Goal: Task Accomplishment & Management: Manage account settings

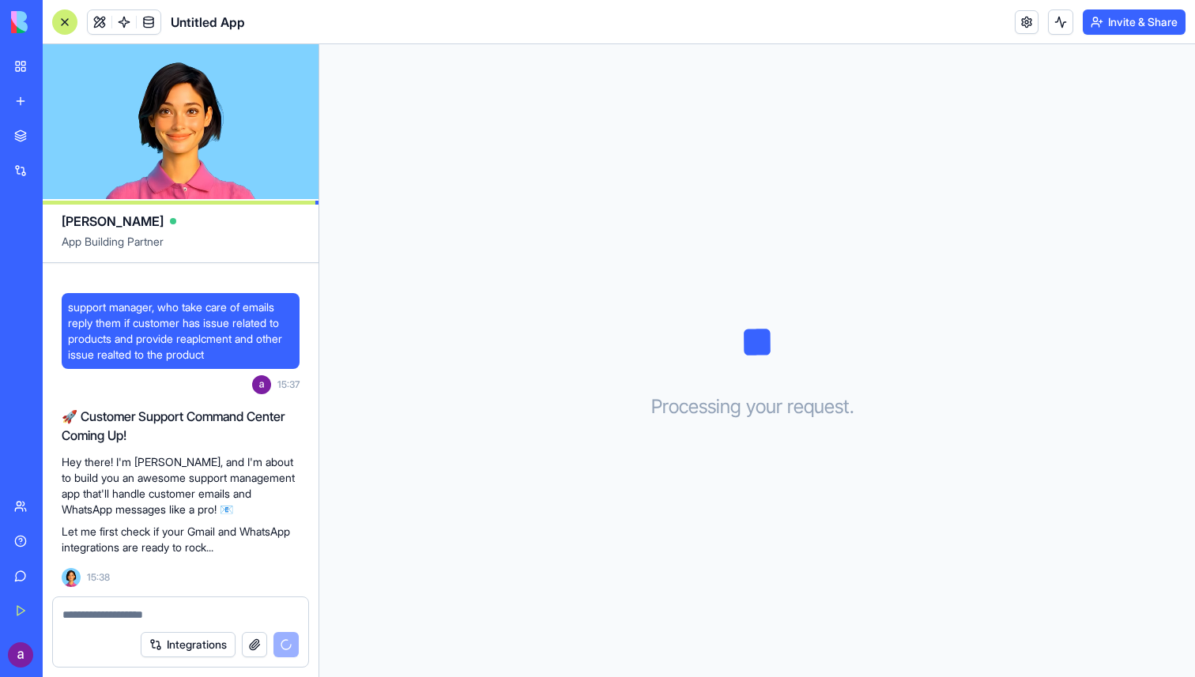
scroll to position [232, 0]
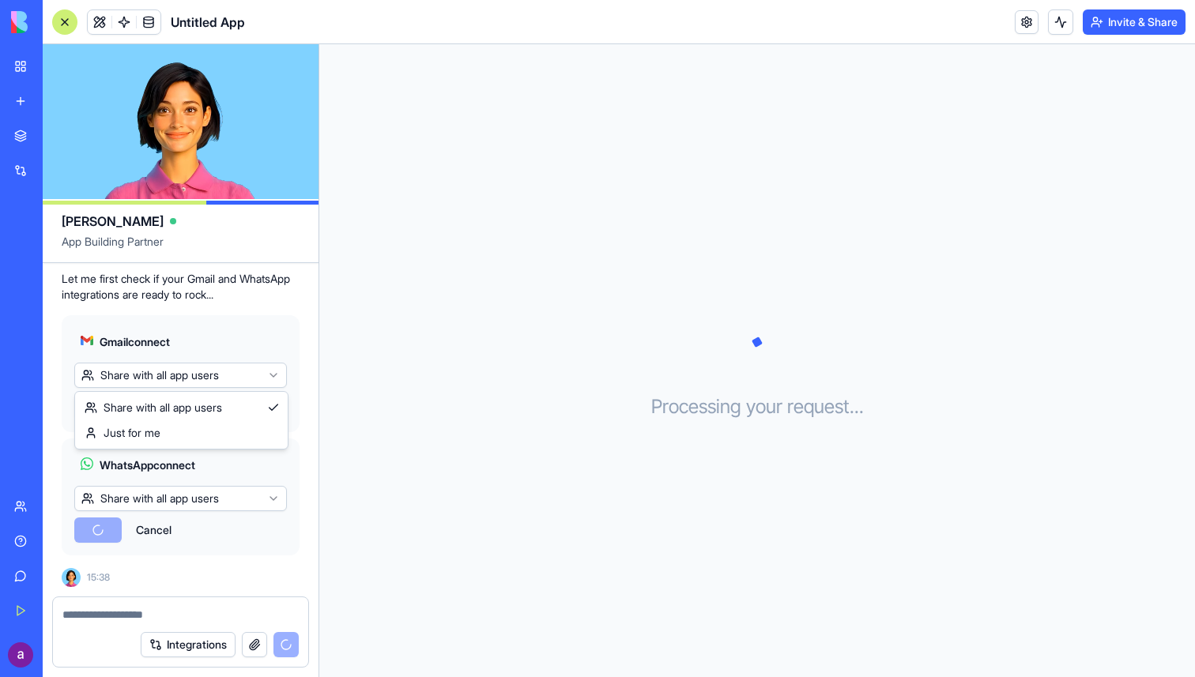
click at [268, 378] on html "BETA My Workspace New app Marketplace Integrations Recent Untitled App AI Logo …" at bounding box center [597, 338] width 1195 height 677
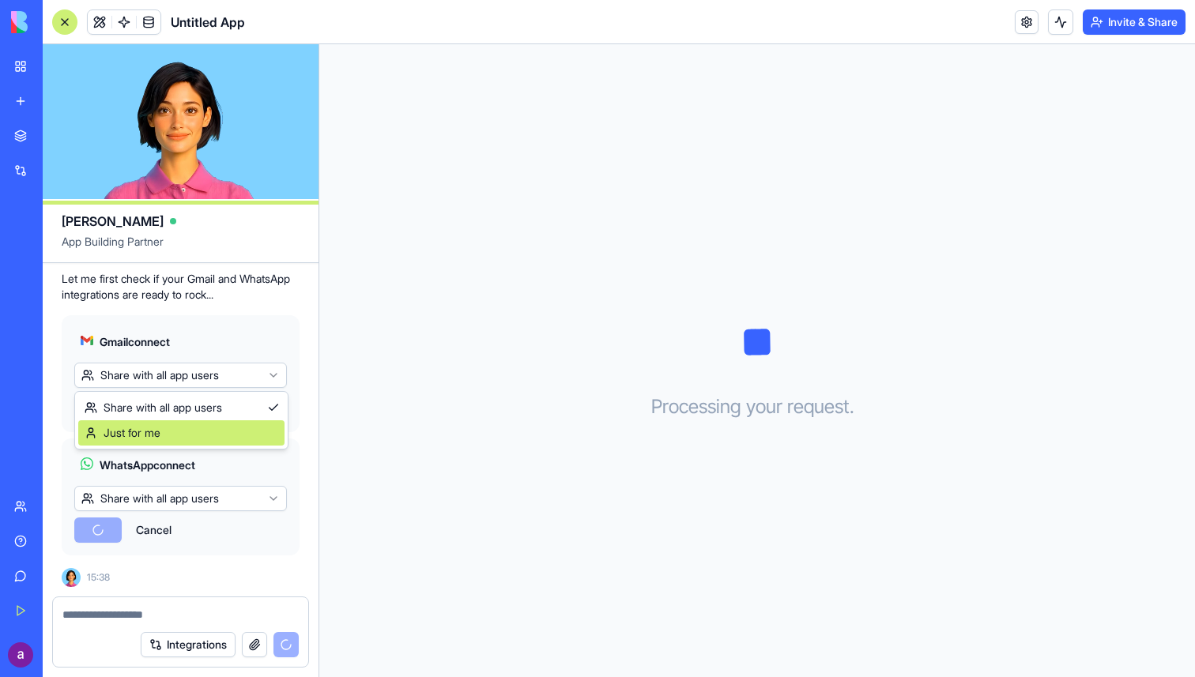
scroll to position [362, 0]
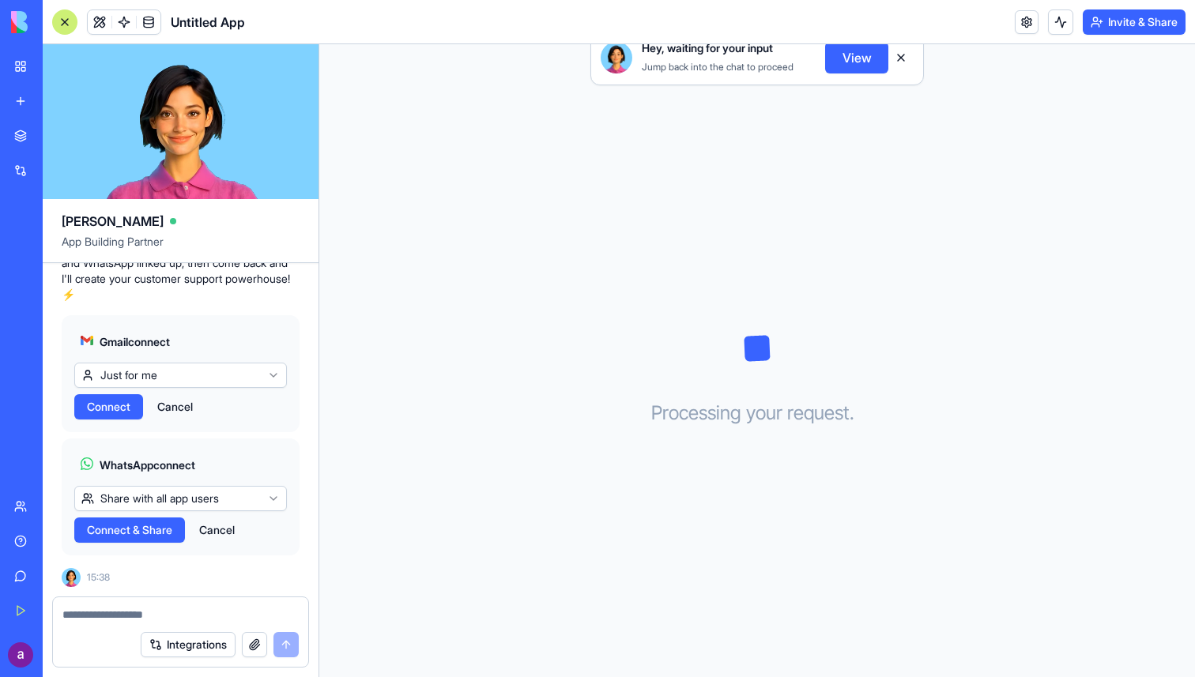
click at [250, 496] on html "BETA My Workspace New app Marketplace Integrations Recent Untitled App AI Logo …" at bounding box center [597, 338] width 1195 height 677
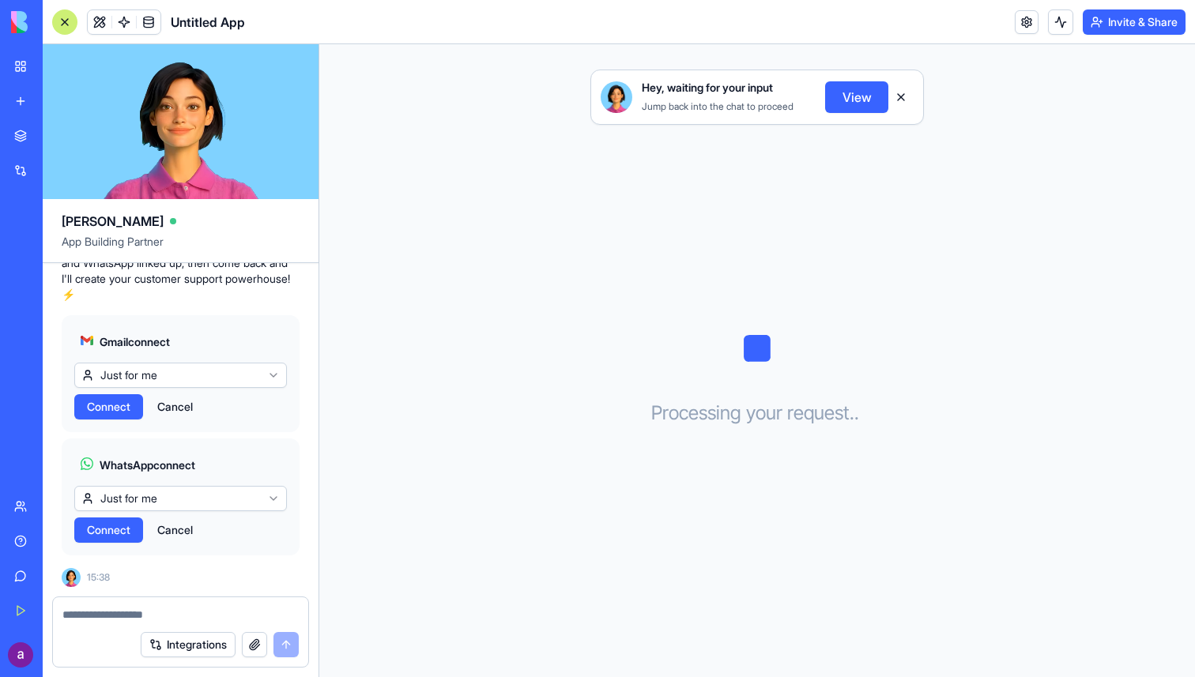
click at [107, 401] on span "Connect" at bounding box center [108, 407] width 43 height 16
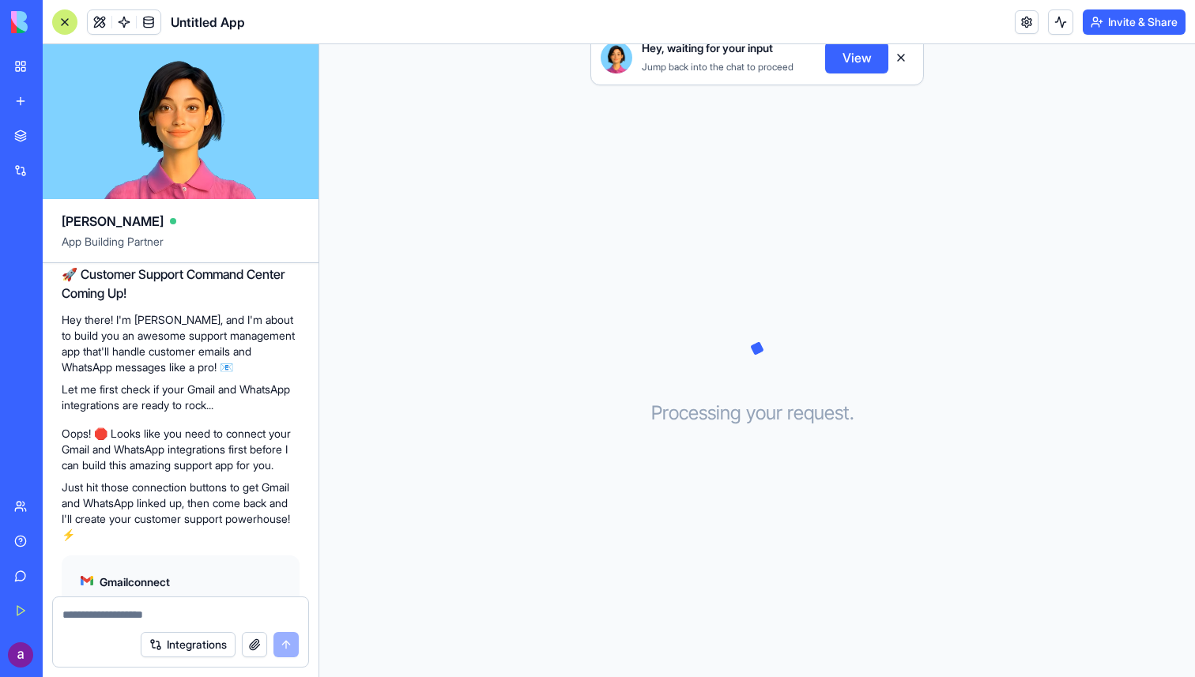
scroll to position [362, 0]
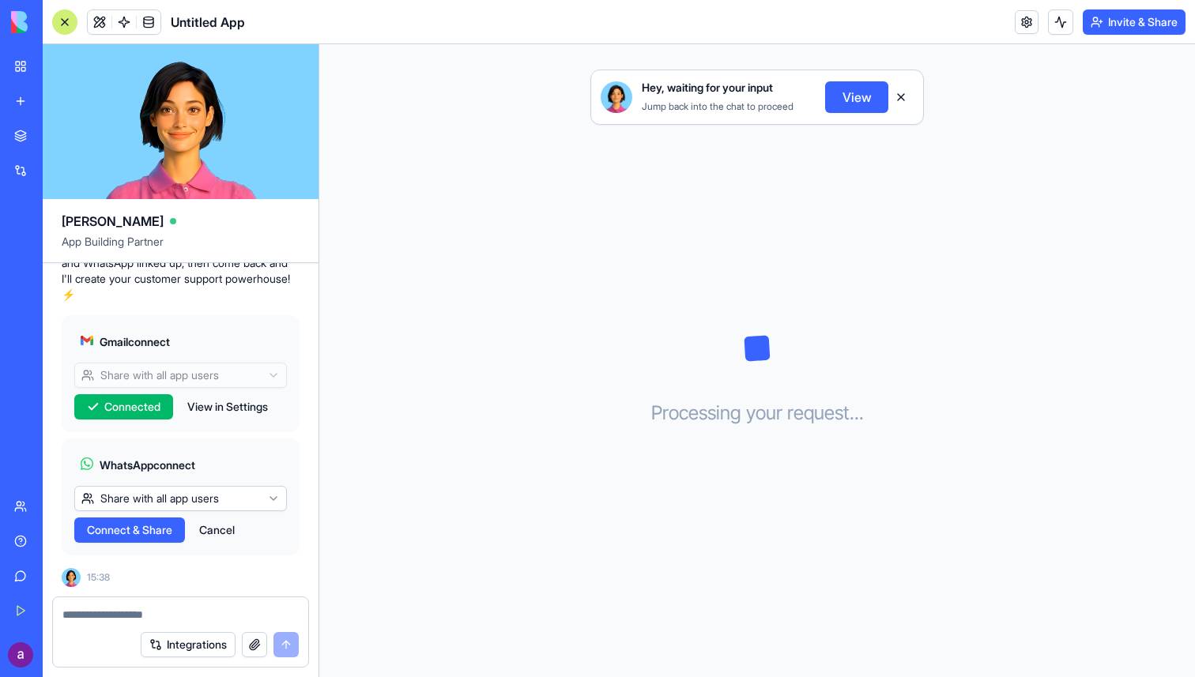
click at [153, 494] on html "BETA My Workspace New app Marketplace Integrations Recent Untitled App AI Logo …" at bounding box center [597, 338] width 1195 height 677
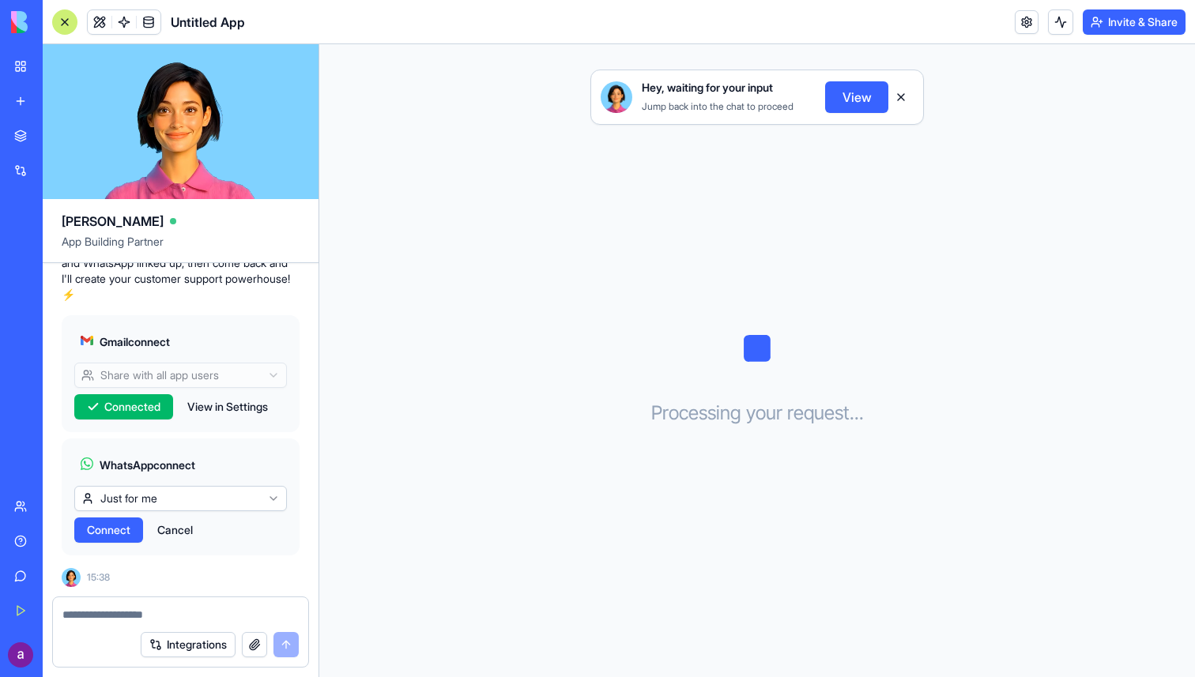
click at [124, 533] on span "Connect" at bounding box center [108, 530] width 43 height 16
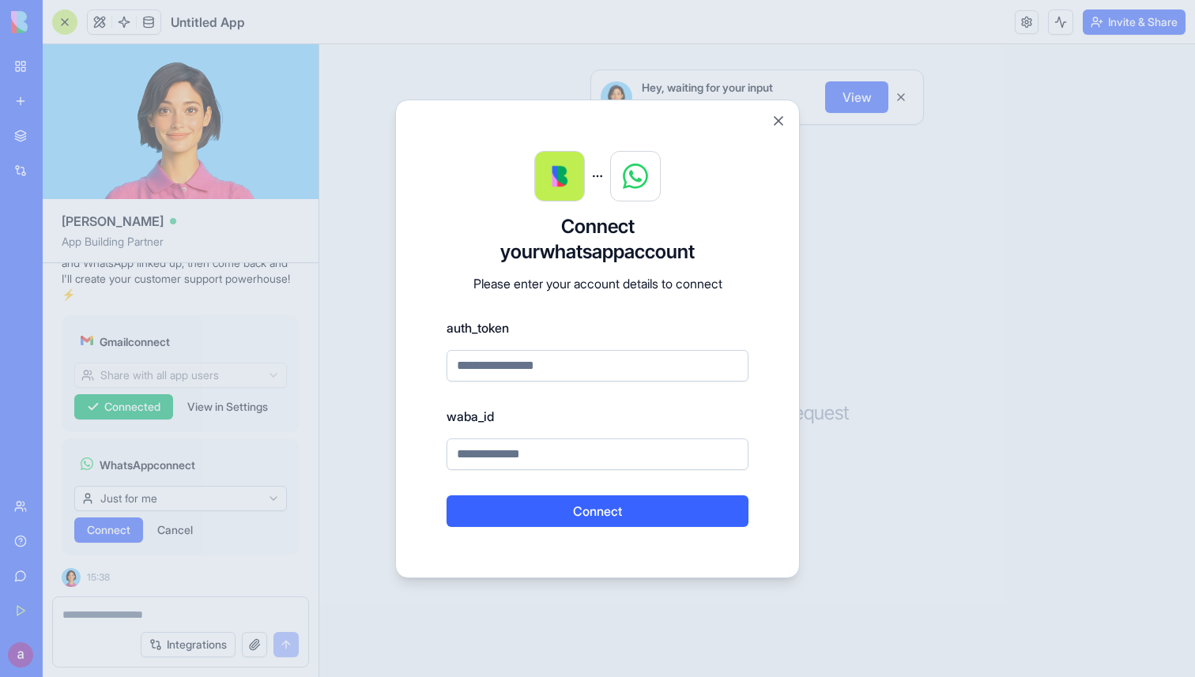
click at [540, 367] on input at bounding box center [597, 366] width 302 height 32
click at [606, 358] on input at bounding box center [597, 366] width 302 height 32
click at [462, 329] on label "auth_token" at bounding box center [597, 327] width 302 height 19
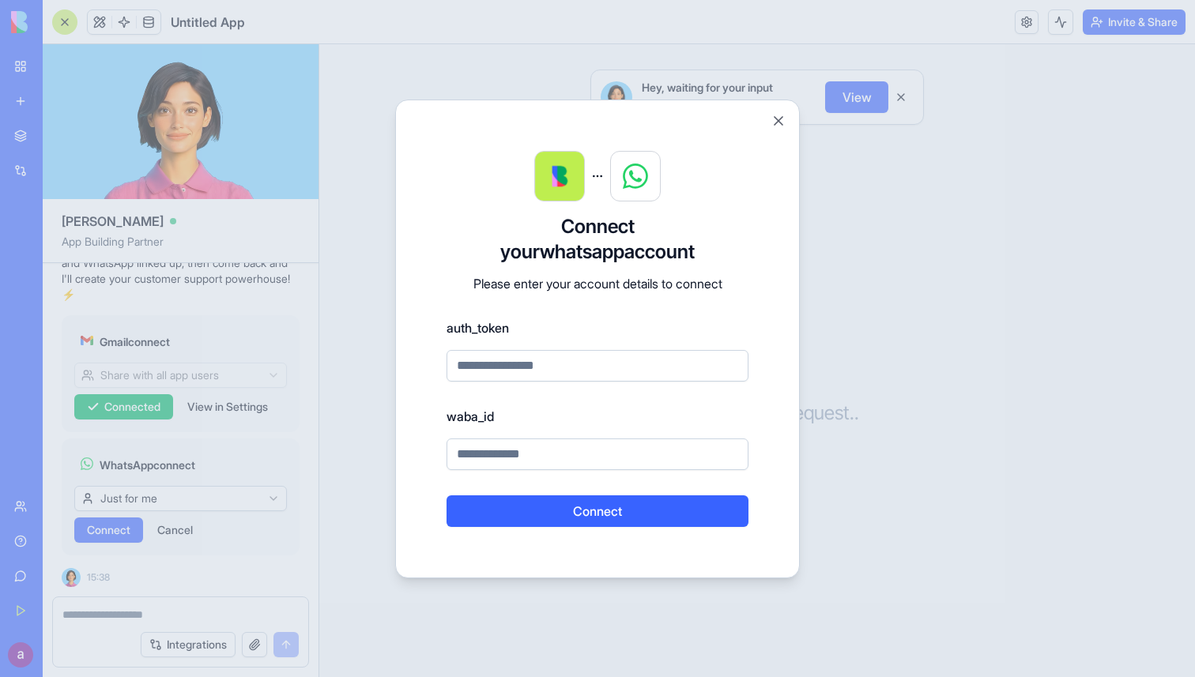
drag, startPoint x: 523, startPoint y: 326, endPoint x: 448, endPoint y: 326, distance: 75.1
click at [448, 326] on label "auth_token" at bounding box center [597, 327] width 302 height 19
click at [778, 119] on button "Close" at bounding box center [778, 121] width 16 height 16
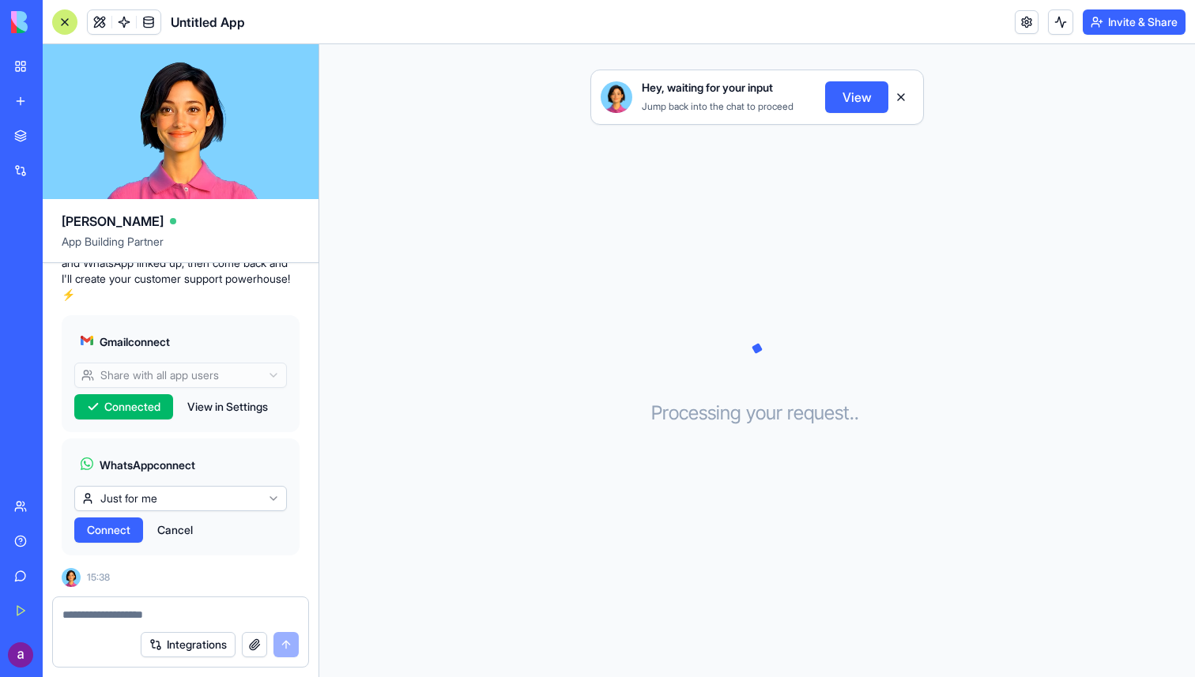
click at [179, 525] on button "Cancel" at bounding box center [174, 530] width 51 height 25
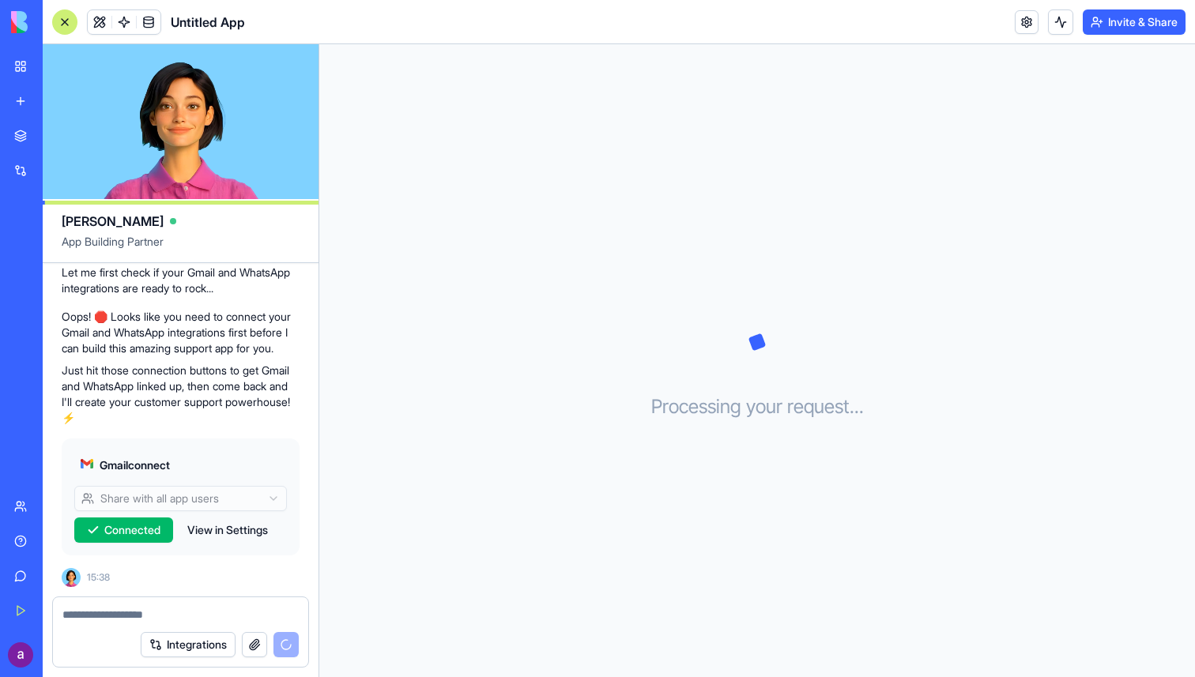
scroll to position [239, 0]
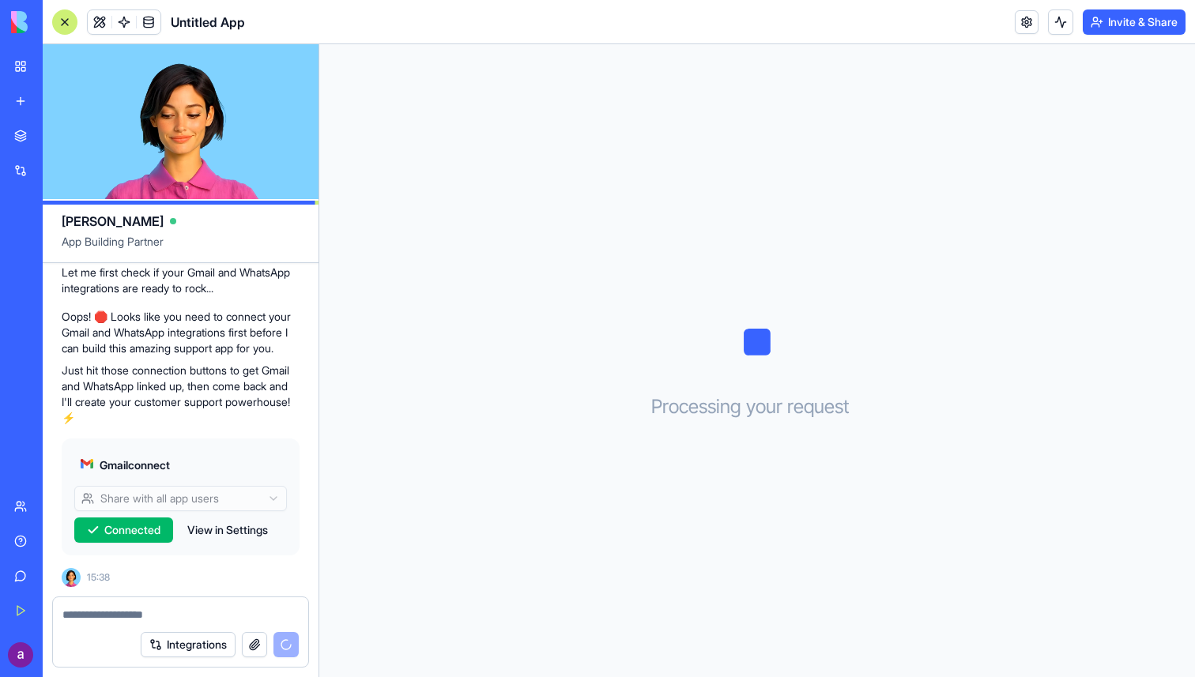
click at [125, 538] on button "Connected" at bounding box center [123, 530] width 99 height 25
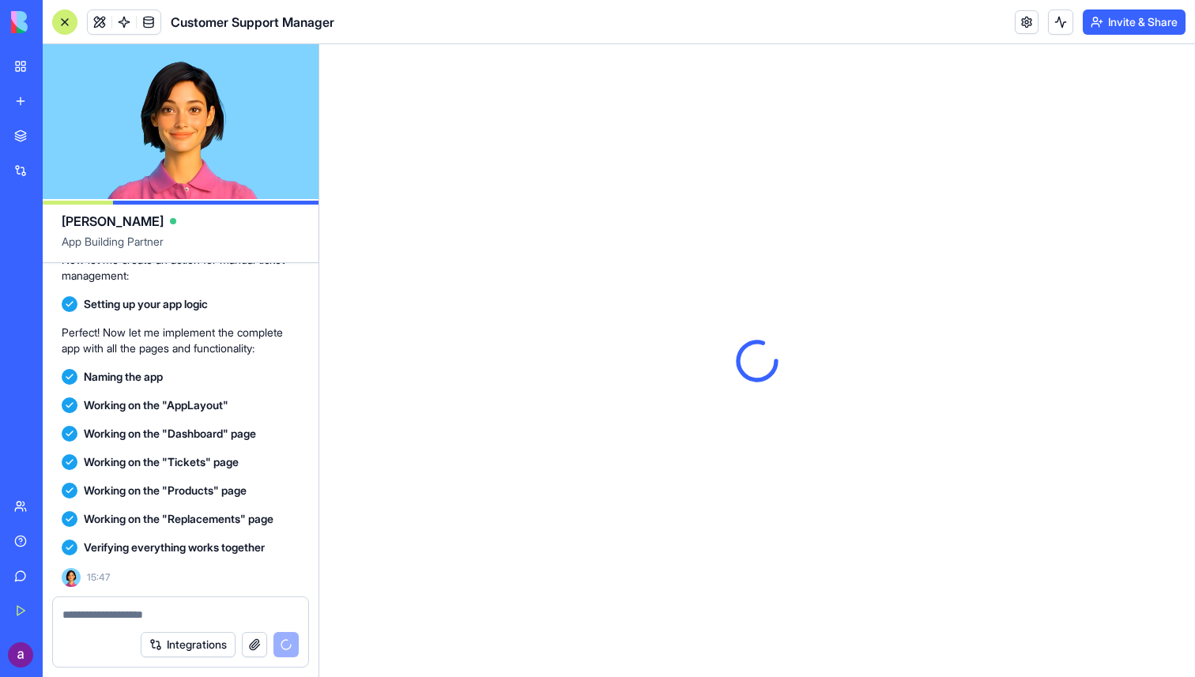
scroll to position [0, 0]
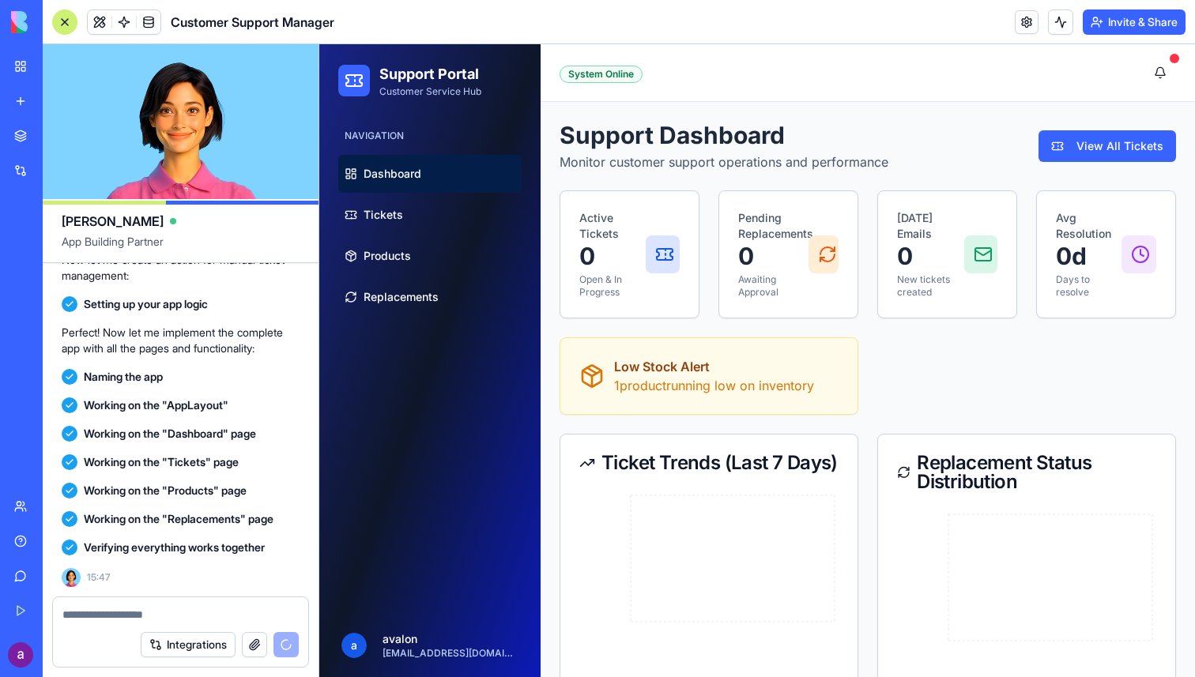
scroll to position [1241, 0]
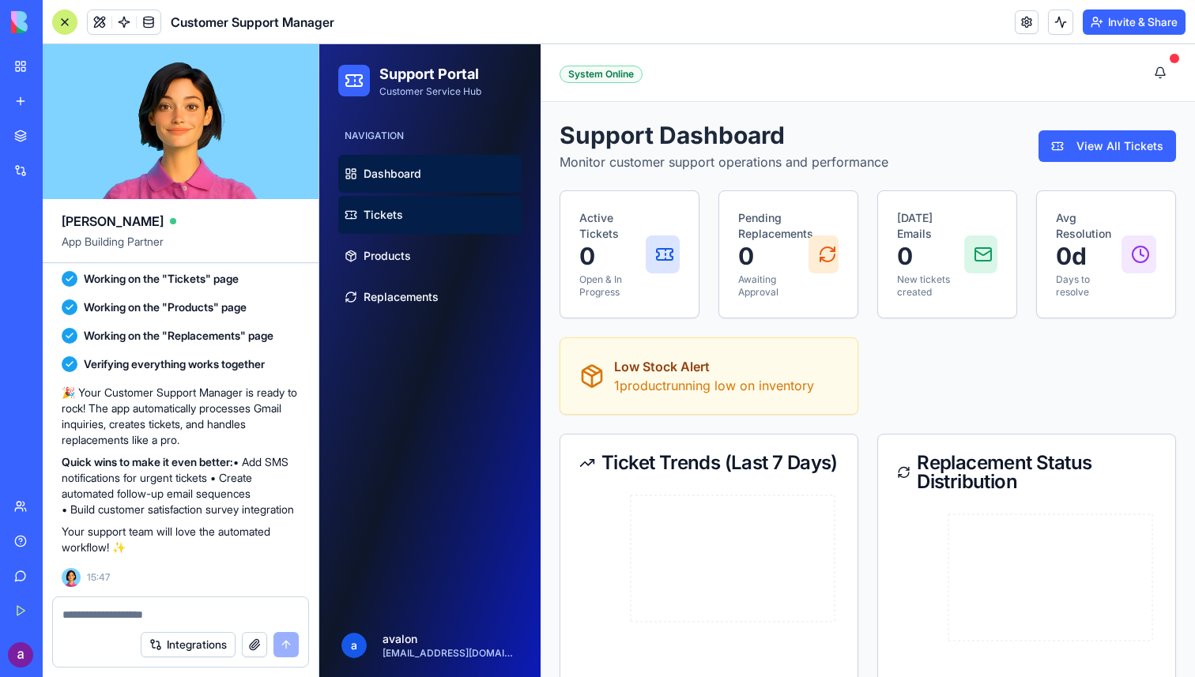
click at [401, 203] on link "Tickets" at bounding box center [429, 215] width 183 height 38
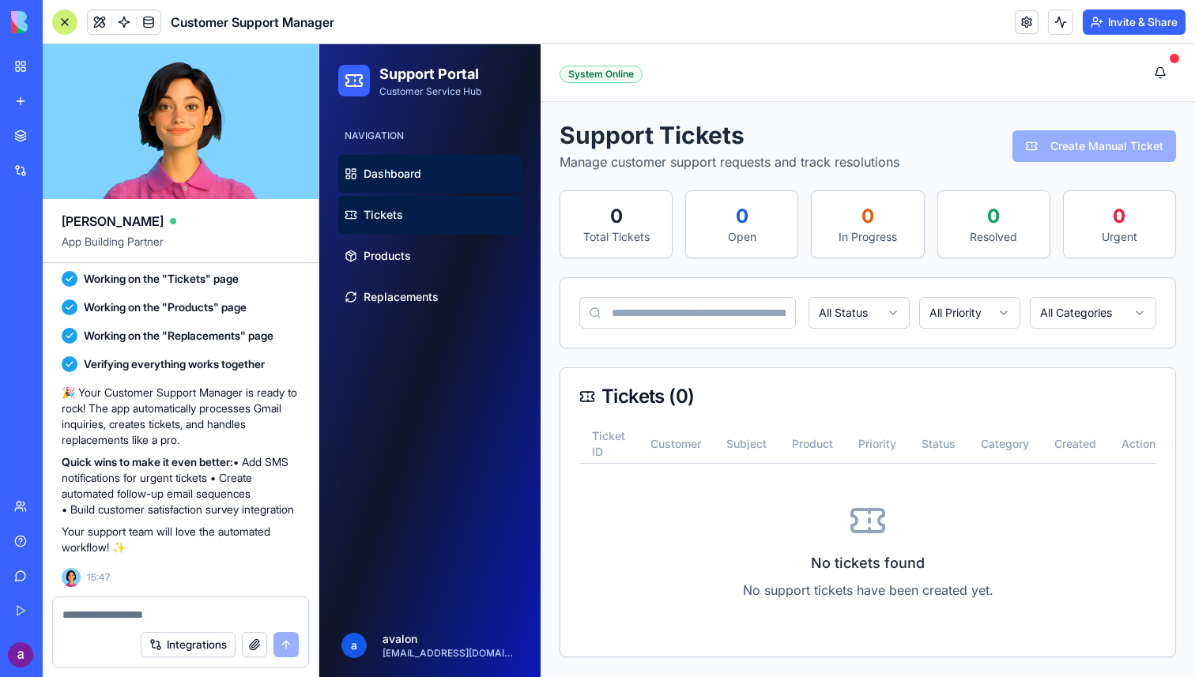
click at [394, 171] on span "Dashboard" at bounding box center [392, 174] width 58 height 16
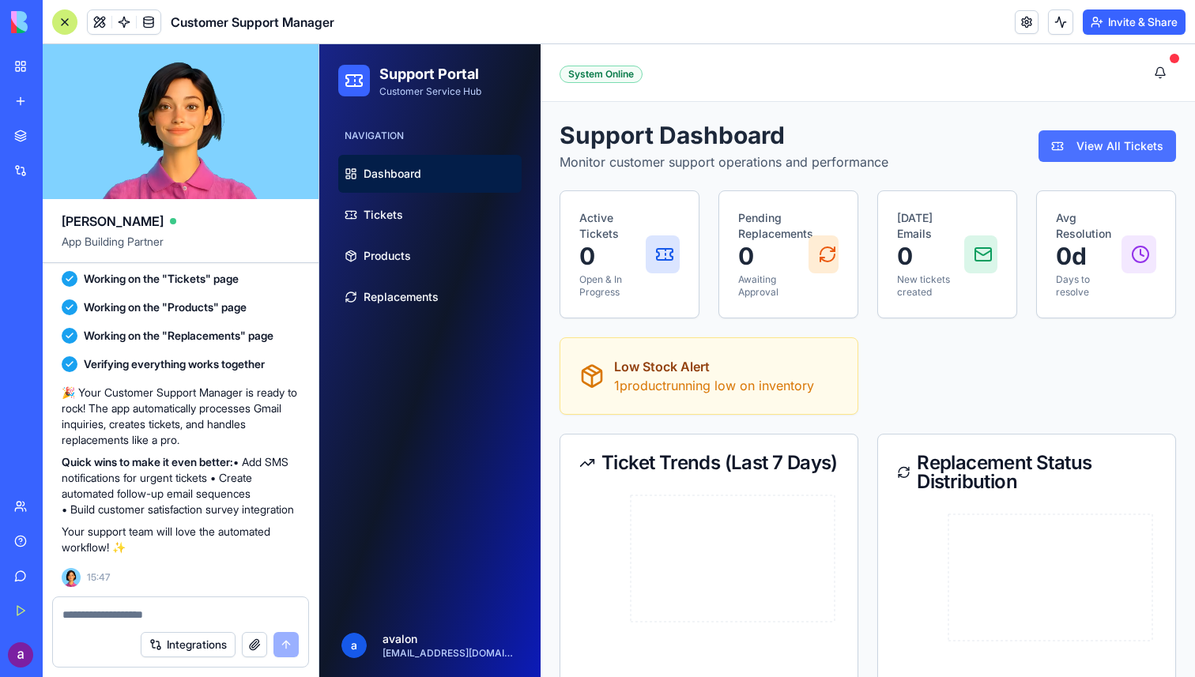
click at [1118, 154] on button "View All Tickets" at bounding box center [1106, 146] width 137 height 32
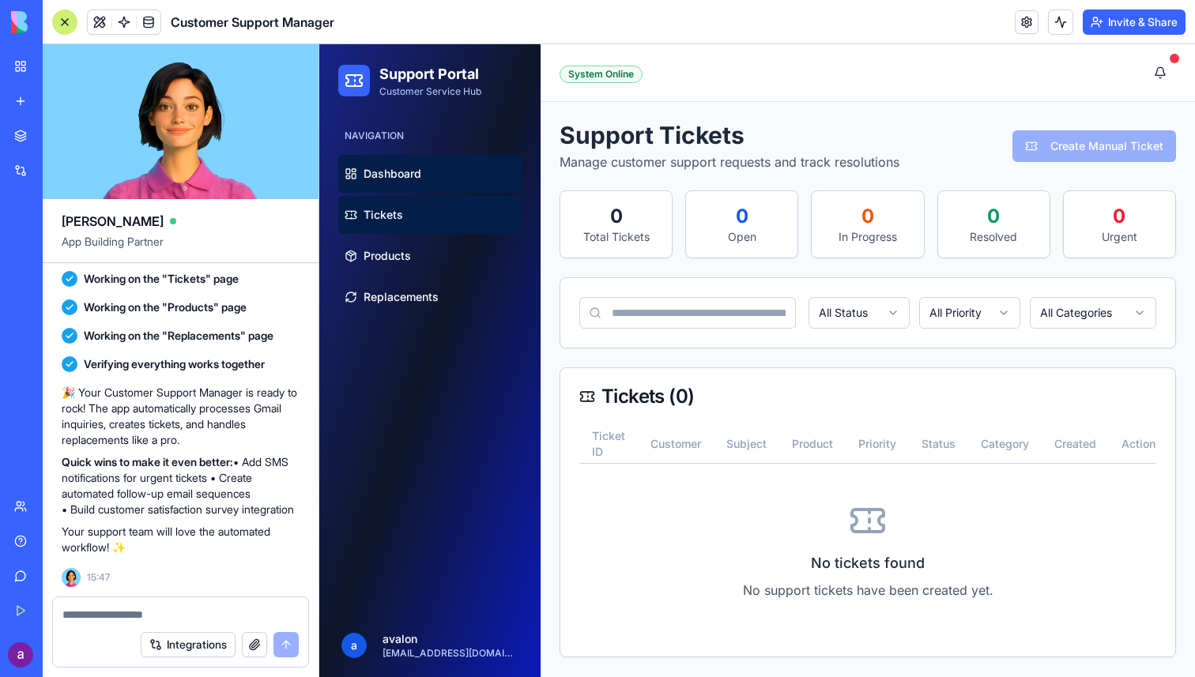
click at [415, 176] on span "Dashboard" at bounding box center [392, 174] width 58 height 16
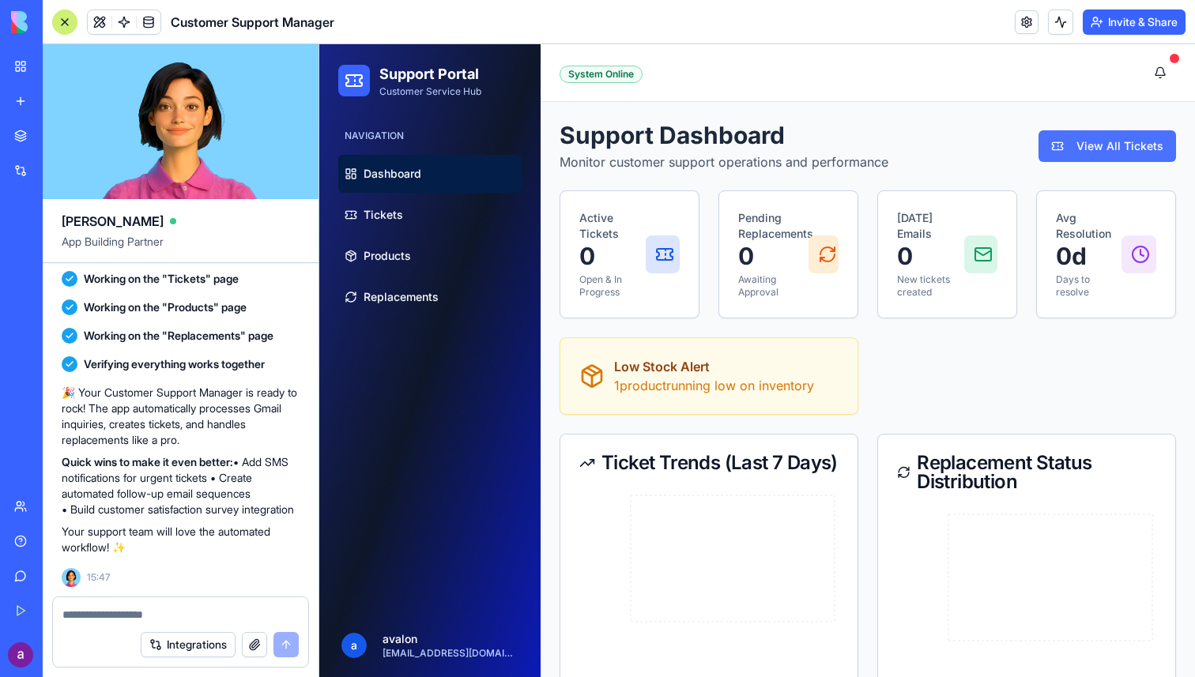
click at [1120, 138] on button "View All Tickets" at bounding box center [1106, 146] width 137 height 32
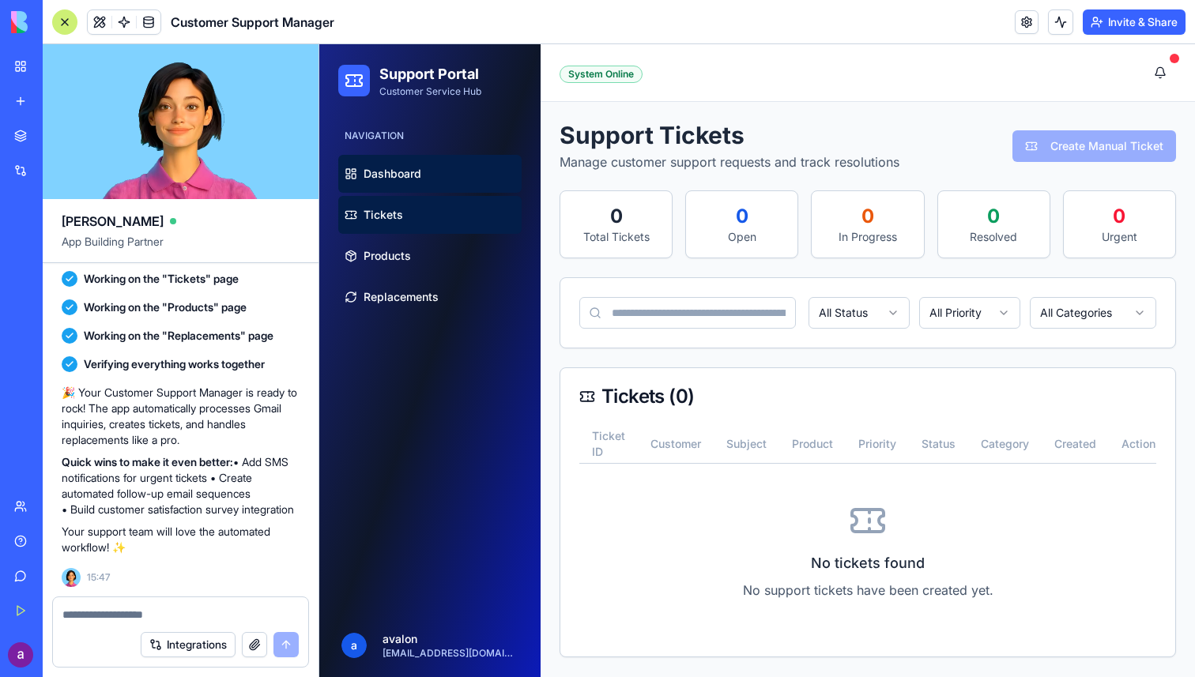
click at [440, 175] on link "Dashboard" at bounding box center [429, 174] width 183 height 38
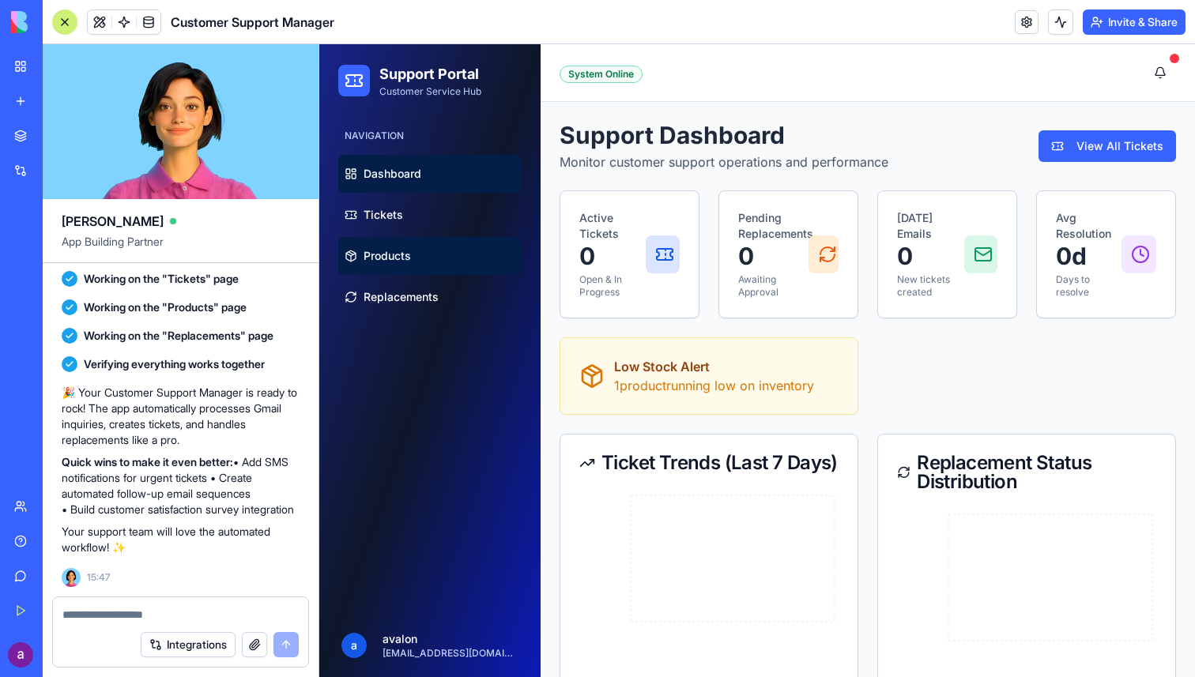
click at [419, 261] on link "Products" at bounding box center [429, 256] width 183 height 38
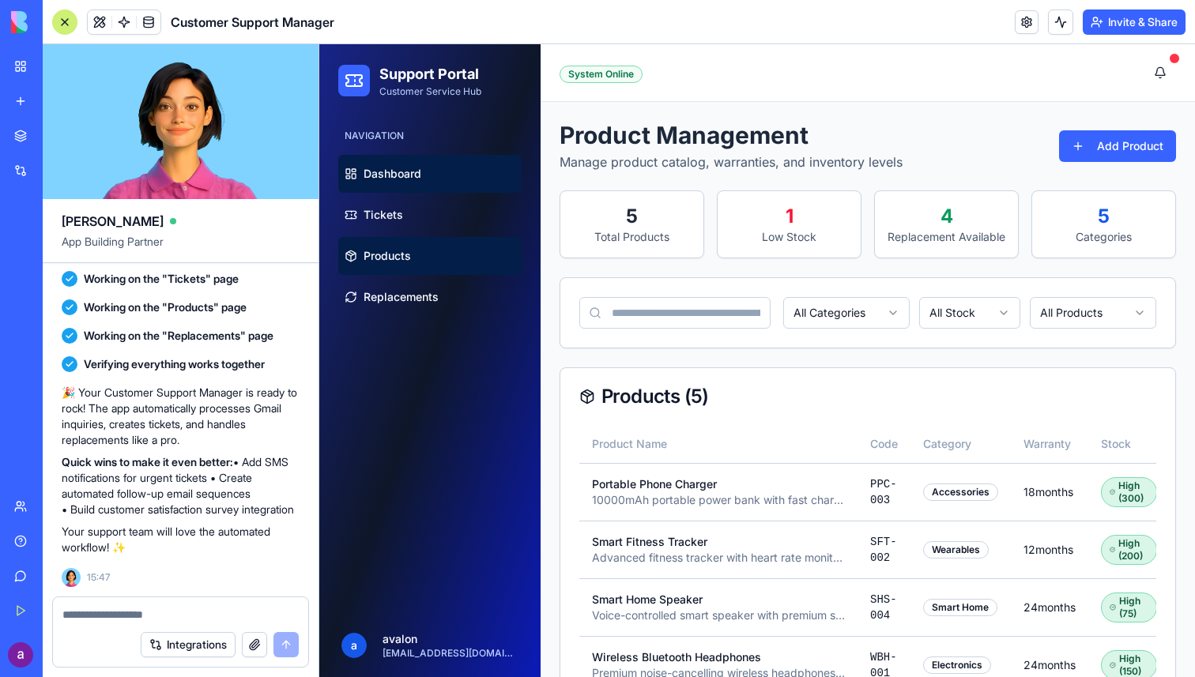
click at [416, 187] on link "Dashboard" at bounding box center [429, 174] width 183 height 38
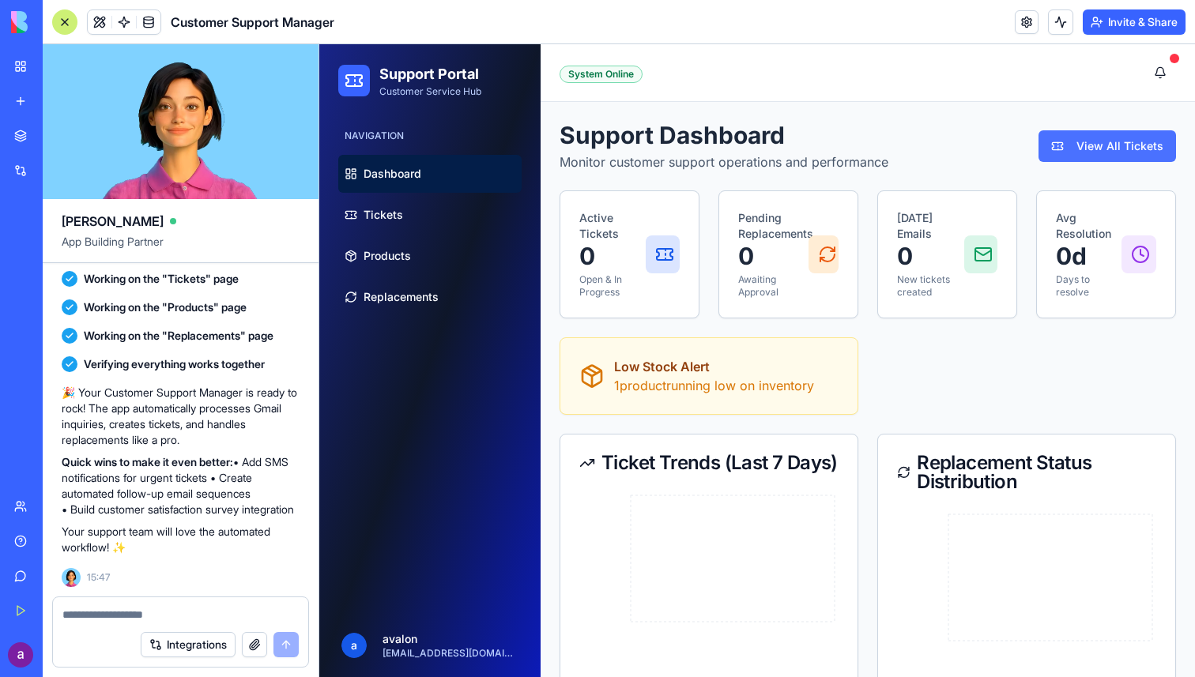
click at [1143, 149] on button "View All Tickets" at bounding box center [1106, 146] width 137 height 32
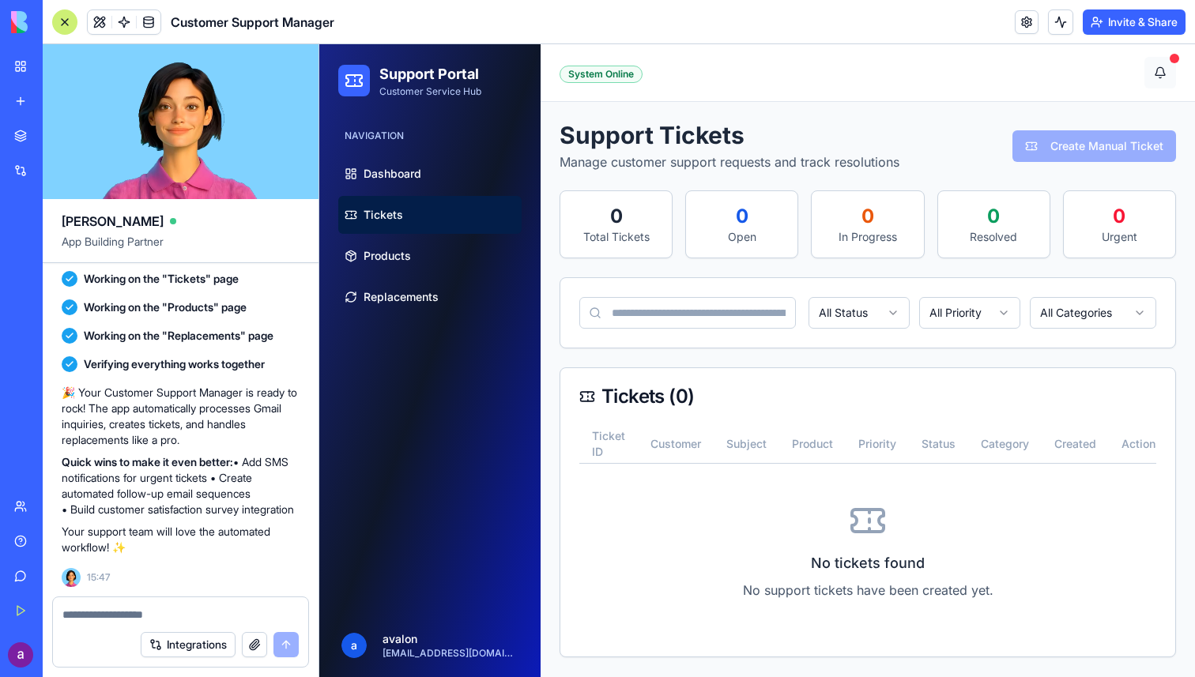
click at [1166, 73] on button at bounding box center [1160, 73] width 32 height 32
click at [388, 177] on span "Dashboard" at bounding box center [392, 174] width 58 height 16
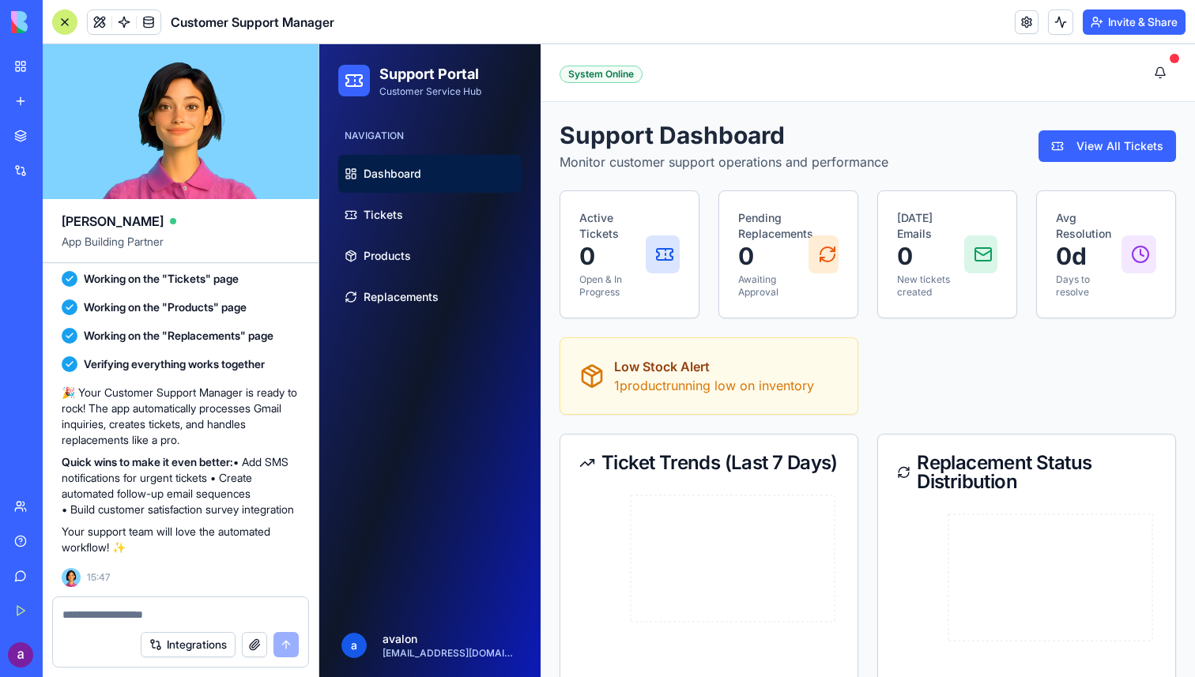
click at [145, 616] on textarea at bounding box center [180, 615] width 236 height 16
type textarea "**********"
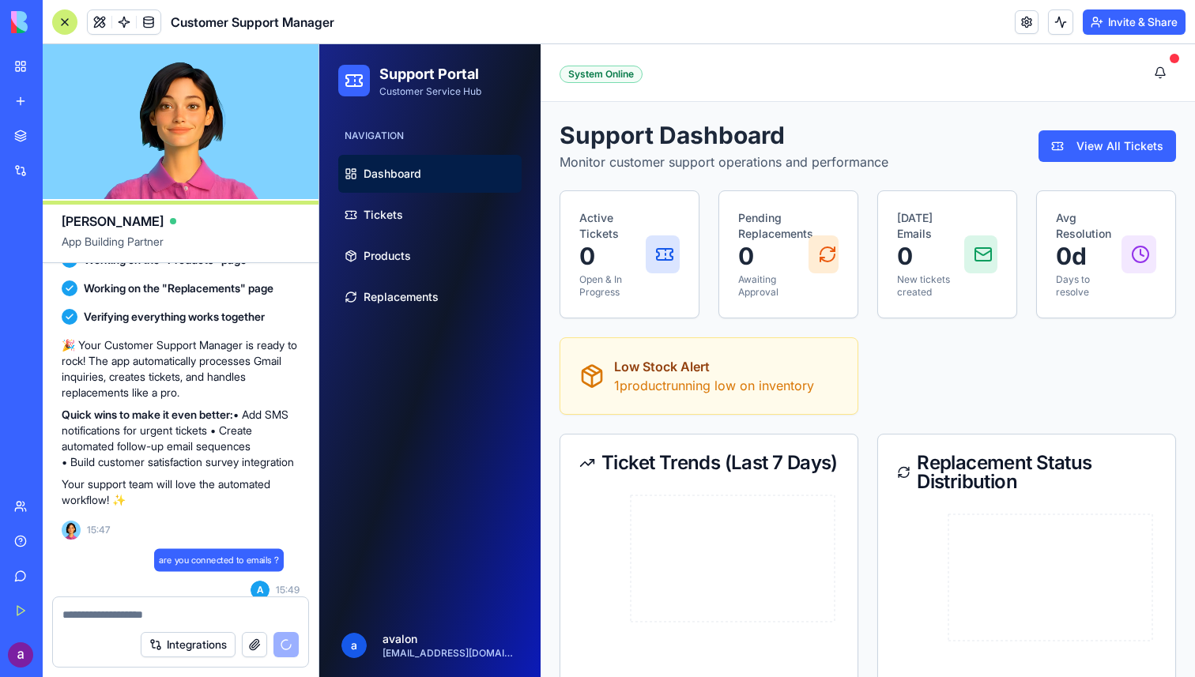
scroll to position [1301, 0]
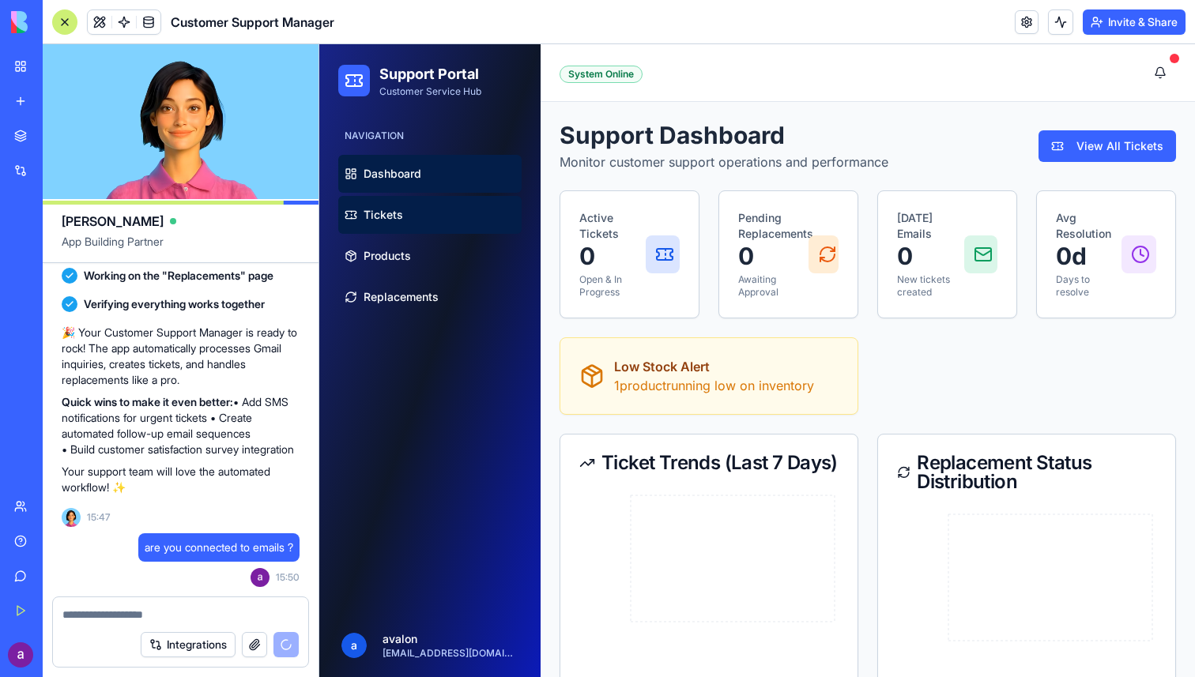
click at [376, 216] on span "Tickets" at bounding box center [383, 215] width 40 height 16
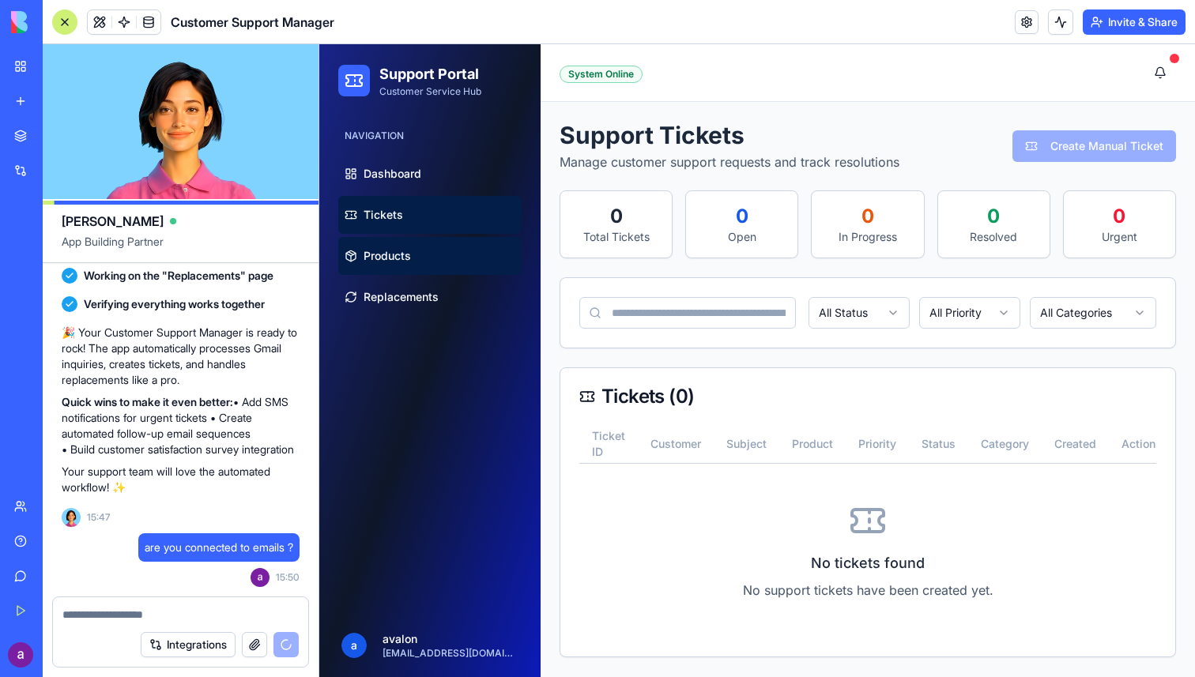
click at [428, 250] on link "Products" at bounding box center [429, 256] width 183 height 38
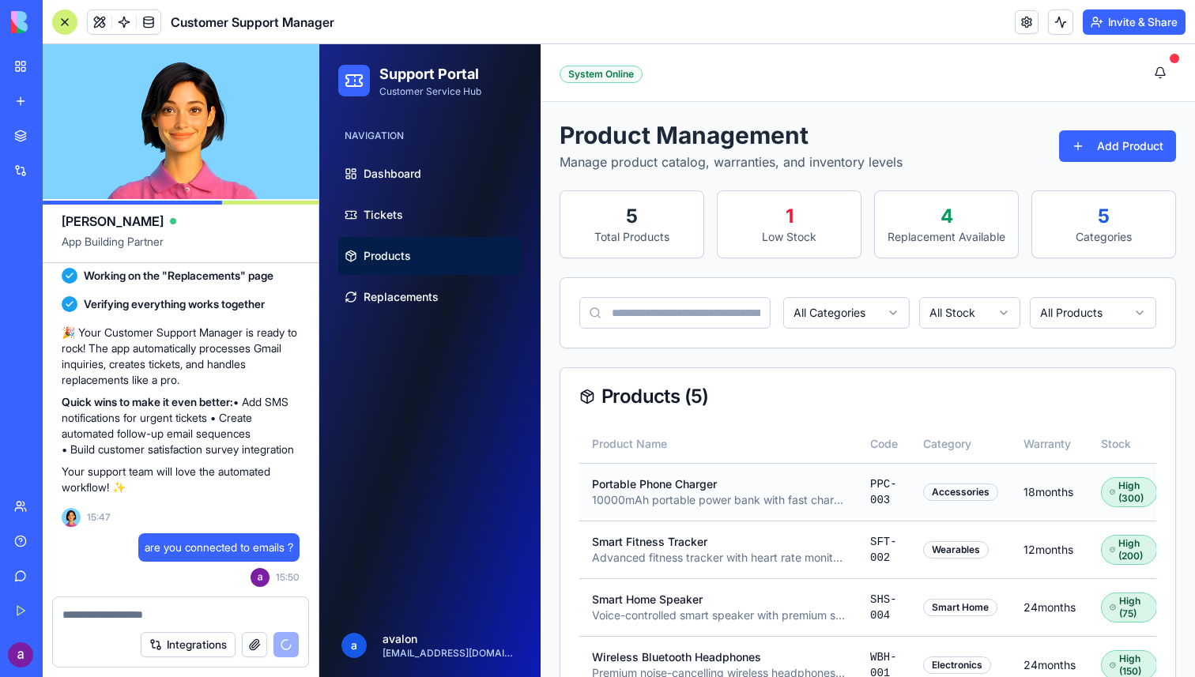
scroll to position [128, 0]
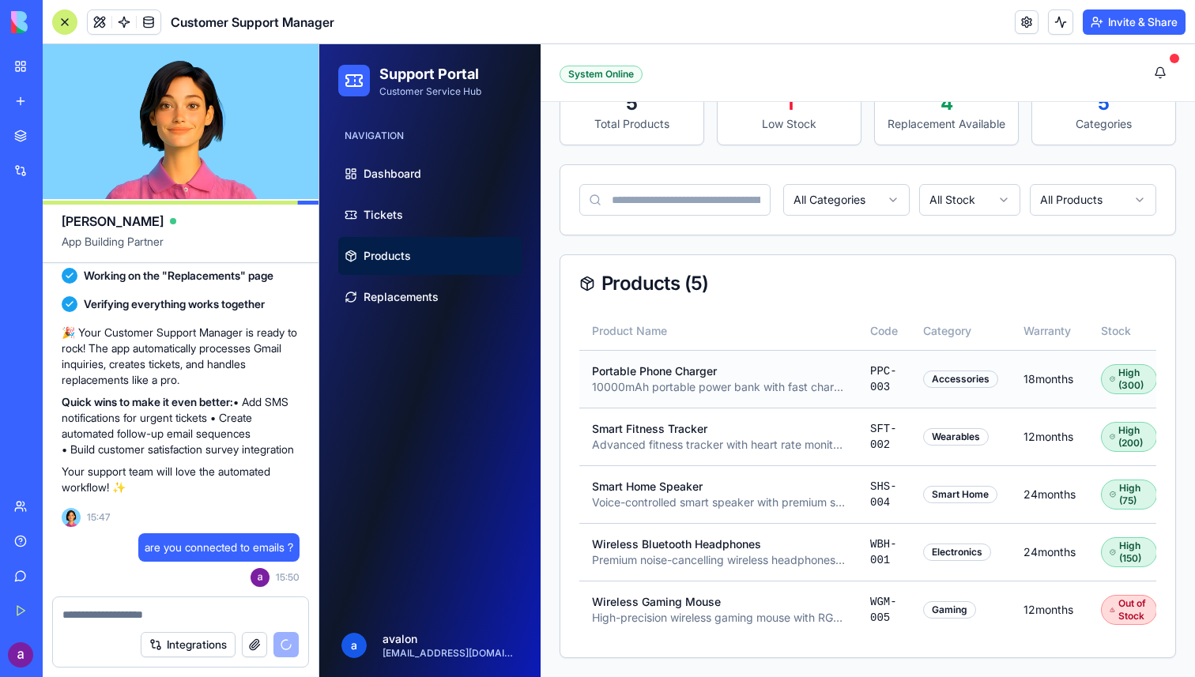
click at [963, 383] on div "Accessories" at bounding box center [960, 379] width 75 height 17
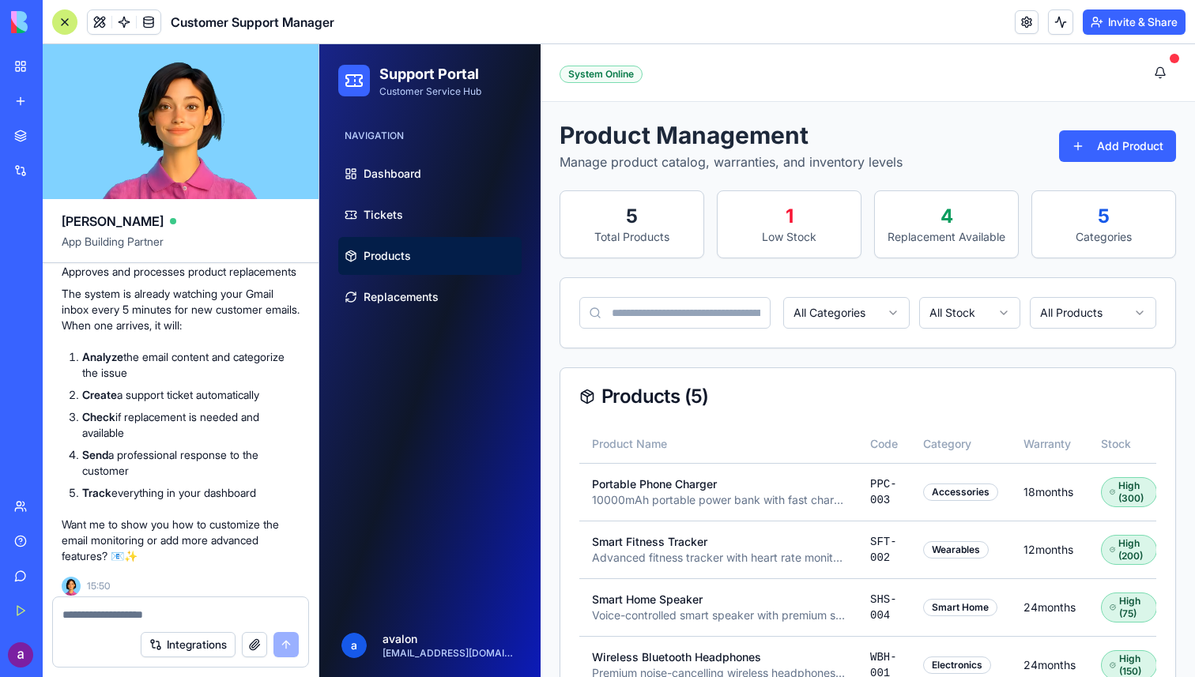
scroll to position [1800, 0]
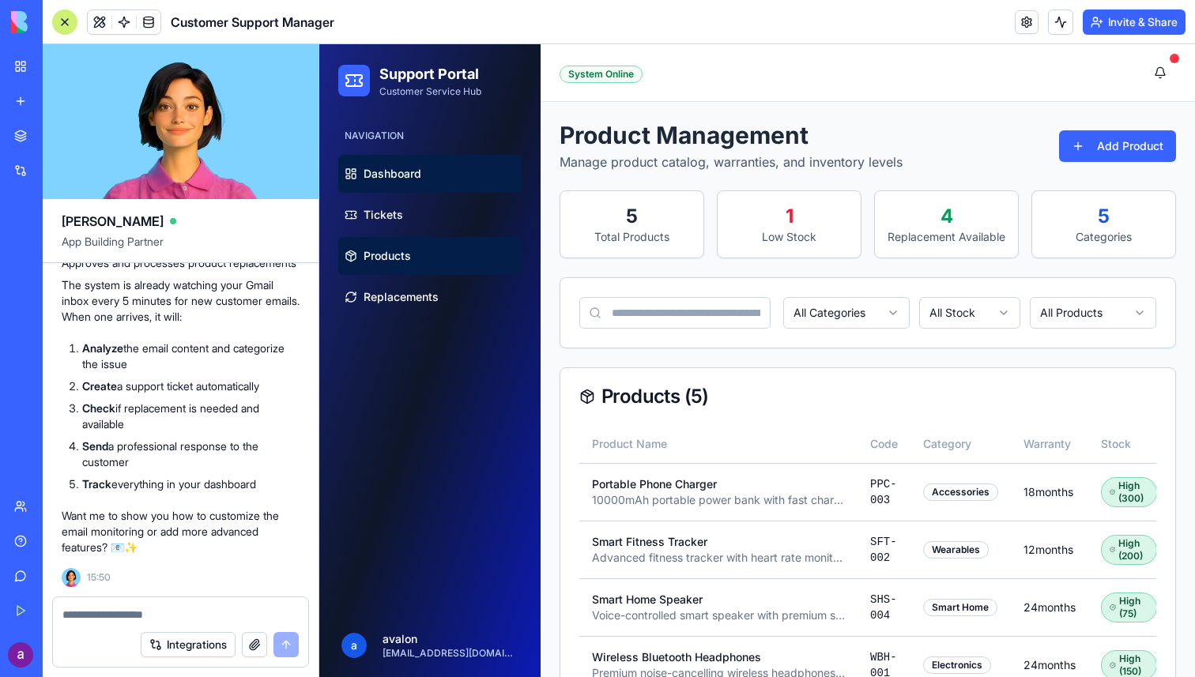
click at [418, 170] on span "Dashboard" at bounding box center [392, 174] width 58 height 16
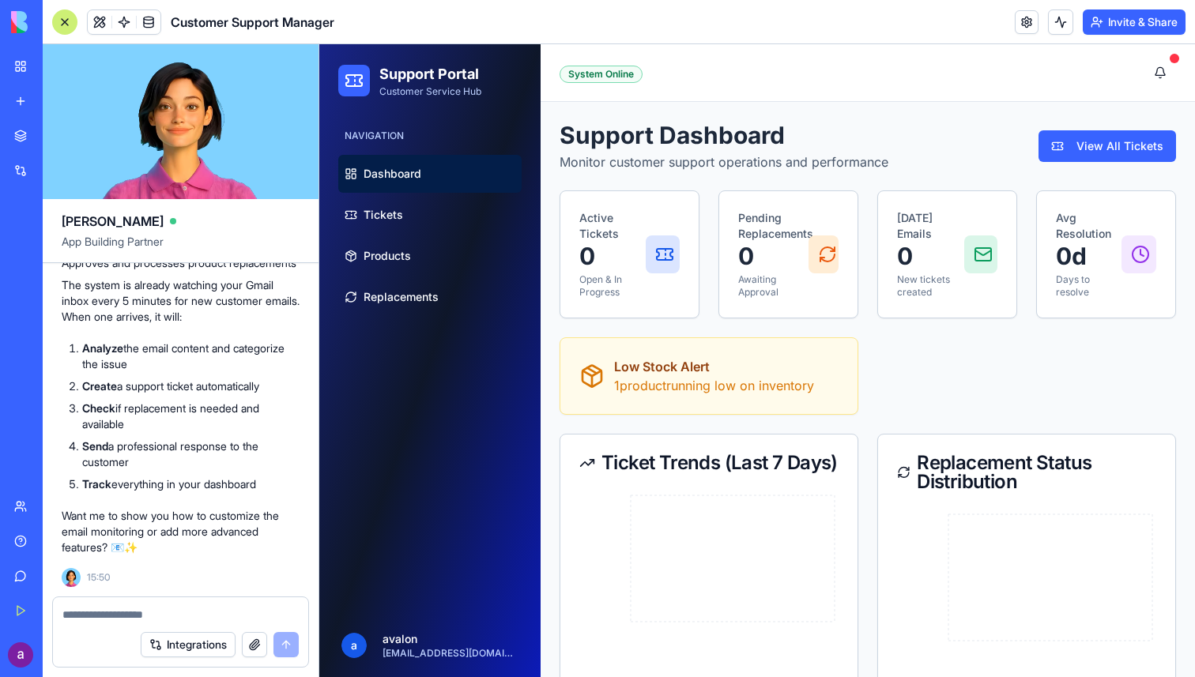
click at [601, 74] on div "System Online" at bounding box center [600, 74] width 83 height 17
click at [1162, 69] on button at bounding box center [1160, 73] width 32 height 32
click at [1078, 150] on button "View All Tickets" at bounding box center [1106, 146] width 137 height 32
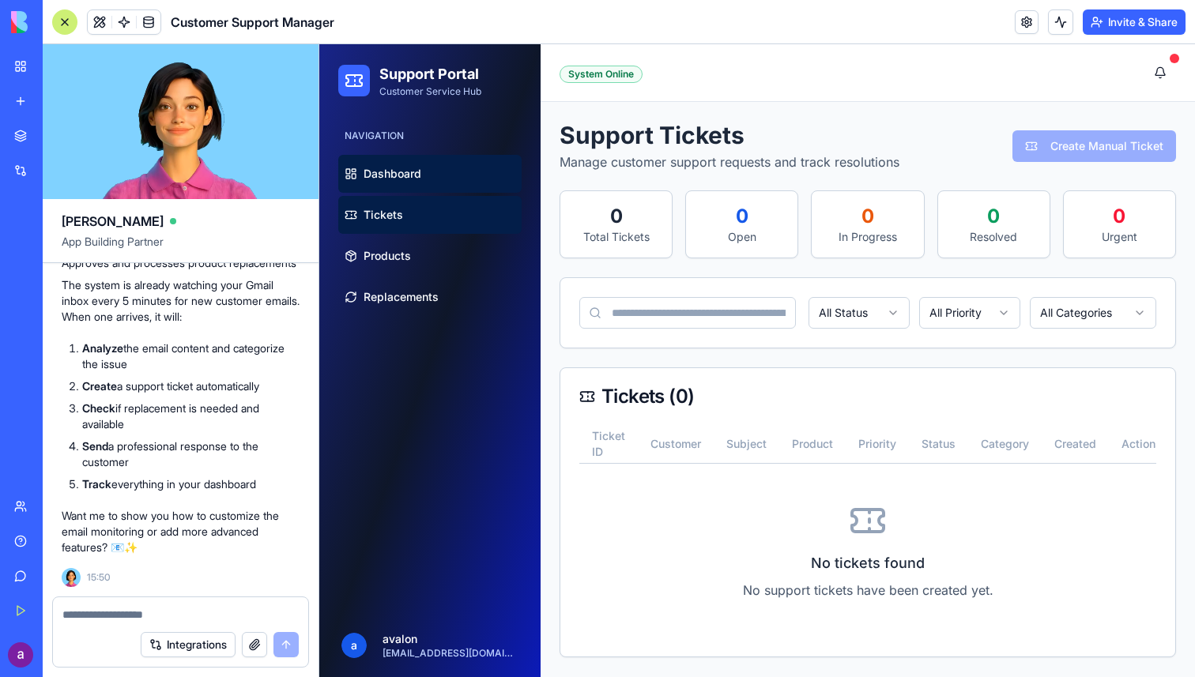
click at [417, 172] on span "Dashboard" at bounding box center [392, 174] width 58 height 16
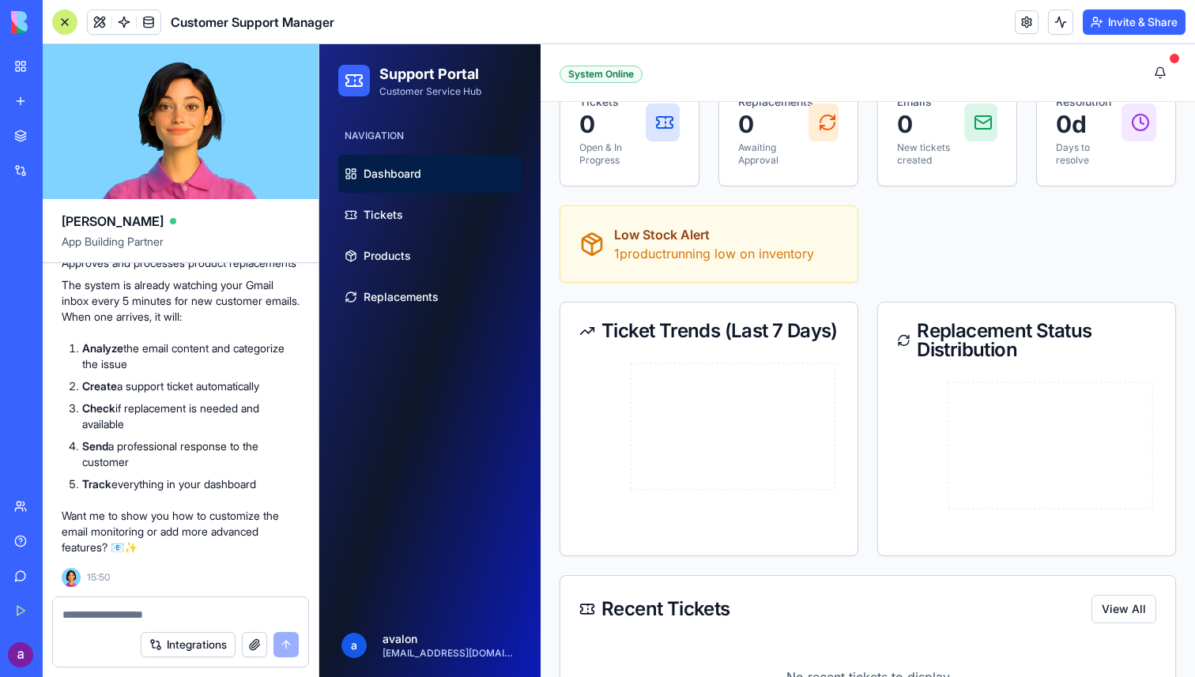
scroll to position [197, 0]
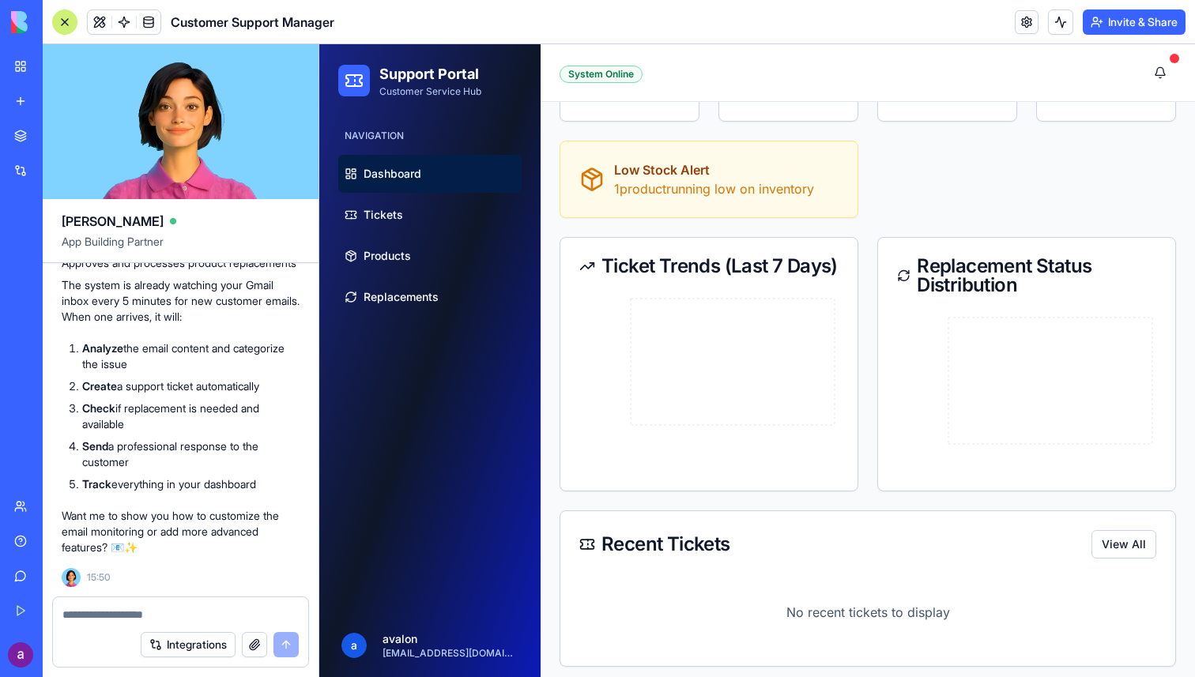
click at [676, 194] on p "1 product running low on inventory" at bounding box center [714, 188] width 200 height 19
click at [127, 614] on textarea at bounding box center [180, 615] width 236 height 16
type textarea "**********"
click at [397, 299] on span "Replacements" at bounding box center [400, 297] width 75 height 16
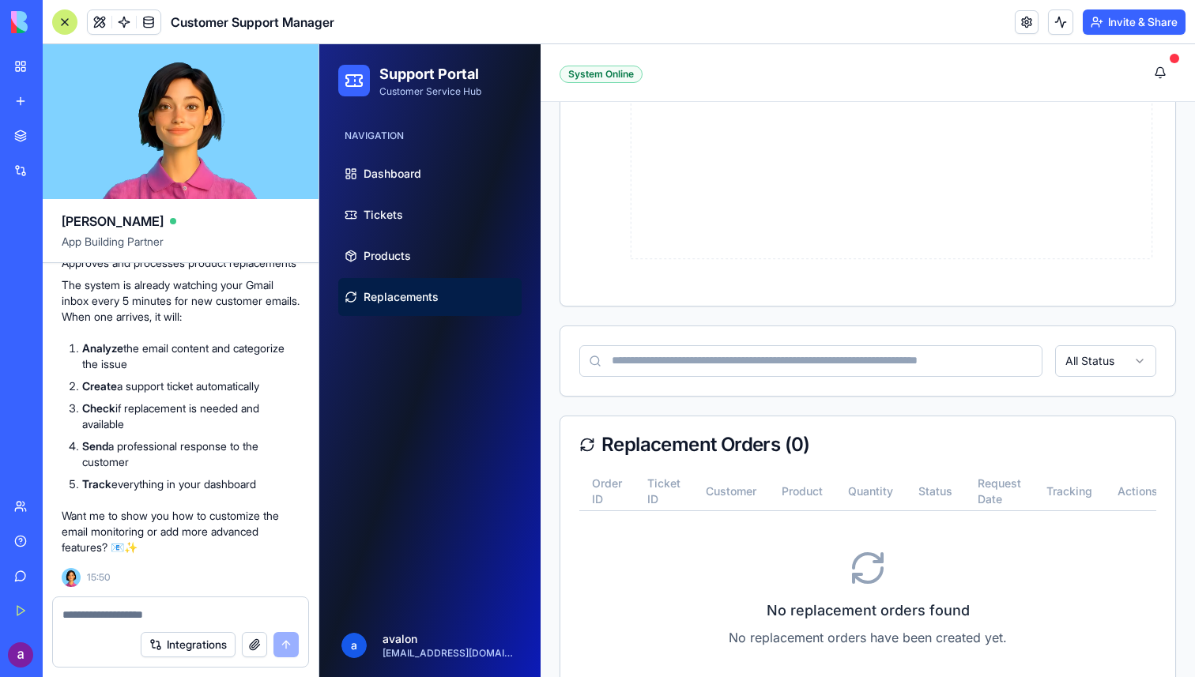
scroll to position [420, 0]
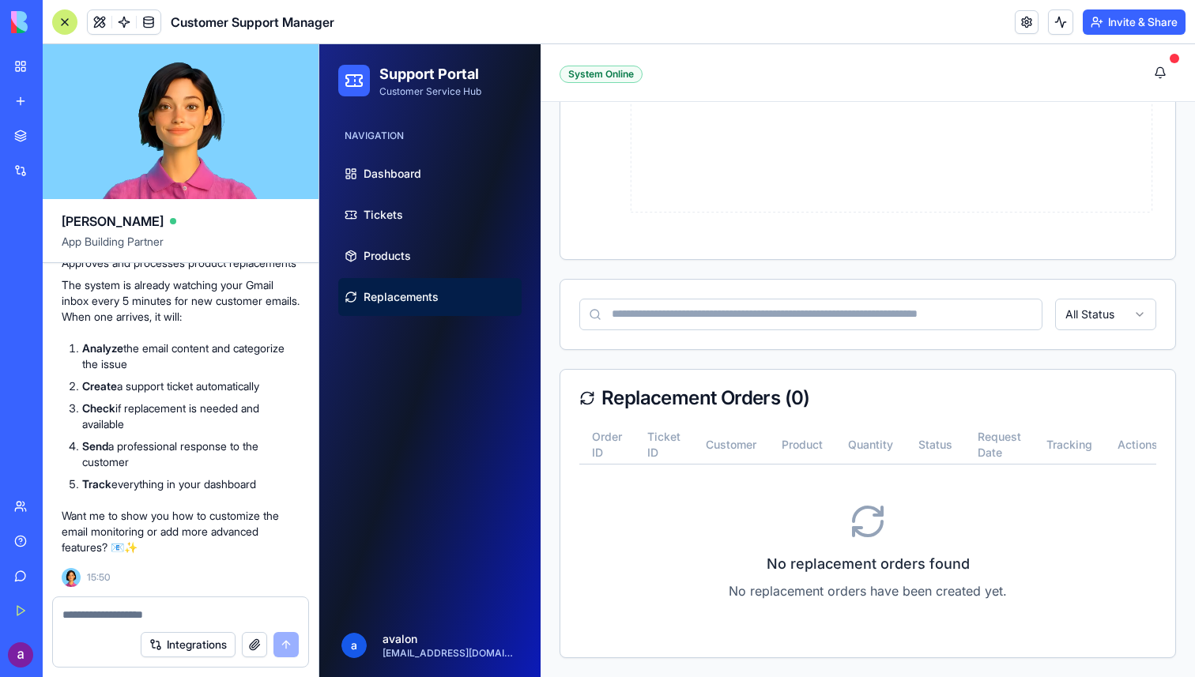
click at [582, 84] on div "Toggle sidebar System Online" at bounding box center [867, 73] width 616 height 32
click at [875, 533] on icon at bounding box center [867, 529] width 28 height 14
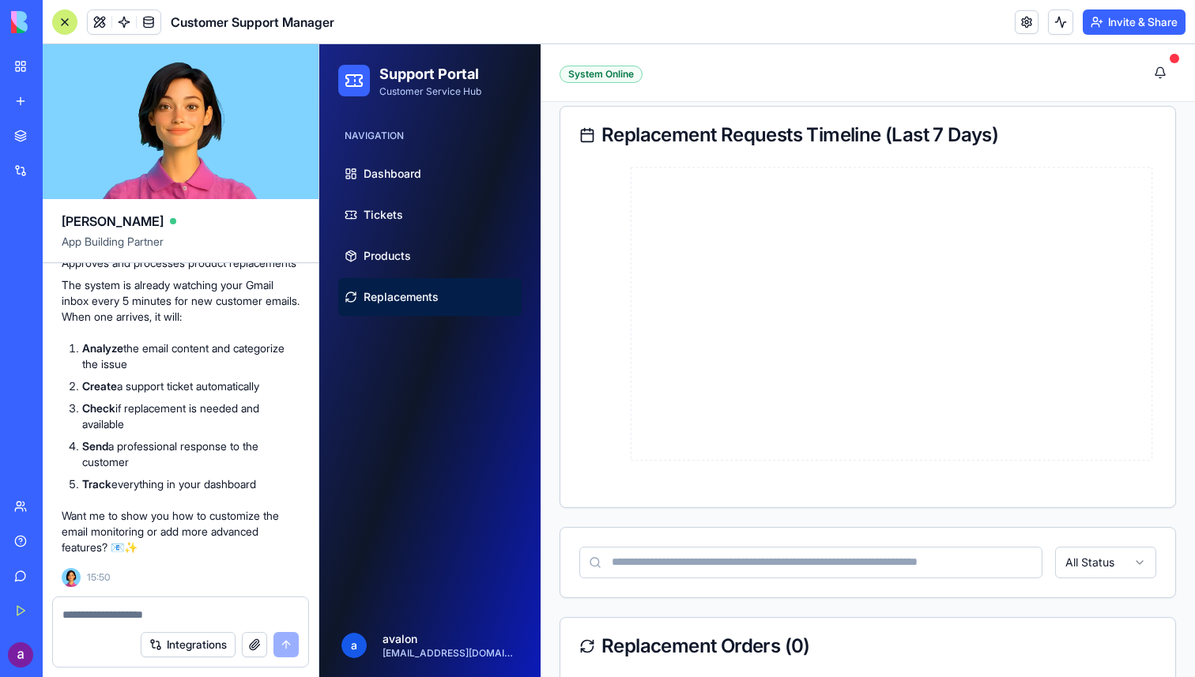
scroll to position [0, 0]
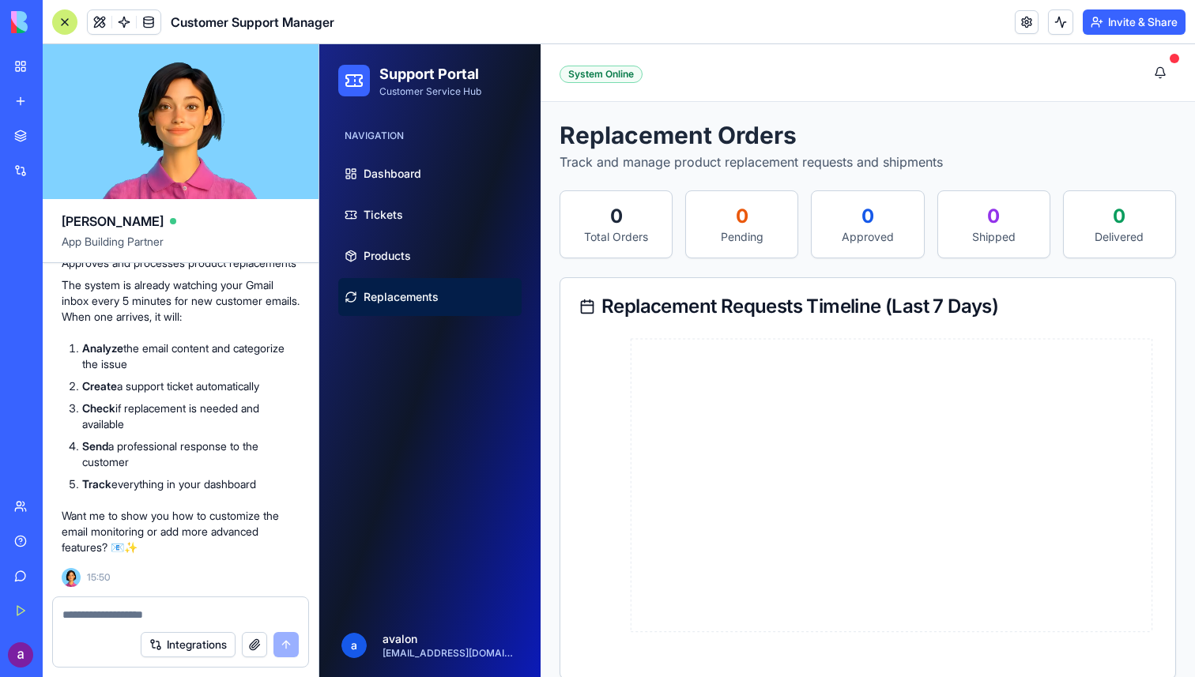
click at [112, 611] on textarea at bounding box center [180, 615] width 236 height 16
type textarea "**********"
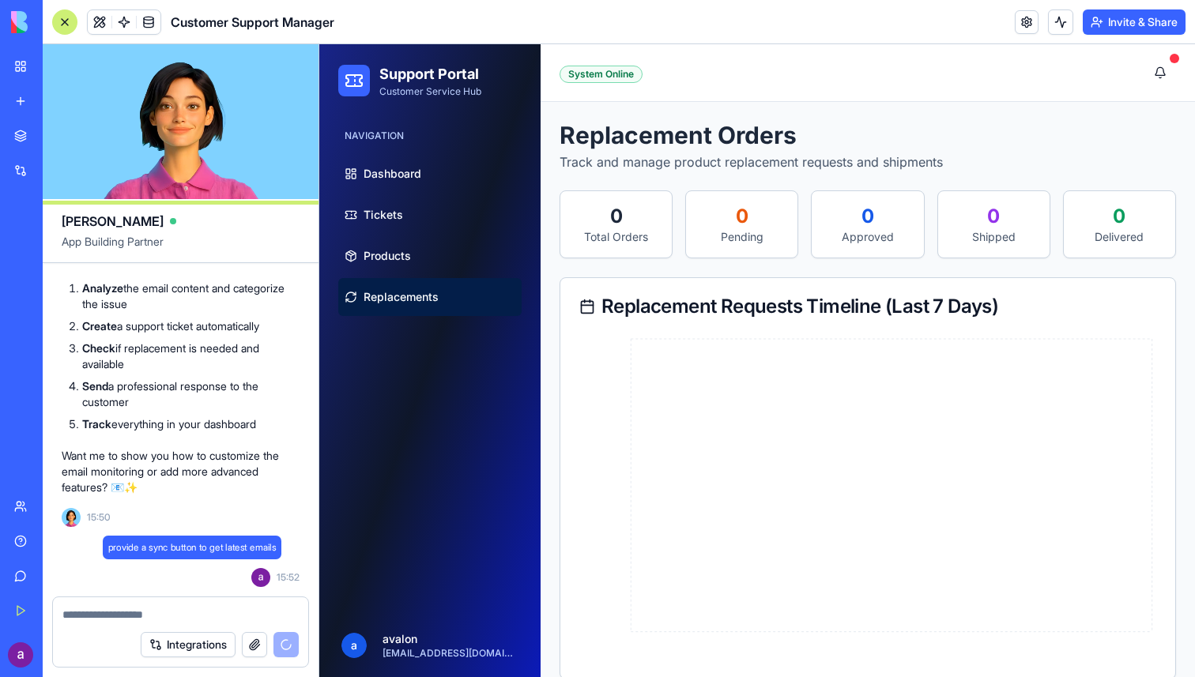
scroll to position [1860, 0]
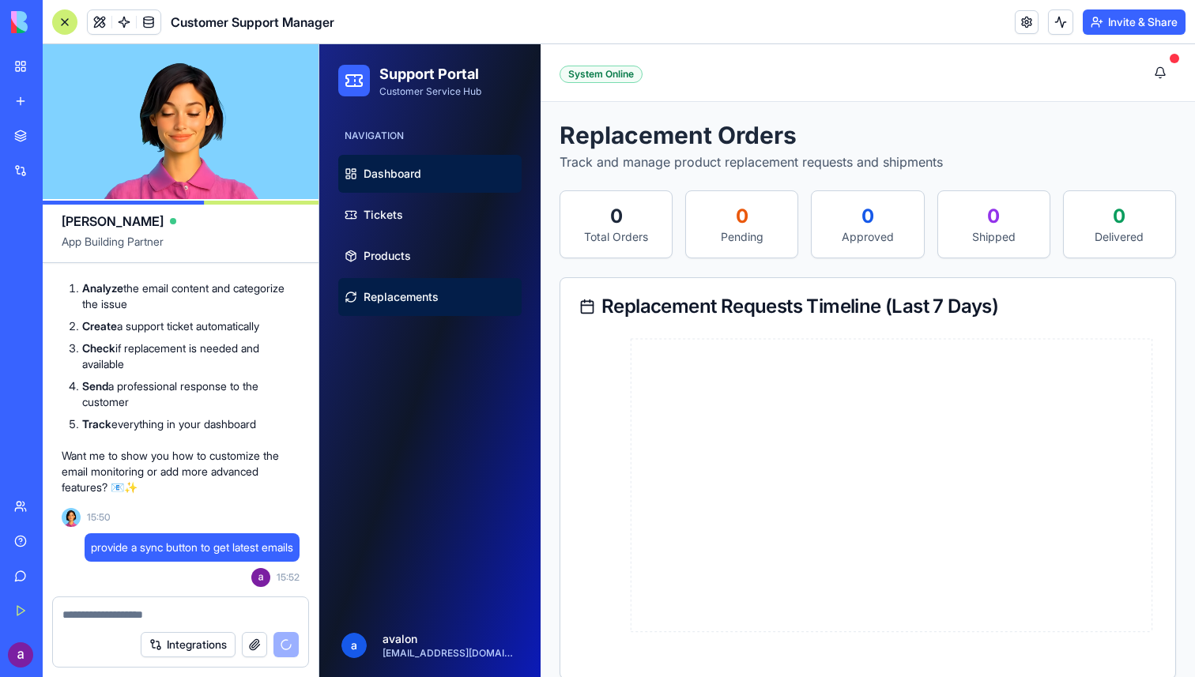
click at [431, 178] on link "Dashboard" at bounding box center [429, 174] width 183 height 38
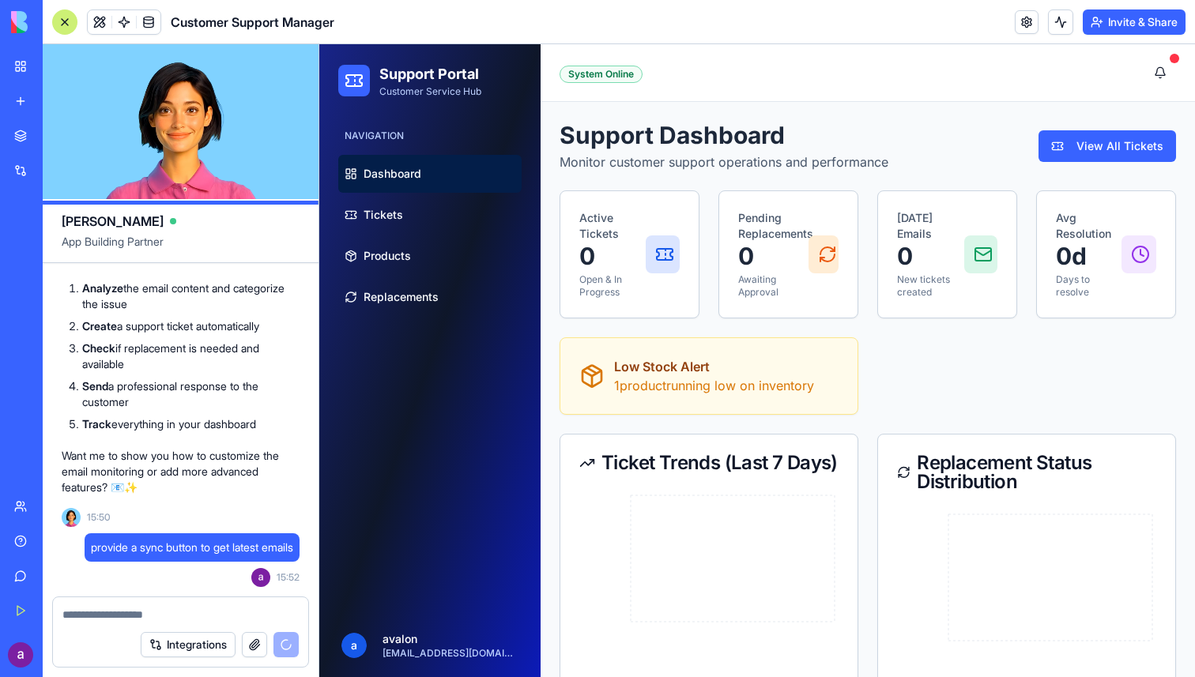
click at [565, 83] on div "Toggle sidebar System Online" at bounding box center [867, 73] width 616 height 32
click at [420, 149] on div "NAVIGATION Dashboard Tickets Products Replacements" at bounding box center [430, 219] width 196 height 205
click at [412, 170] on span "Dashboard" at bounding box center [392, 174] width 58 height 16
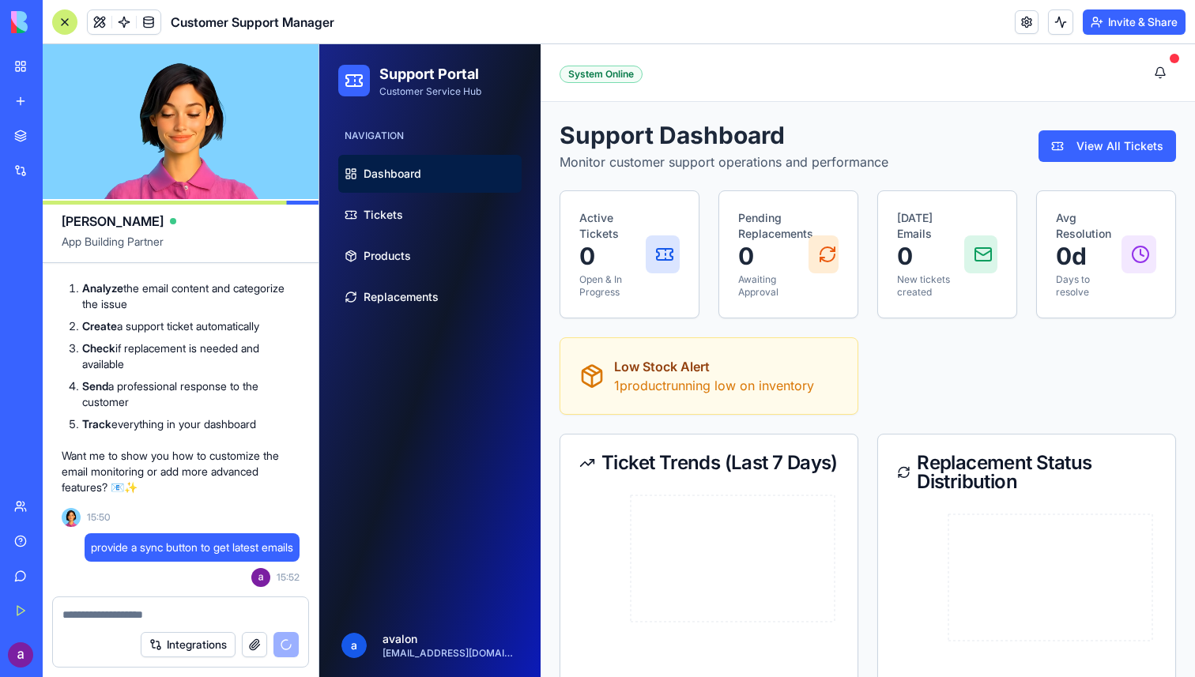
click at [203, 647] on button "Integrations" at bounding box center [188, 644] width 95 height 25
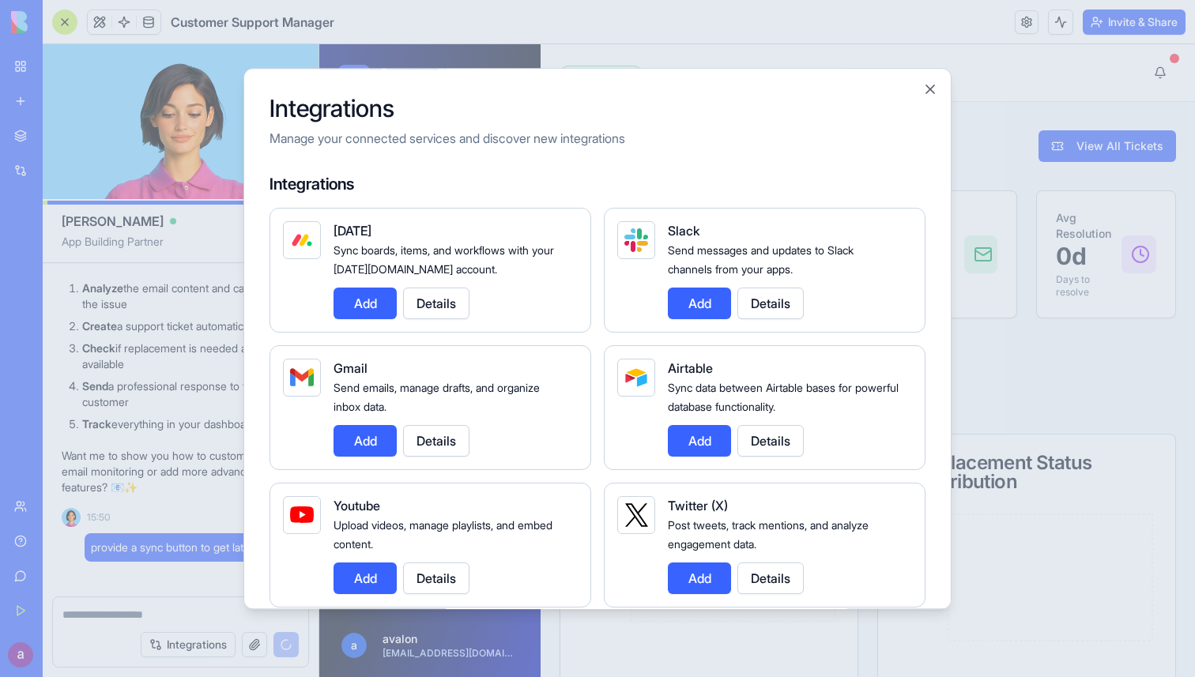
scroll to position [2024, 0]
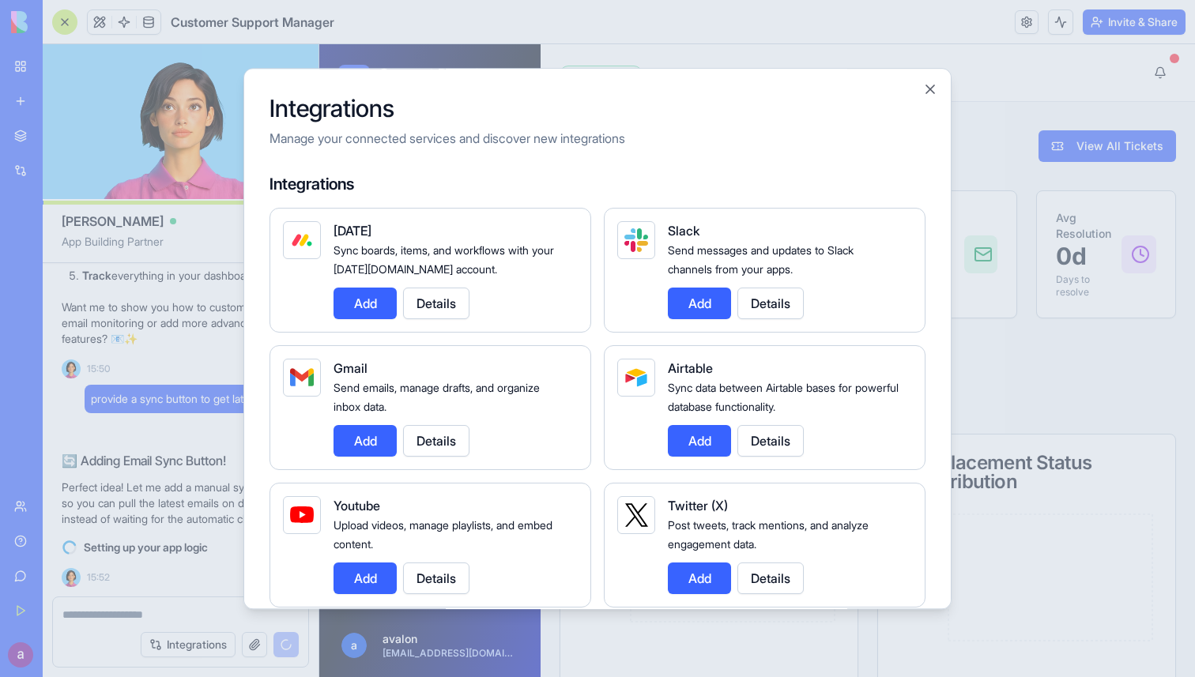
click at [361, 442] on button "Add" at bounding box center [364, 441] width 63 height 32
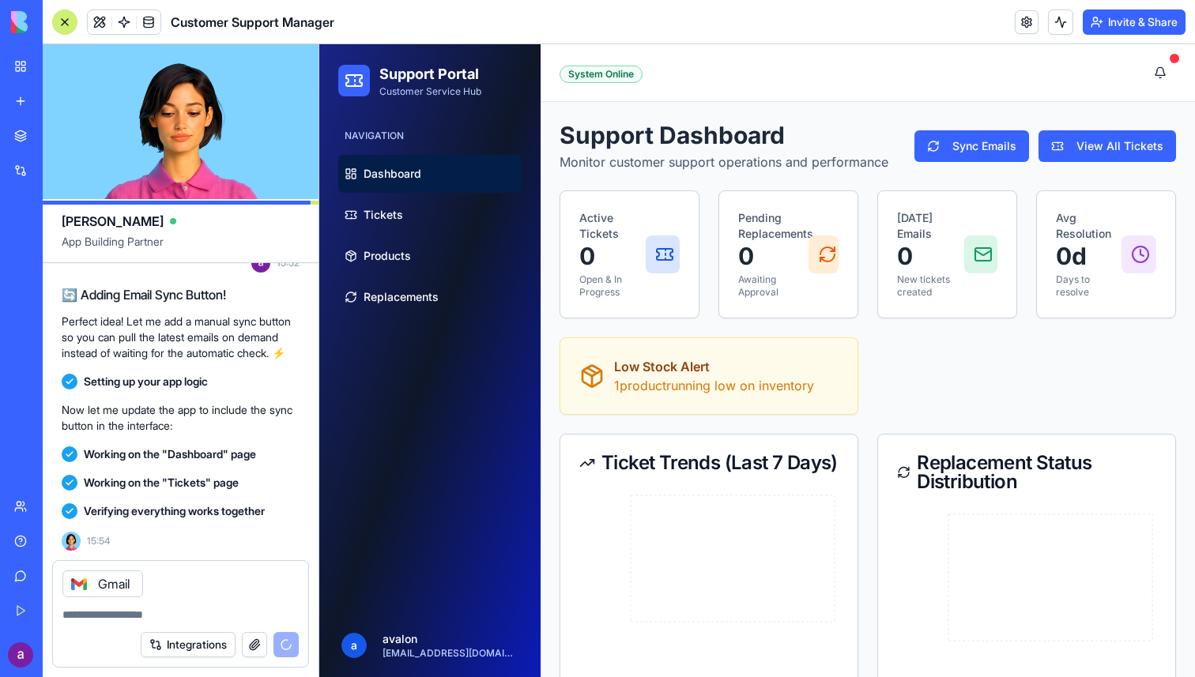
scroll to position [2475, 0]
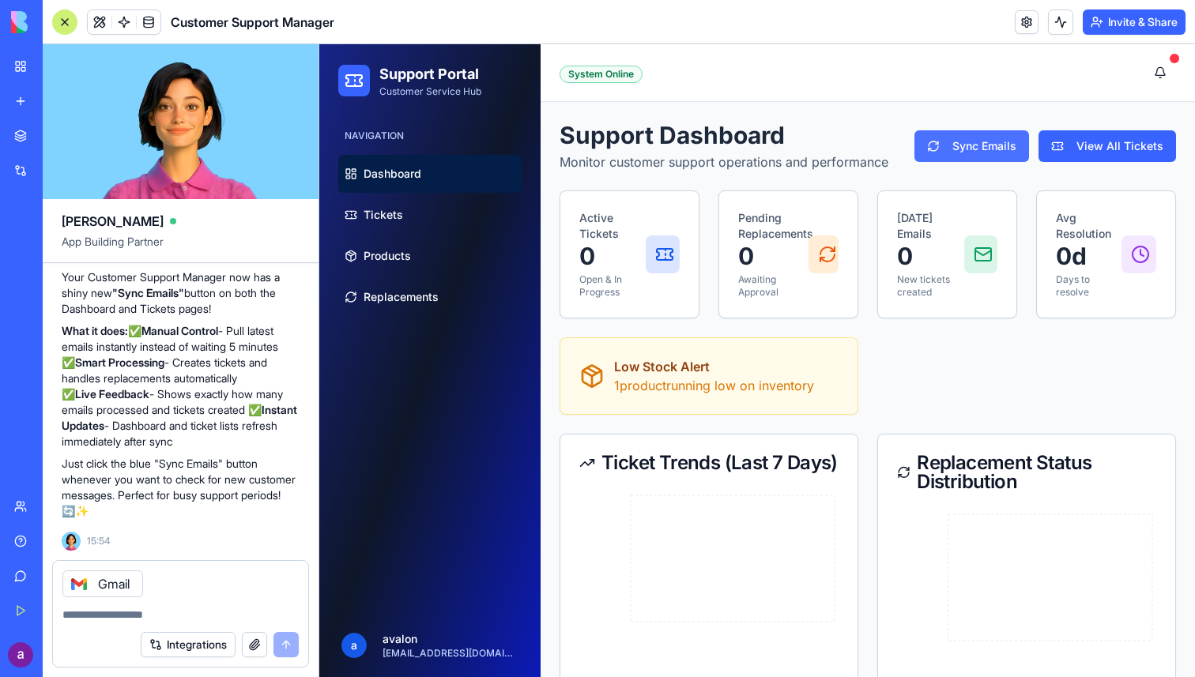
click at [968, 153] on button "Sync Emails" at bounding box center [971, 146] width 115 height 32
click at [367, 303] on span "Replacements" at bounding box center [400, 297] width 75 height 16
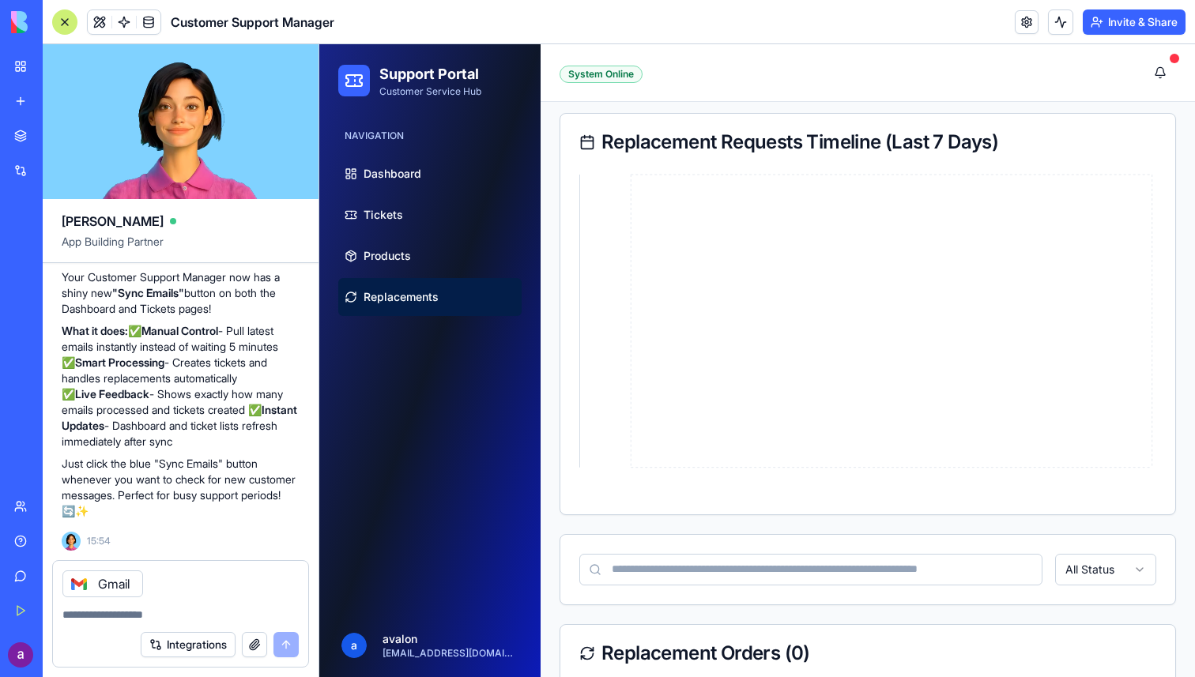
scroll to position [420, 0]
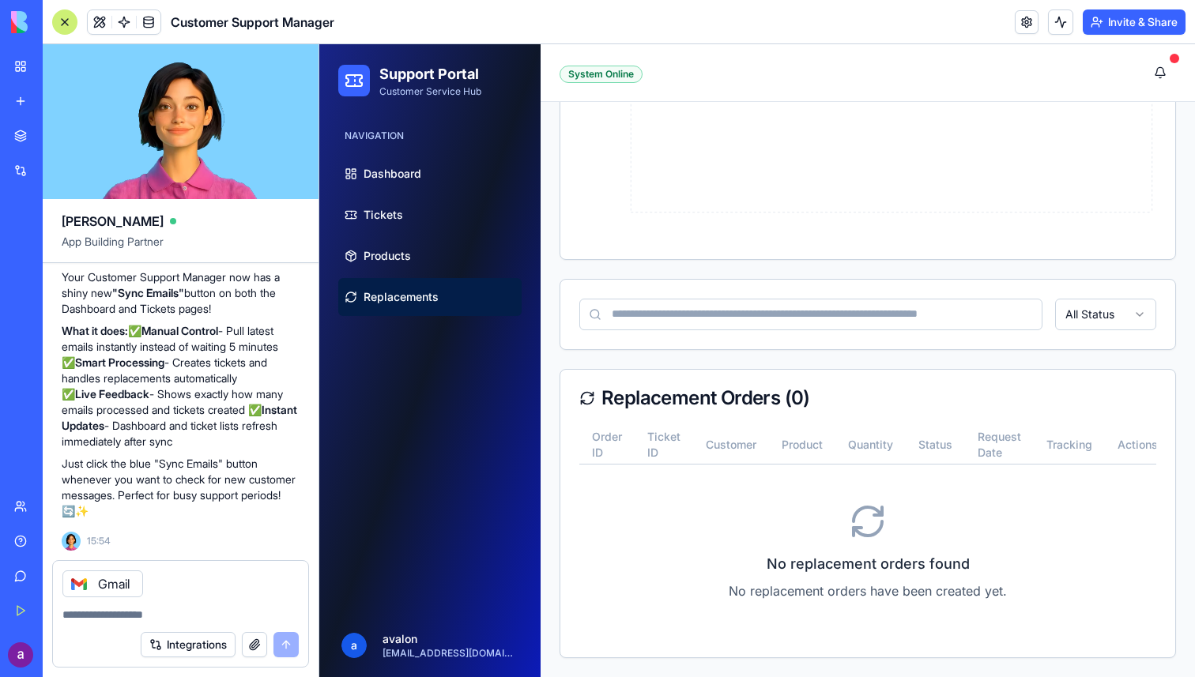
click at [872, 524] on icon at bounding box center [868, 522] width 38 height 38
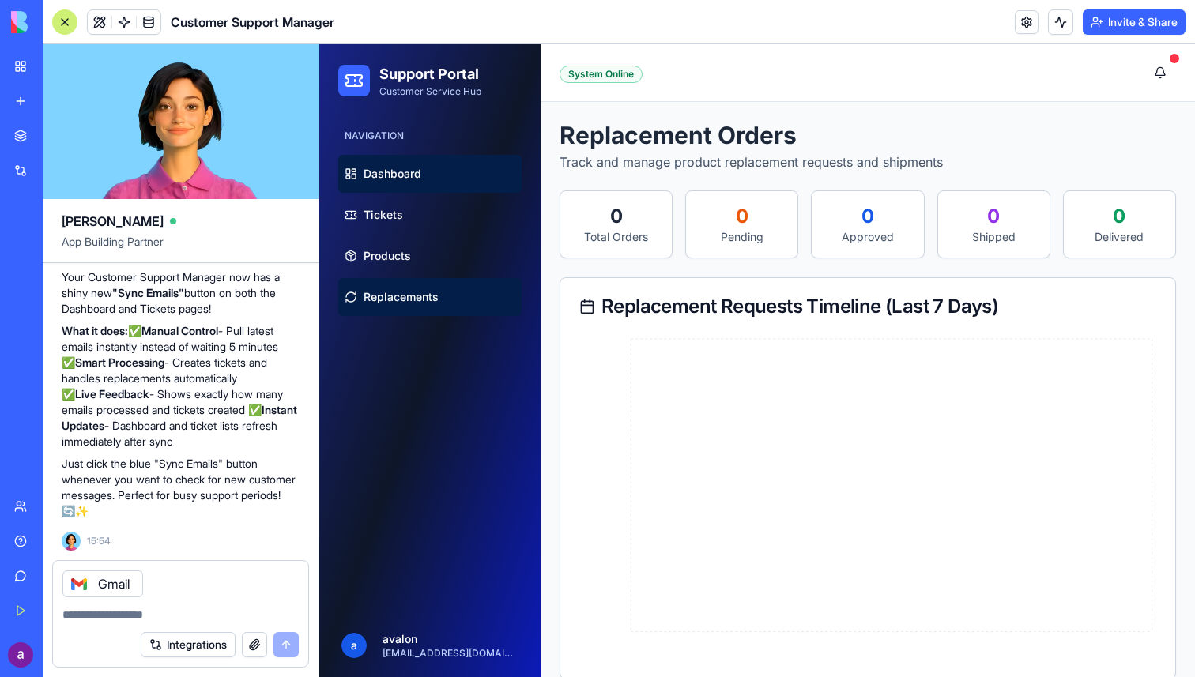
click at [427, 163] on link "Dashboard" at bounding box center [429, 174] width 183 height 38
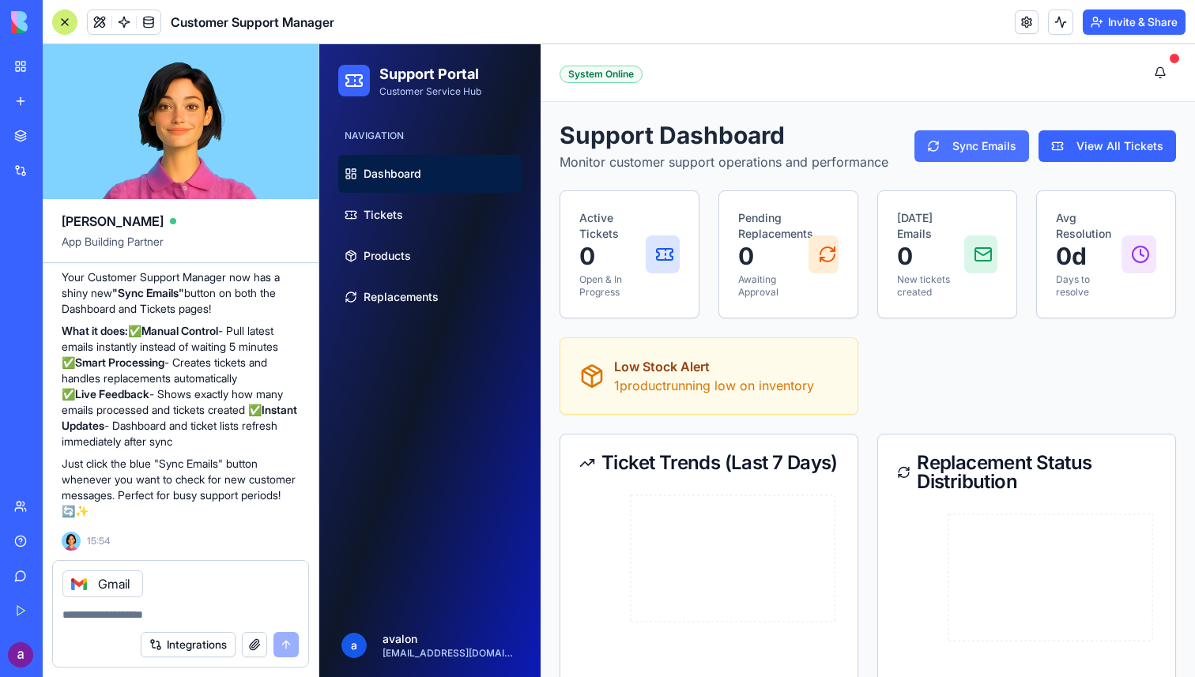
click at [982, 148] on button "Sync Emails" at bounding box center [971, 146] width 115 height 32
click at [147, 613] on textarea at bounding box center [180, 615] width 236 height 16
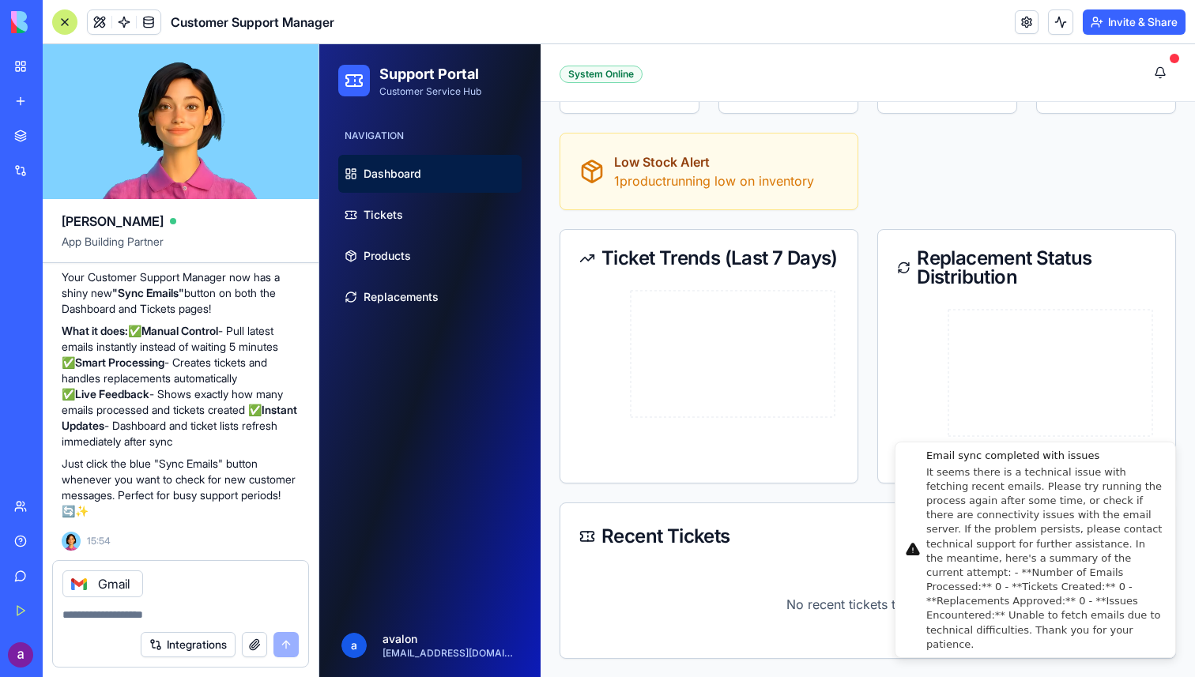
scroll to position [205, 0]
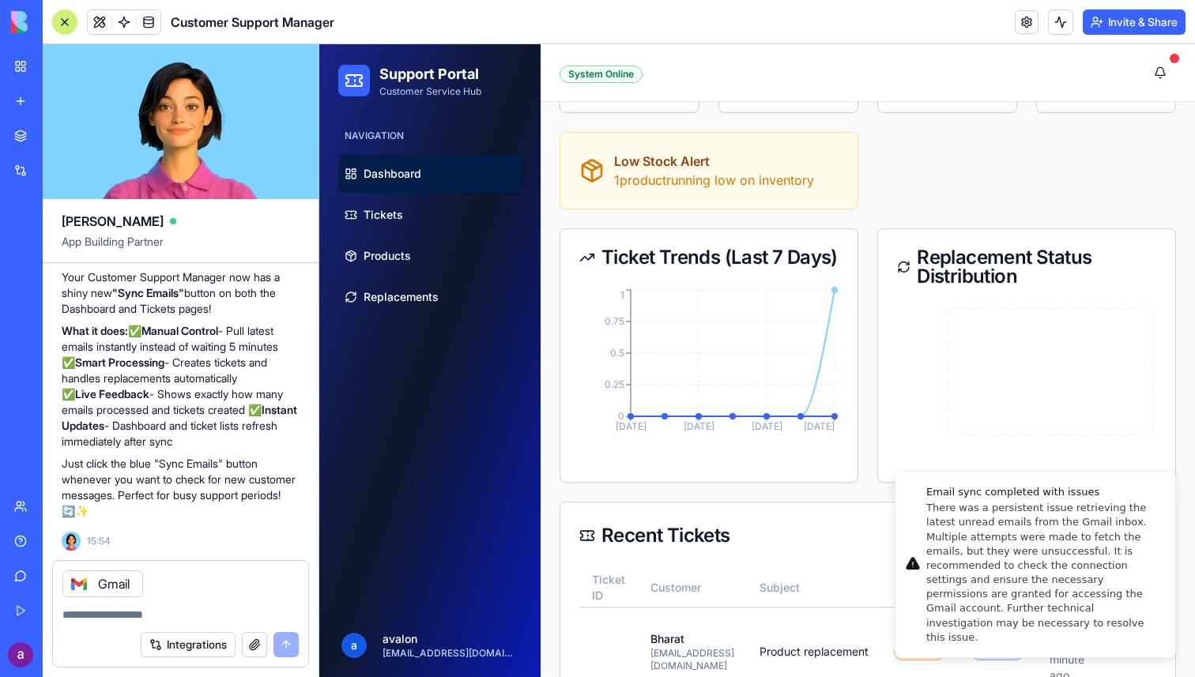
click at [834, 464] on div "Ticket Trends (Last 7 Days) Sep 09 Sep 11 Sep 13 Sep 15 0 0.25 0.5 0.75 1" at bounding box center [708, 355] width 299 height 254
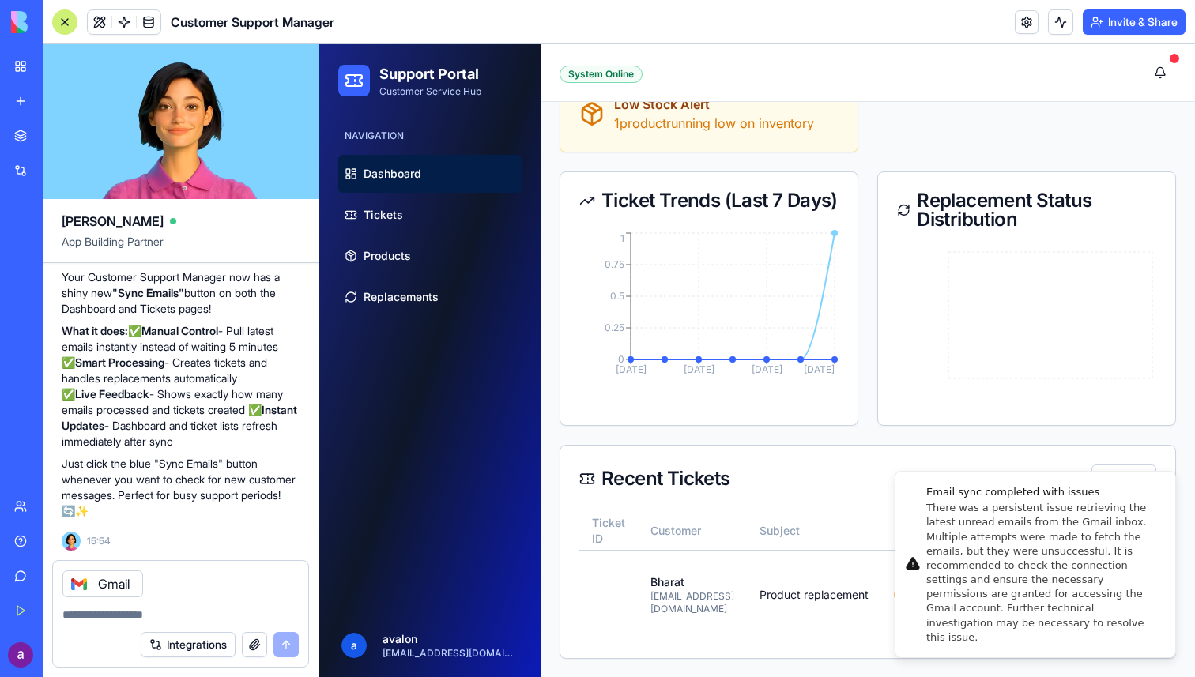
click at [735, 458] on div "Recent Tickets View All" at bounding box center [867, 479] width 615 height 66
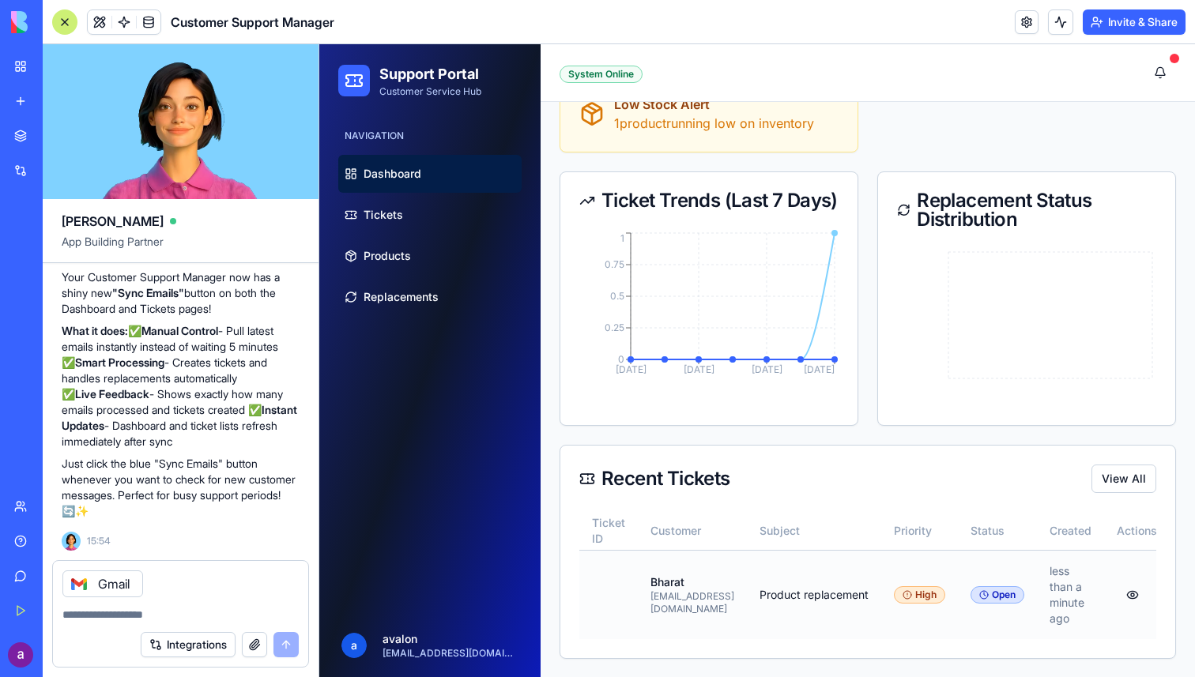
scroll to position [0, 22]
click at [1119, 593] on button at bounding box center [1119, 595] width 32 height 28
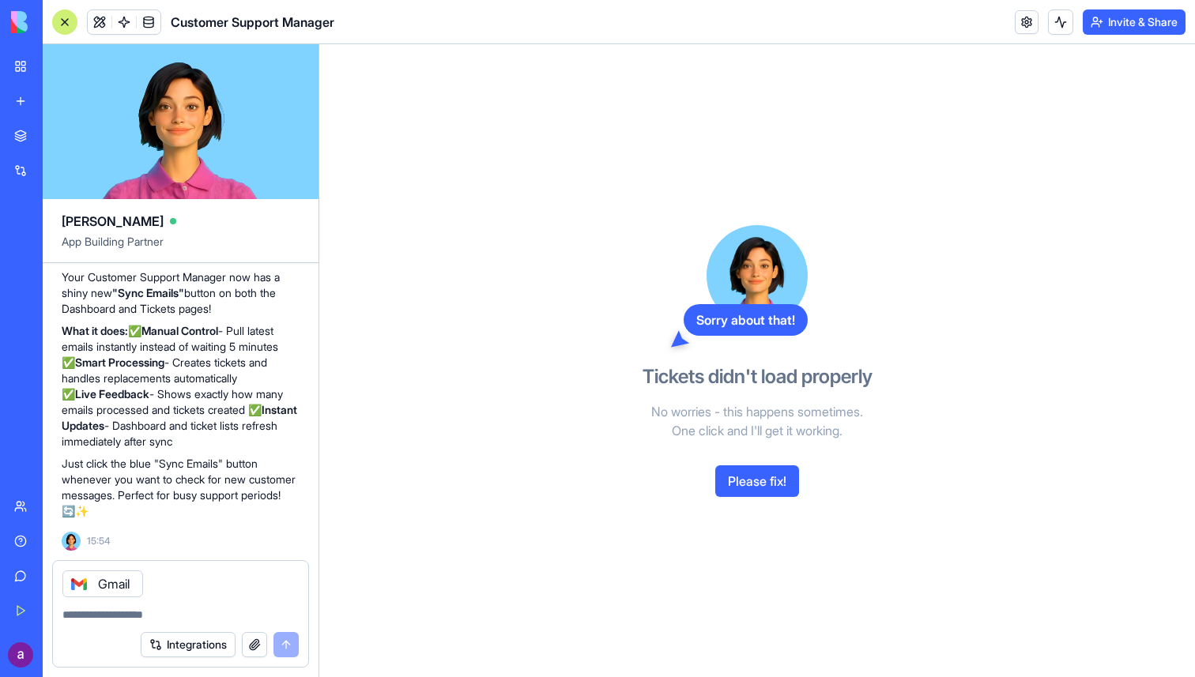
click at [751, 485] on button "Please fix!" at bounding box center [757, 481] width 84 height 32
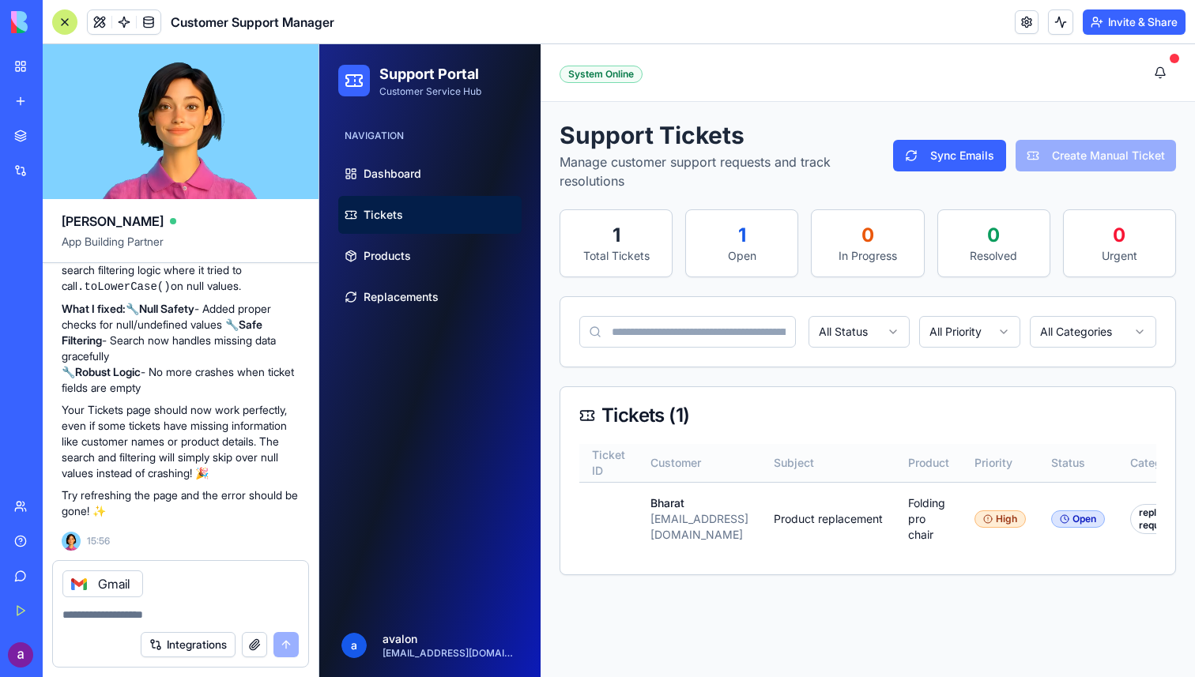
scroll to position [0, 204]
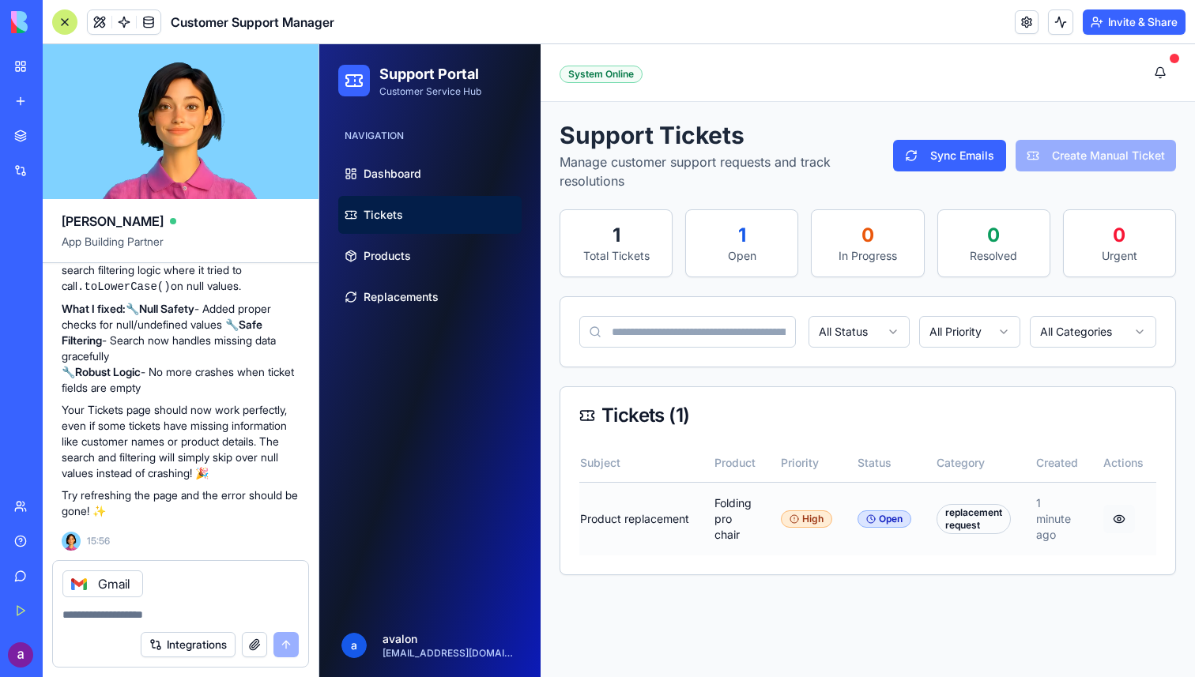
click at [1120, 518] on button "button" at bounding box center [1119, 519] width 32 height 28
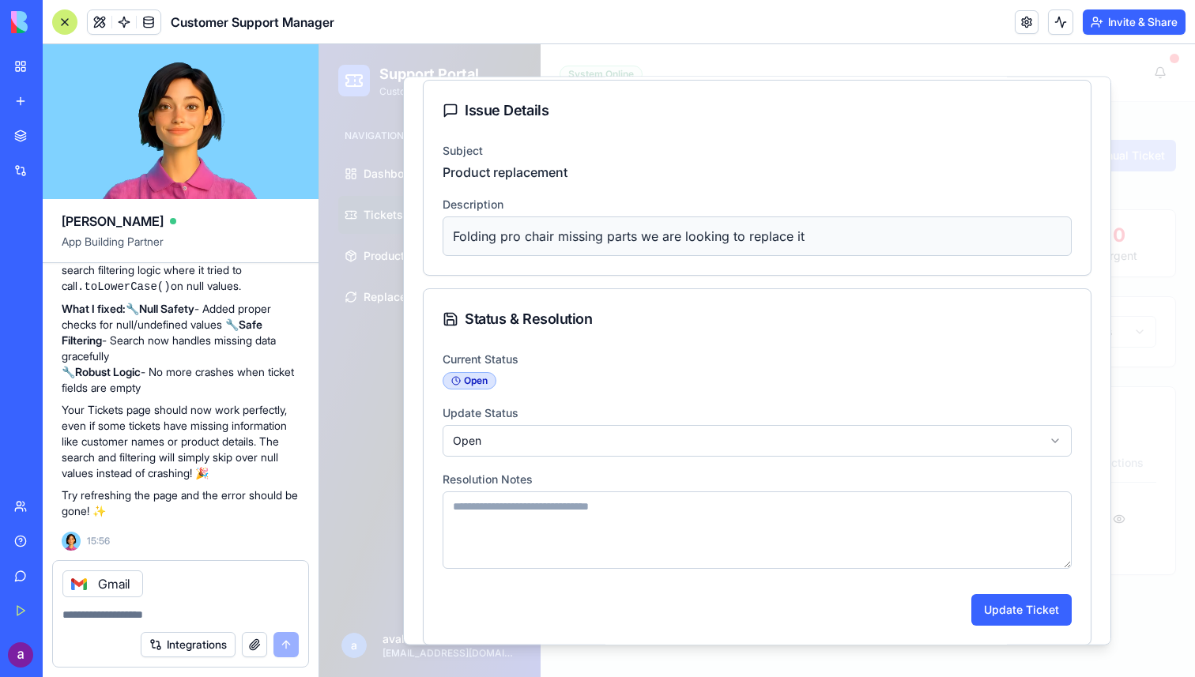
scroll to position [353, 0]
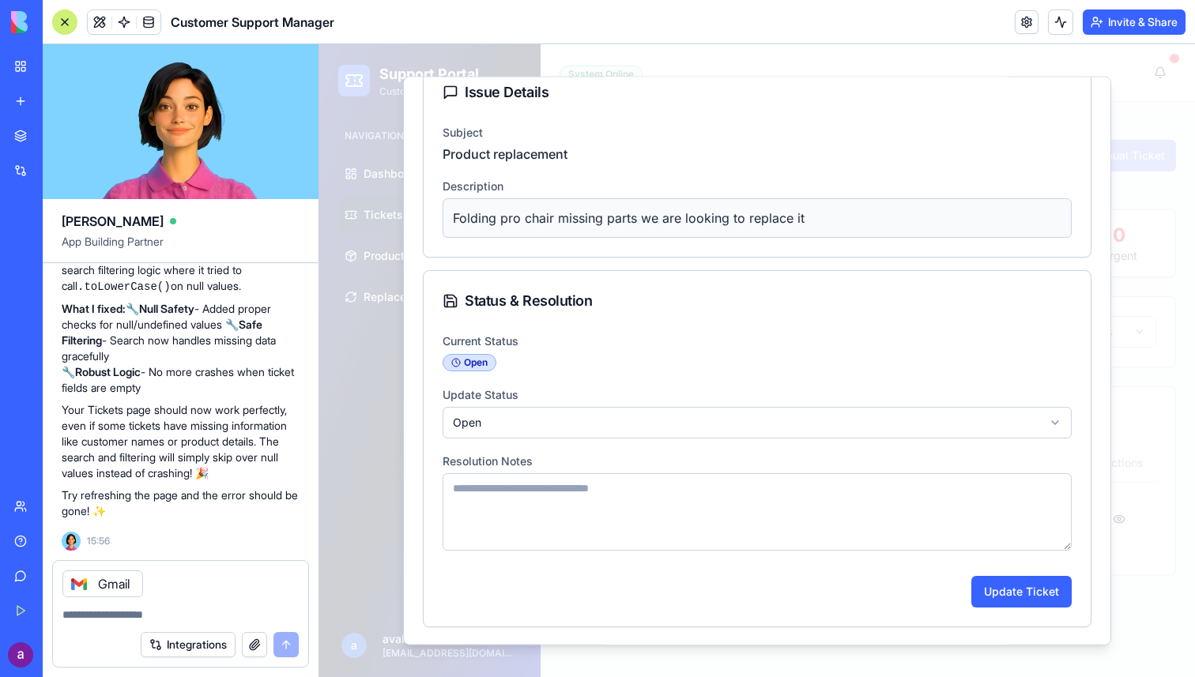
click at [540, 520] on textarea "Resolution Notes" at bounding box center [756, 511] width 629 height 77
type textarea "**********"
click at [1021, 589] on button "Update Ticket" at bounding box center [1021, 591] width 100 height 32
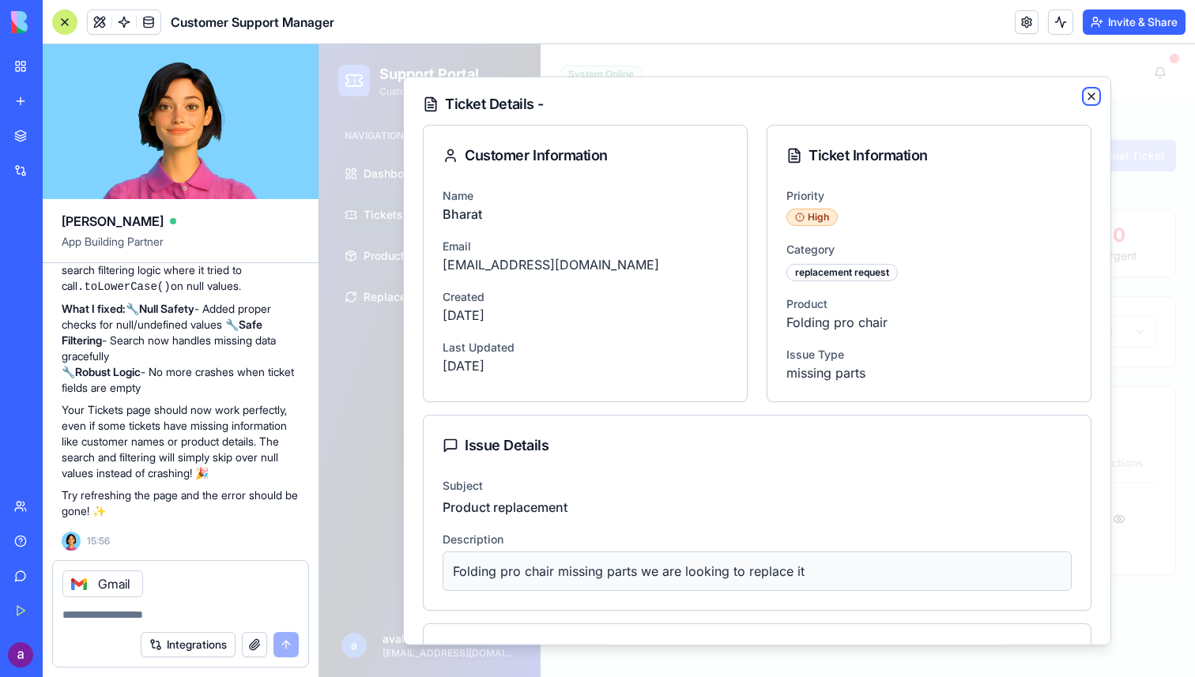
click at [1094, 96] on icon "button" at bounding box center [1091, 95] width 13 height 13
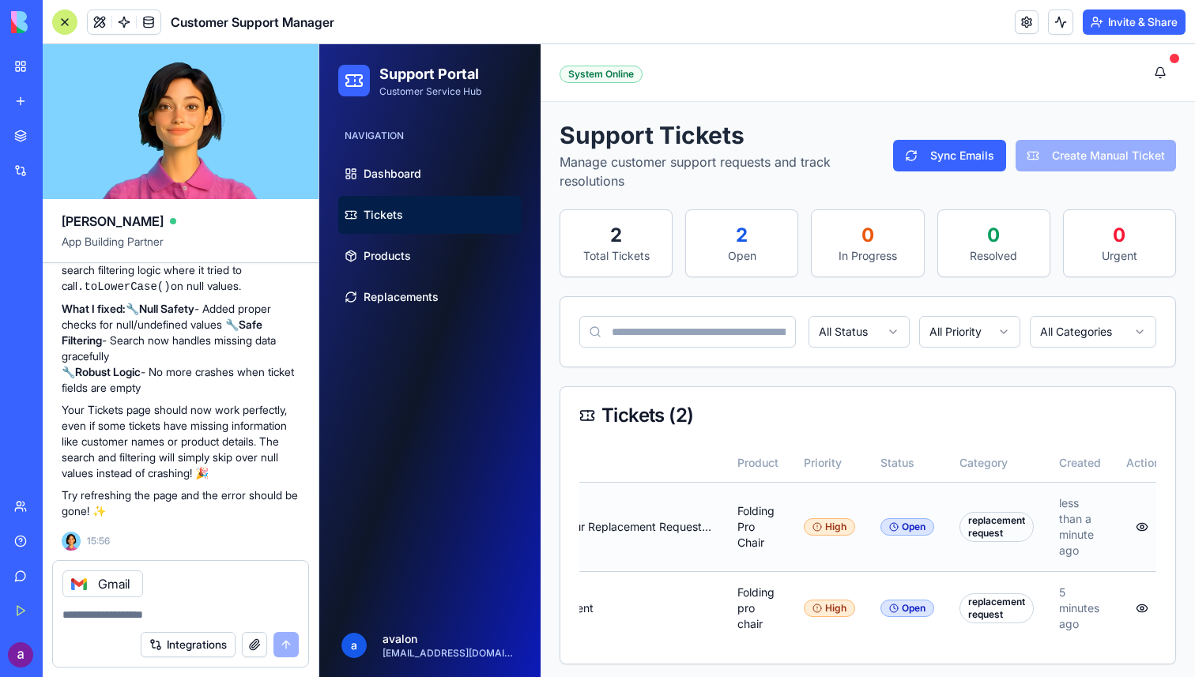
scroll to position [0, 322]
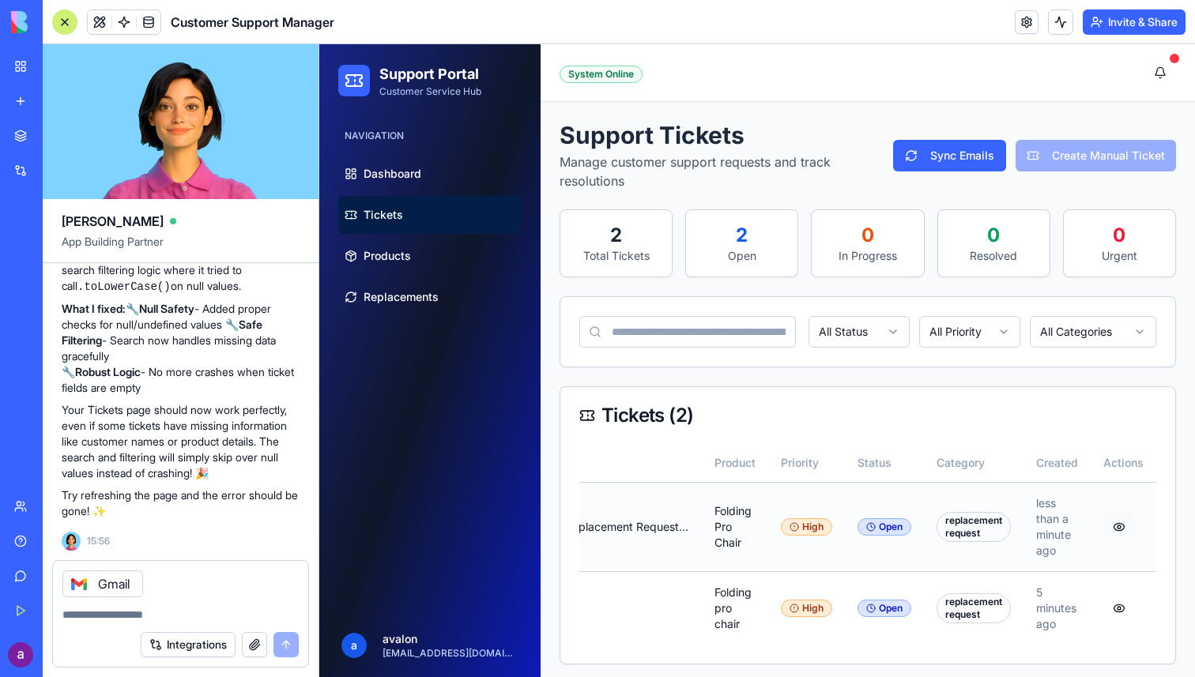
click at [1119, 525] on button "button" at bounding box center [1119, 527] width 32 height 28
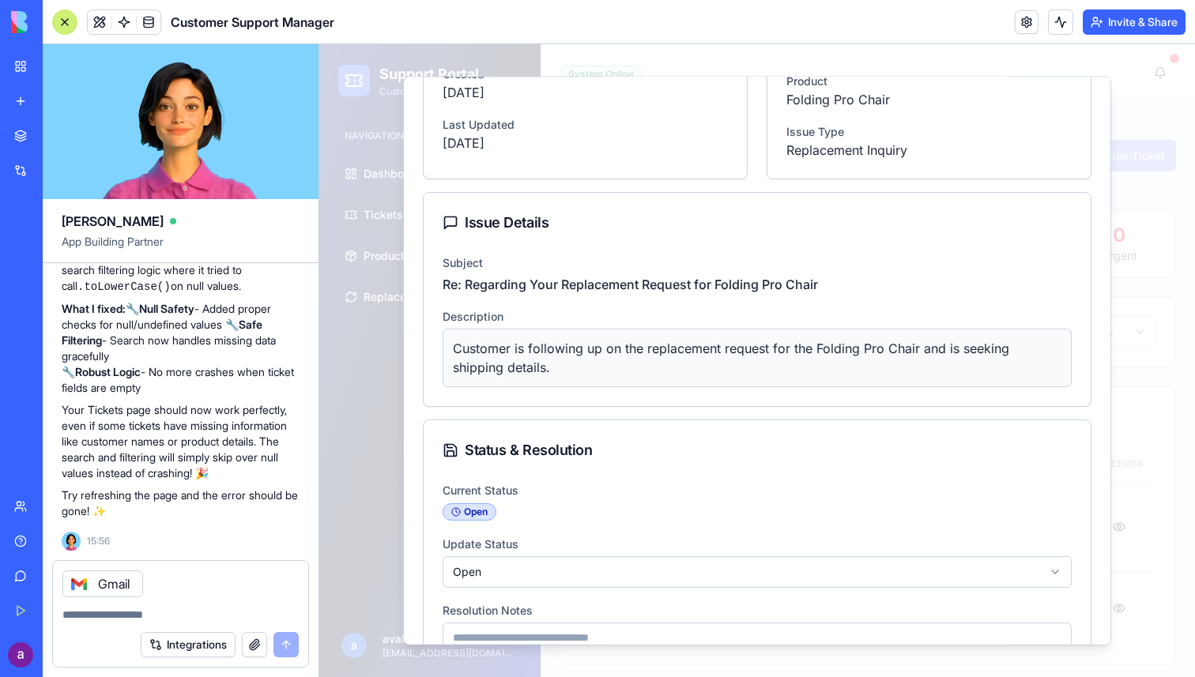
scroll to position [372, 0]
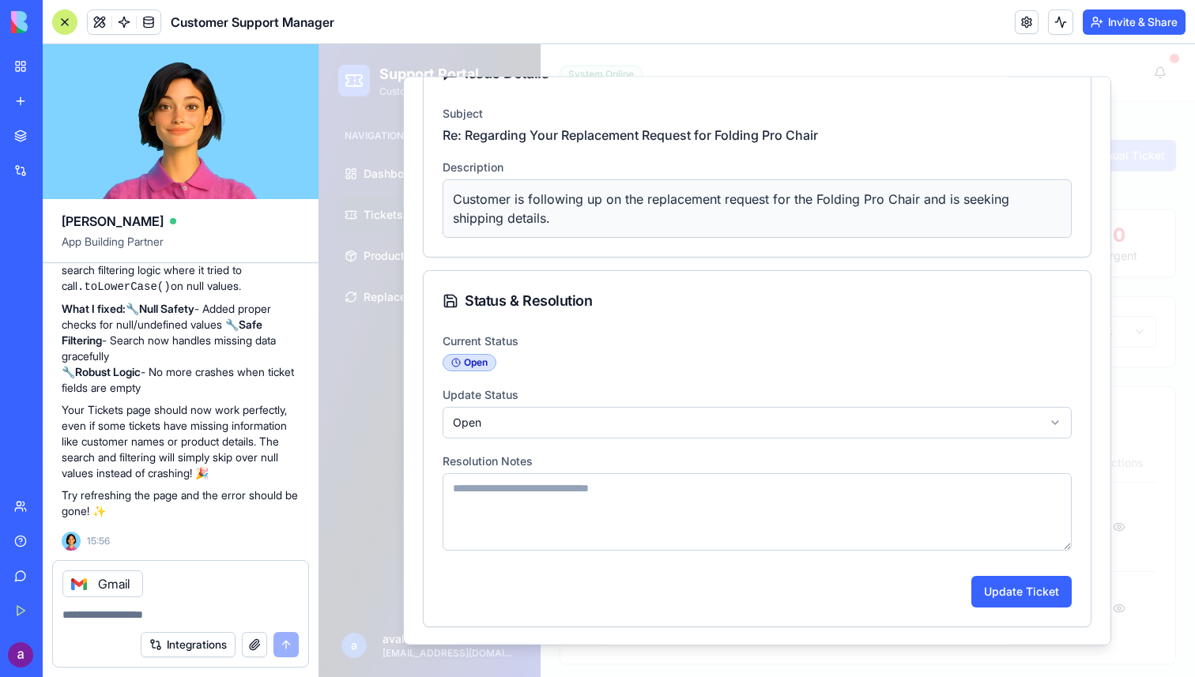
click at [680, 520] on textarea "Resolution Notes" at bounding box center [756, 511] width 629 height 77
type textarea "**********"
click at [1033, 602] on button "Update Ticket" at bounding box center [1021, 591] width 100 height 32
click at [1110, 410] on div "**********" at bounding box center [757, 361] width 708 height 570
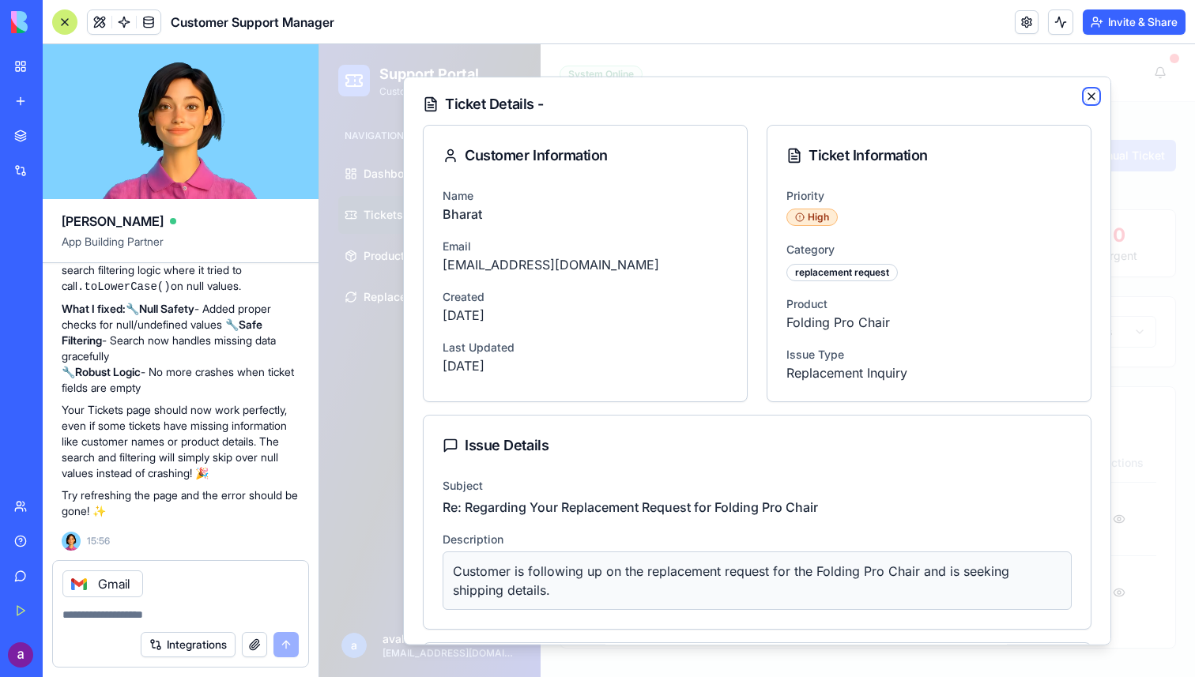
click at [1089, 97] on icon "button" at bounding box center [1091, 95] width 6 height 6
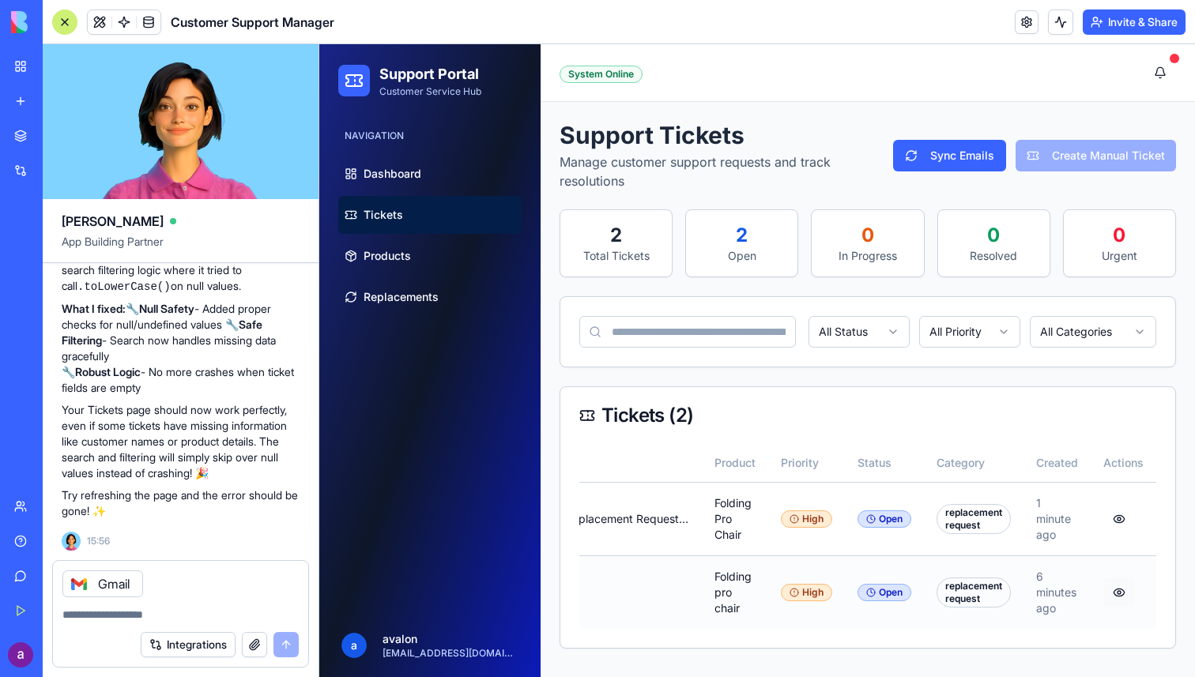
click at [1119, 588] on button "button" at bounding box center [1119, 592] width 32 height 28
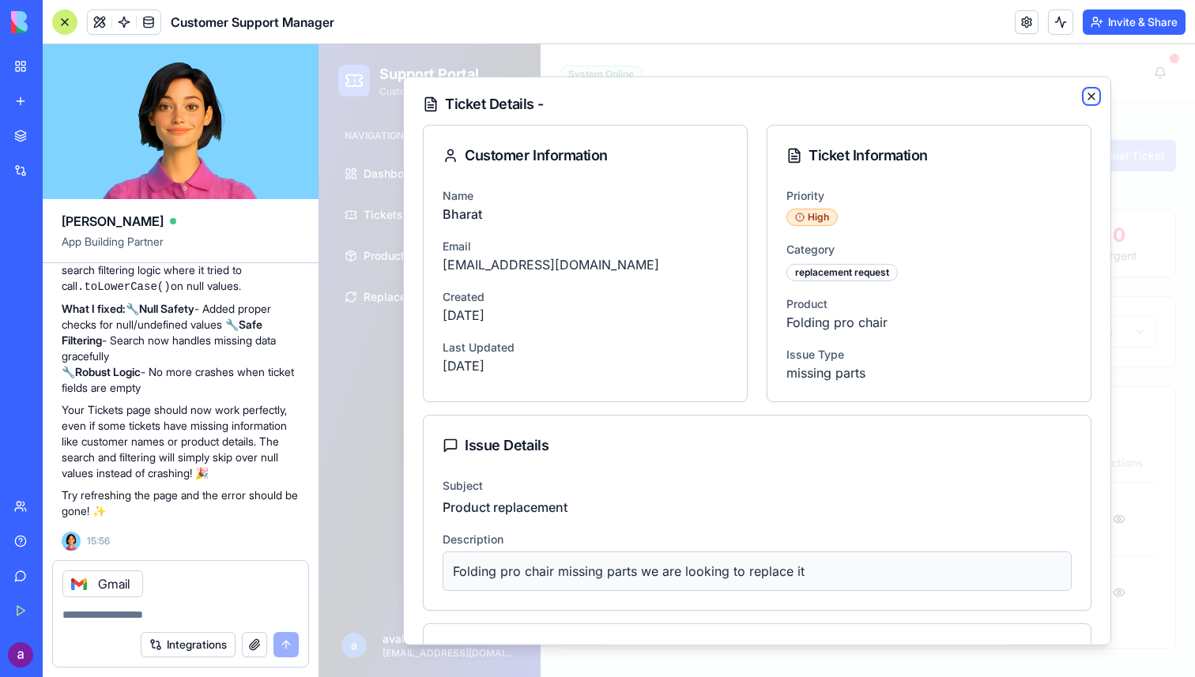
click at [1090, 95] on icon "button" at bounding box center [1091, 95] width 6 height 6
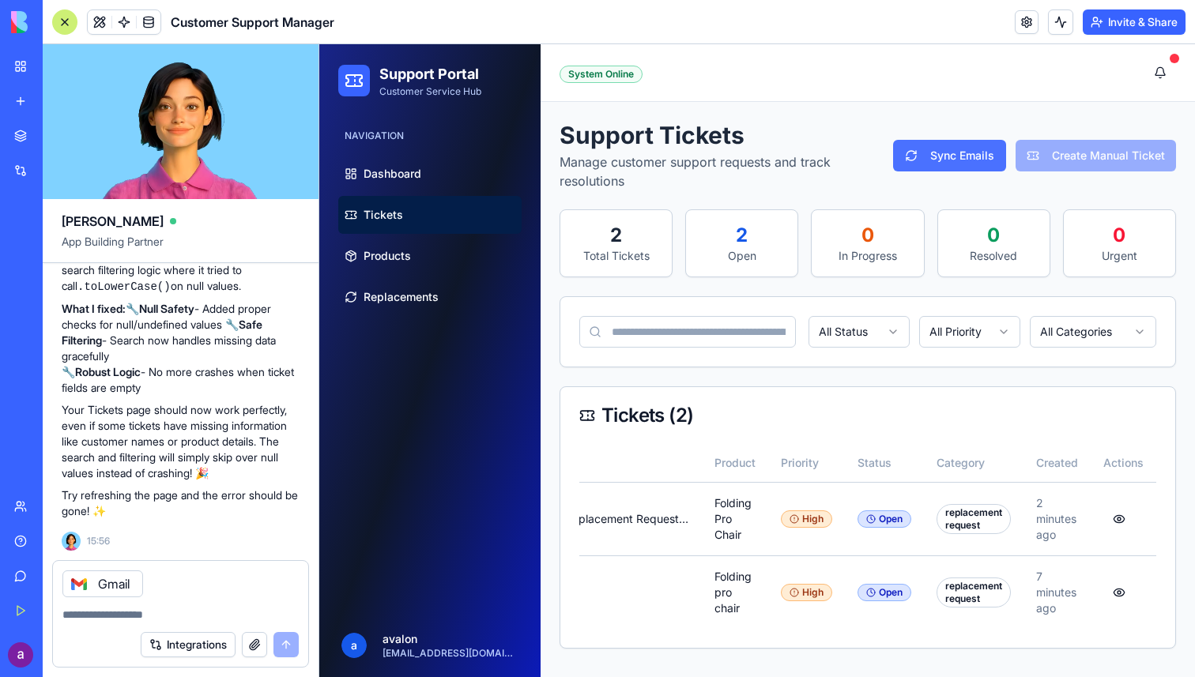
click at [958, 148] on button "Sync Emails" at bounding box center [949, 156] width 112 height 32
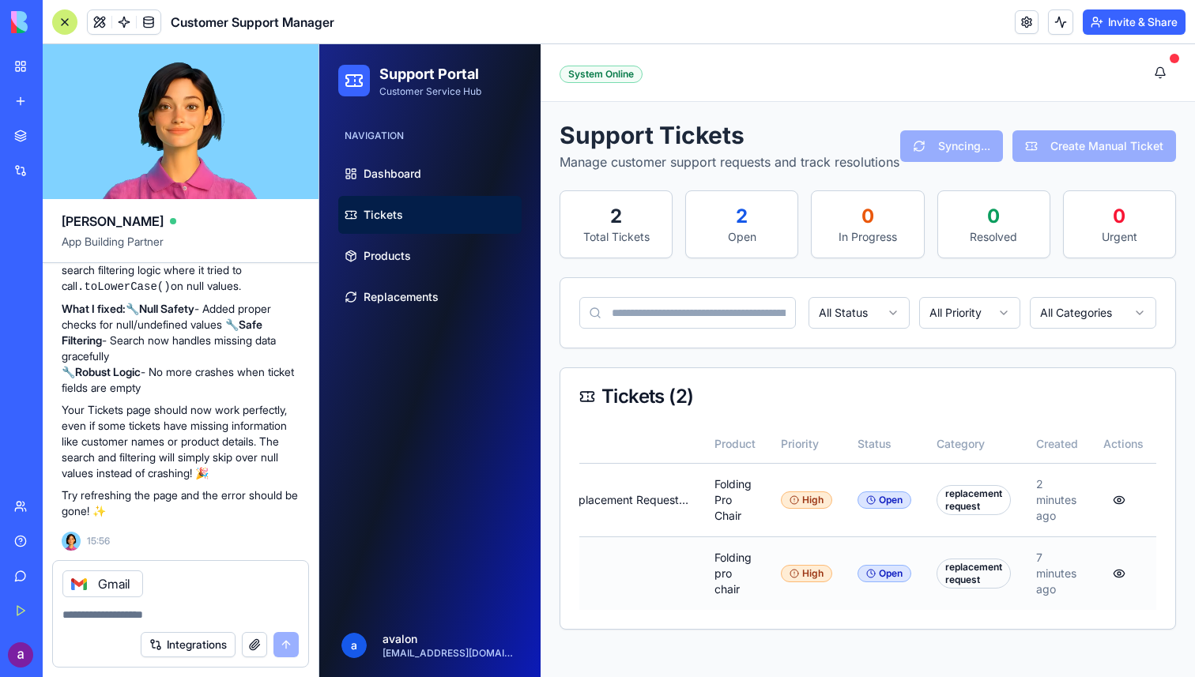
click at [964, 589] on div "replacement request" at bounding box center [973, 574] width 74 height 30
click at [1124, 588] on button "button" at bounding box center [1119, 573] width 32 height 28
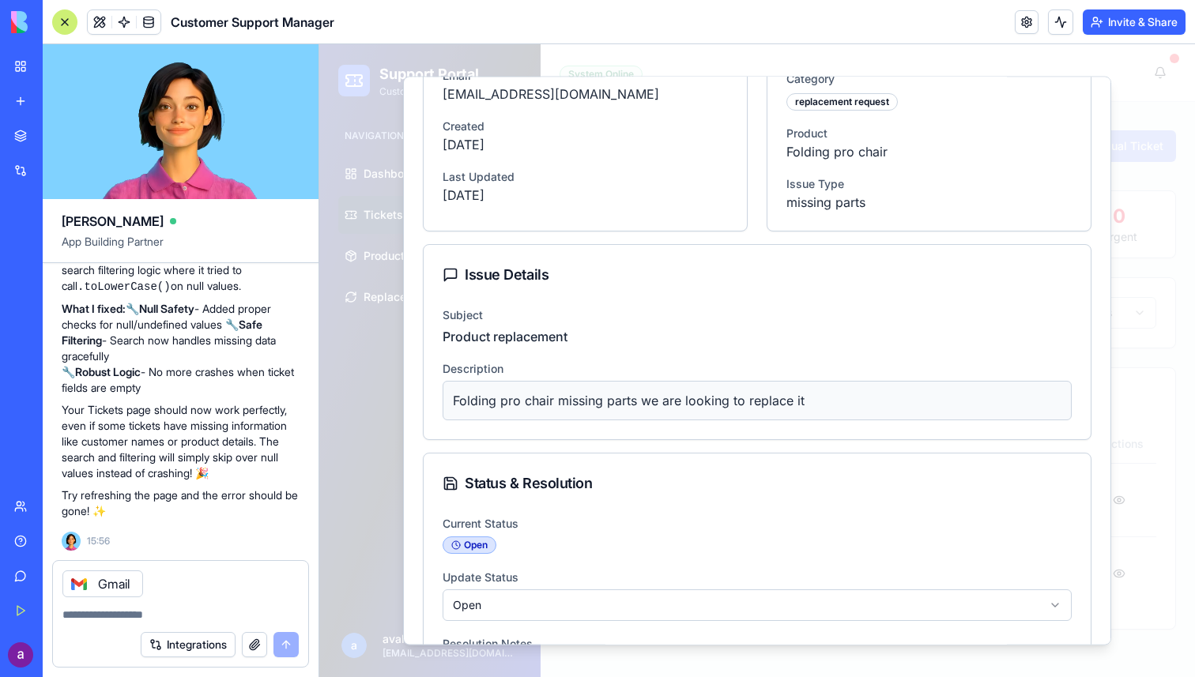
scroll to position [353, 0]
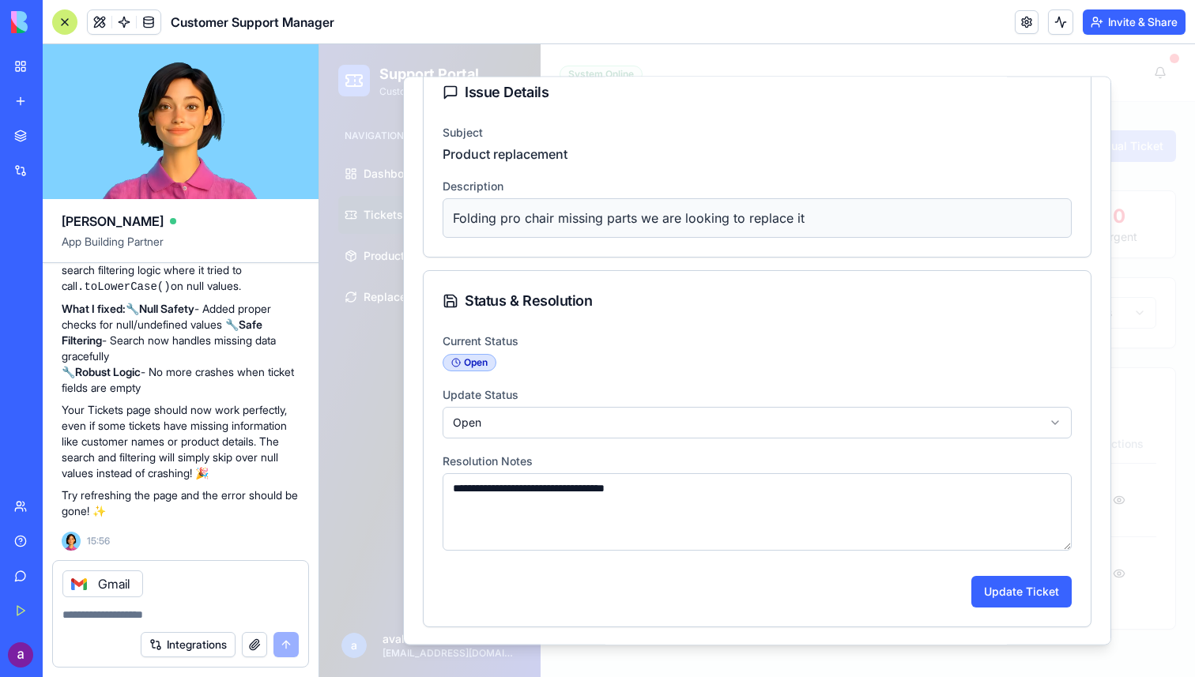
click at [876, 484] on textarea "**********" at bounding box center [756, 511] width 629 height 77
click at [1024, 601] on button "Update Ticket" at bounding box center [1021, 591] width 100 height 32
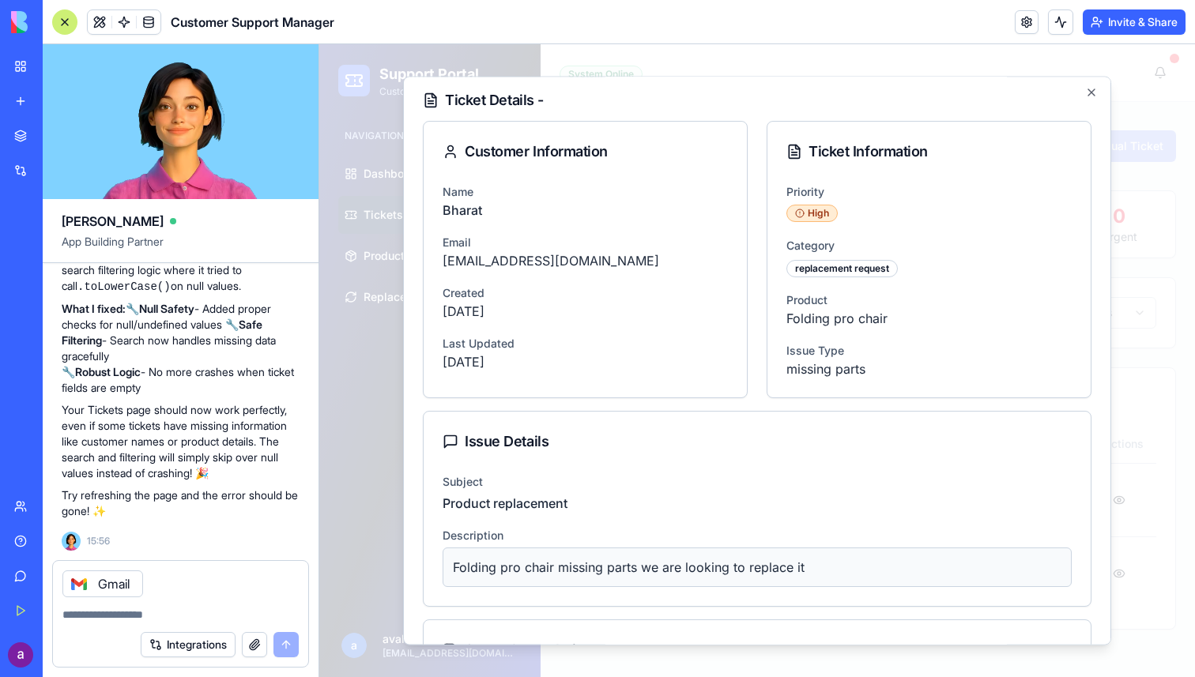
scroll to position [0, 0]
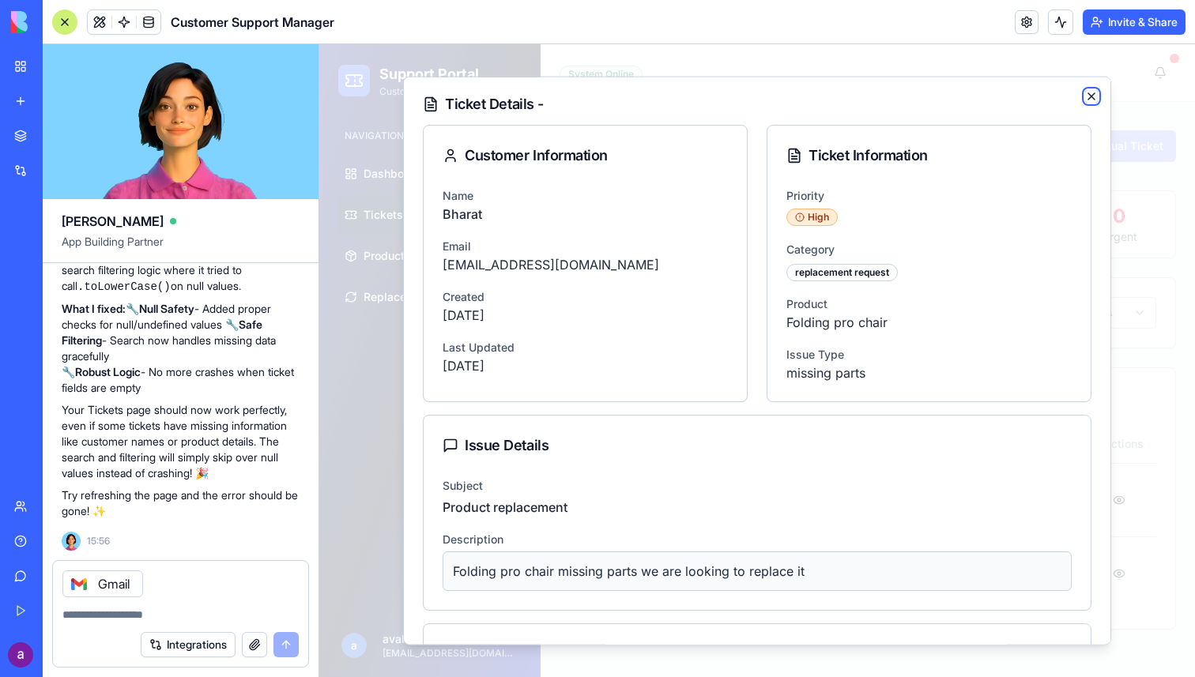
click at [1094, 89] on icon "button" at bounding box center [1091, 95] width 13 height 13
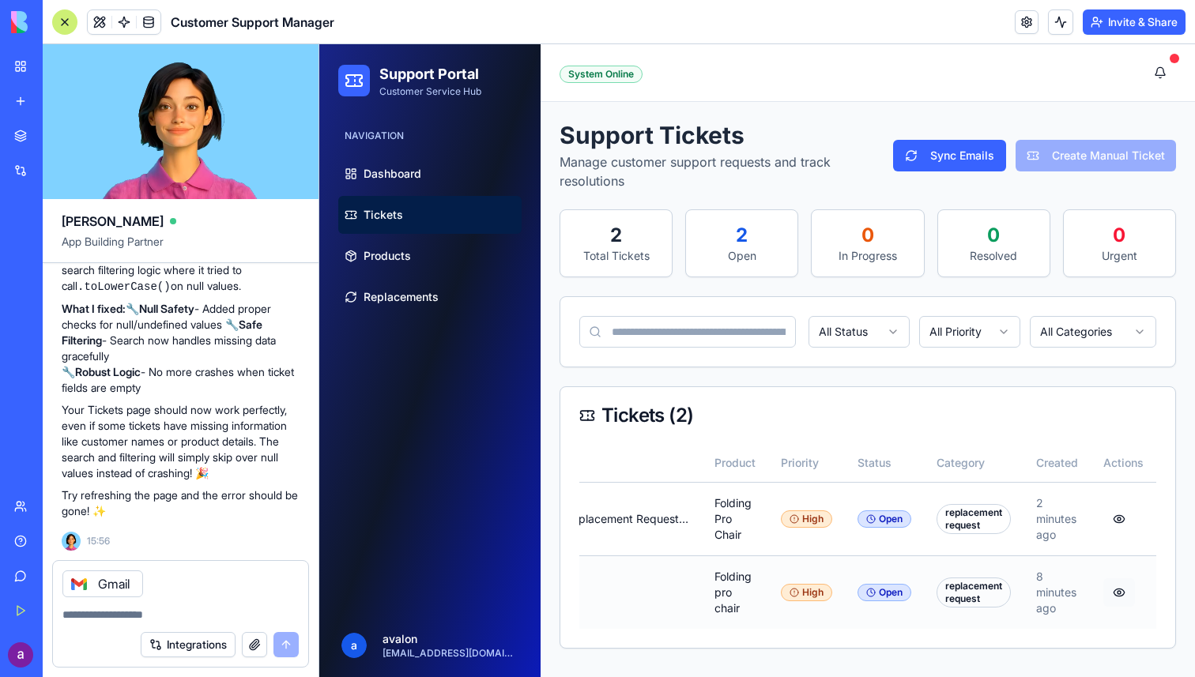
click at [1117, 593] on button "button" at bounding box center [1119, 592] width 32 height 28
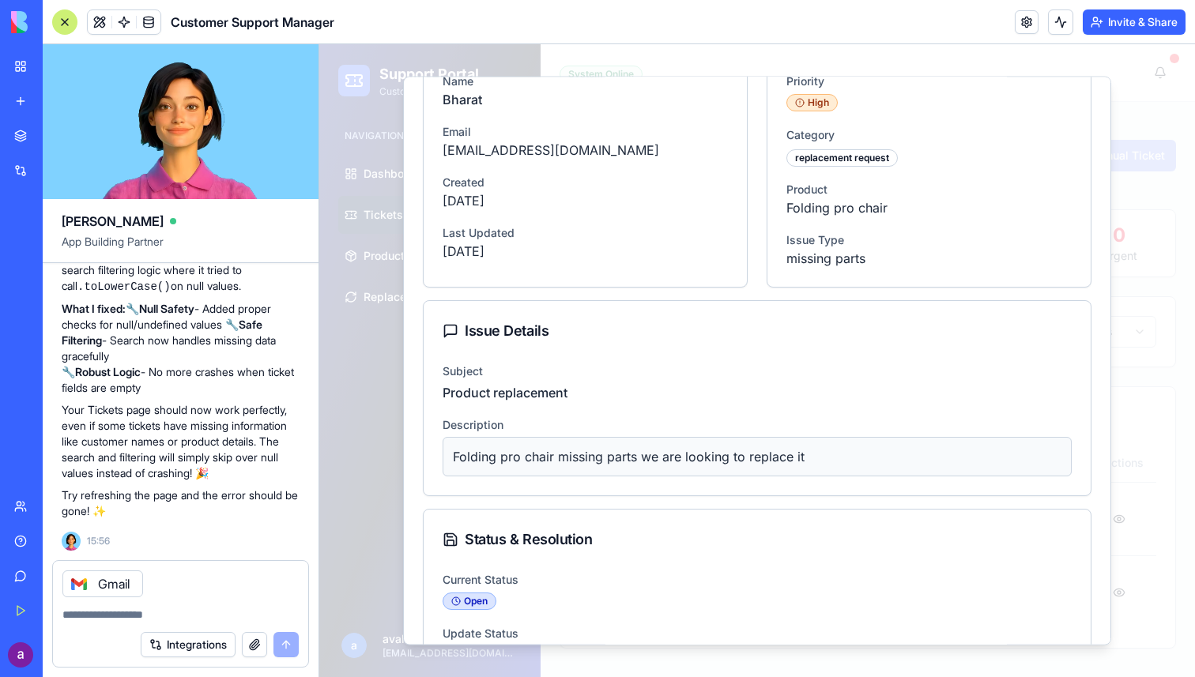
scroll to position [129, 0]
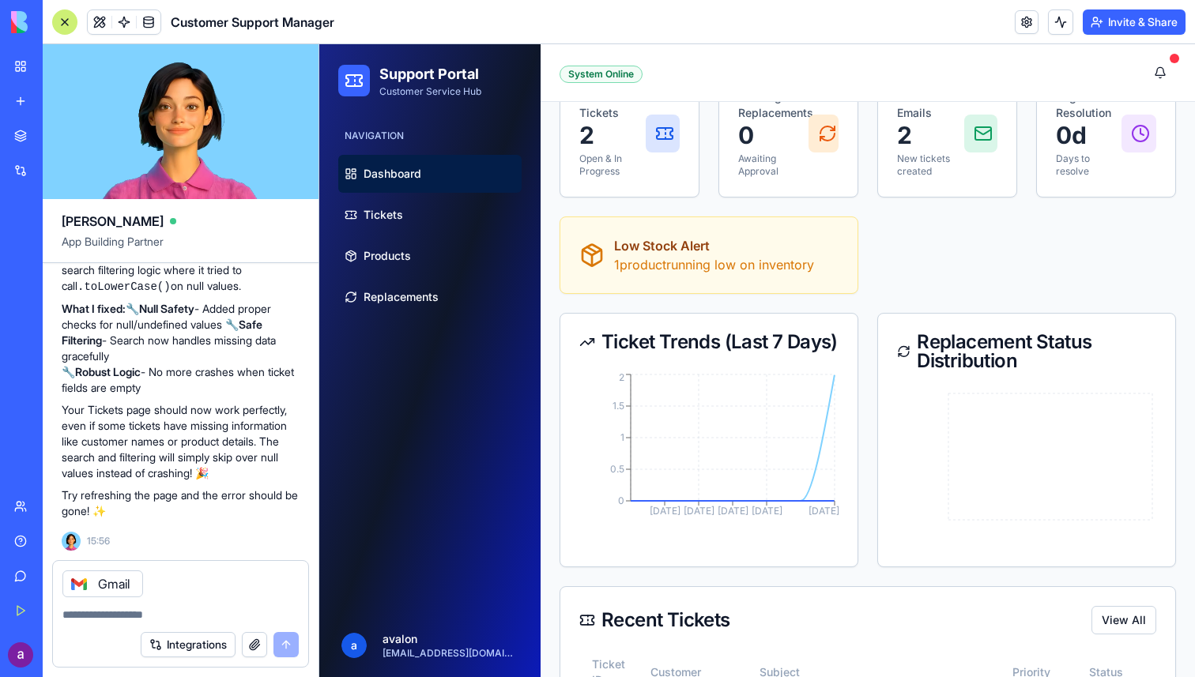
scroll to position [320, 0]
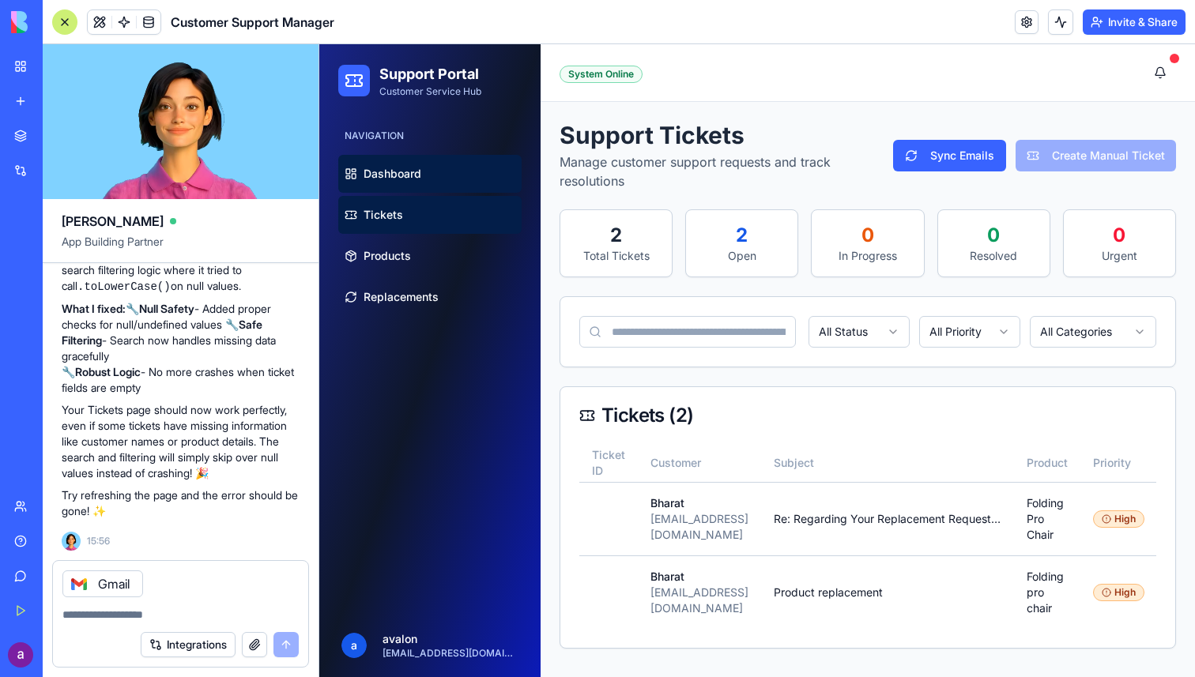
click at [413, 169] on span "Dashboard" at bounding box center [392, 174] width 58 height 16
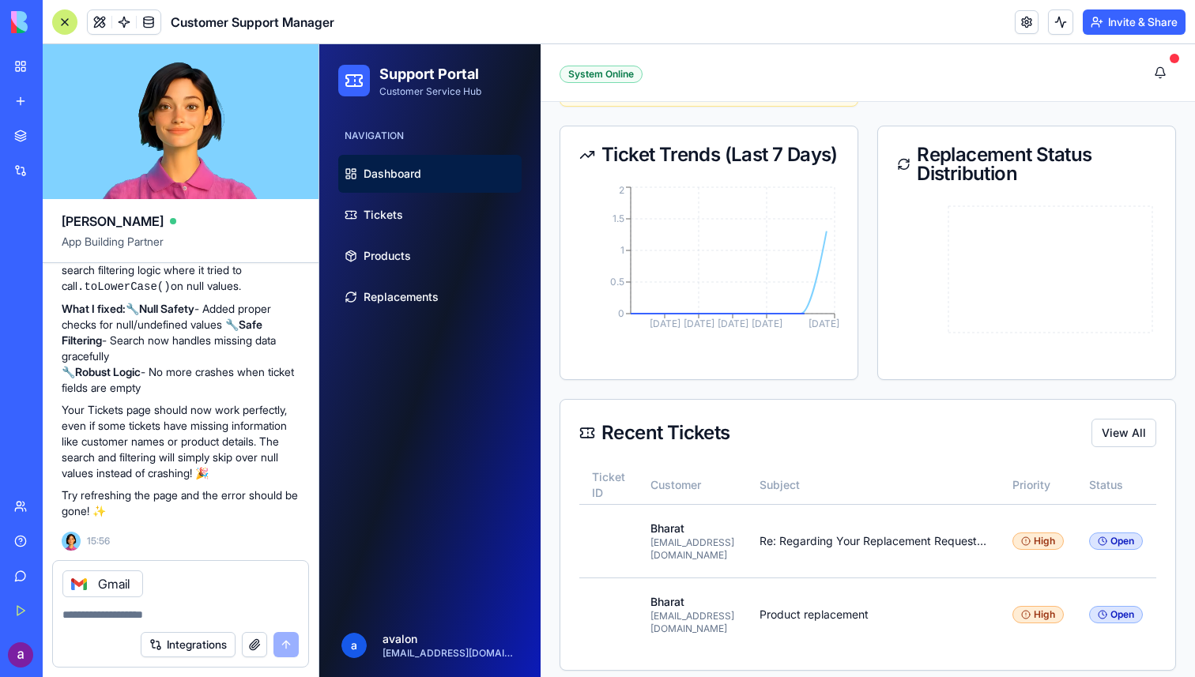
scroll to position [320, 0]
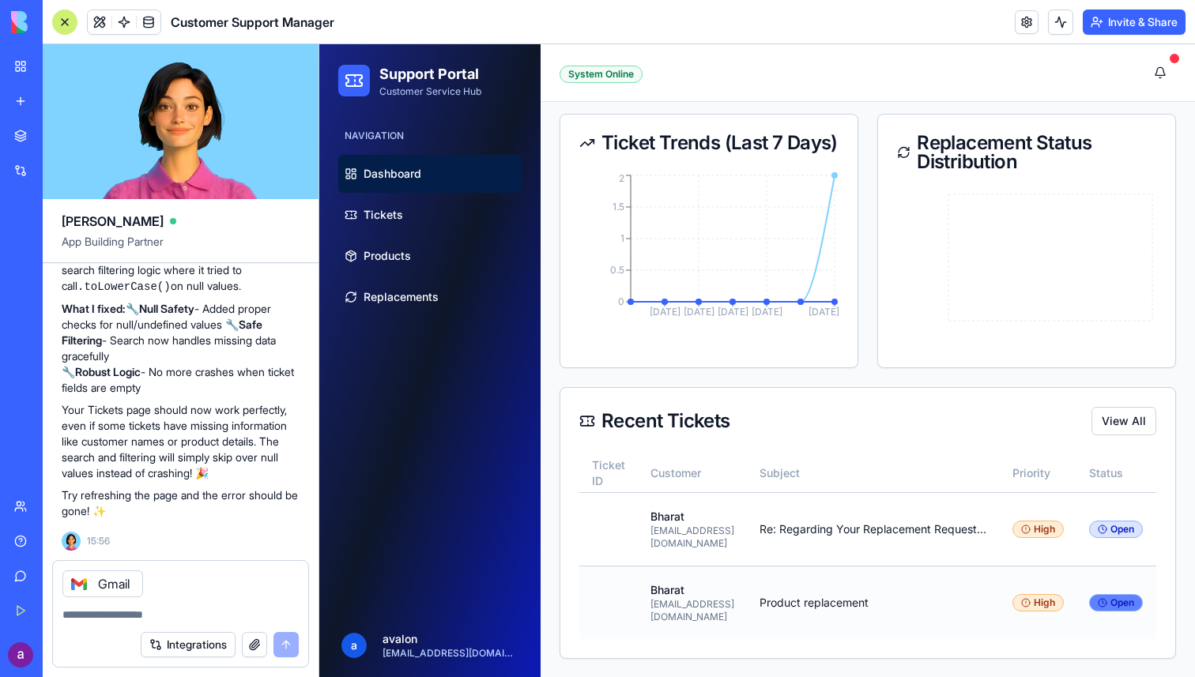
click at [1107, 600] on icon at bounding box center [1102, 602] width 9 height 9
click at [1130, 426] on button "View All" at bounding box center [1123, 421] width 65 height 28
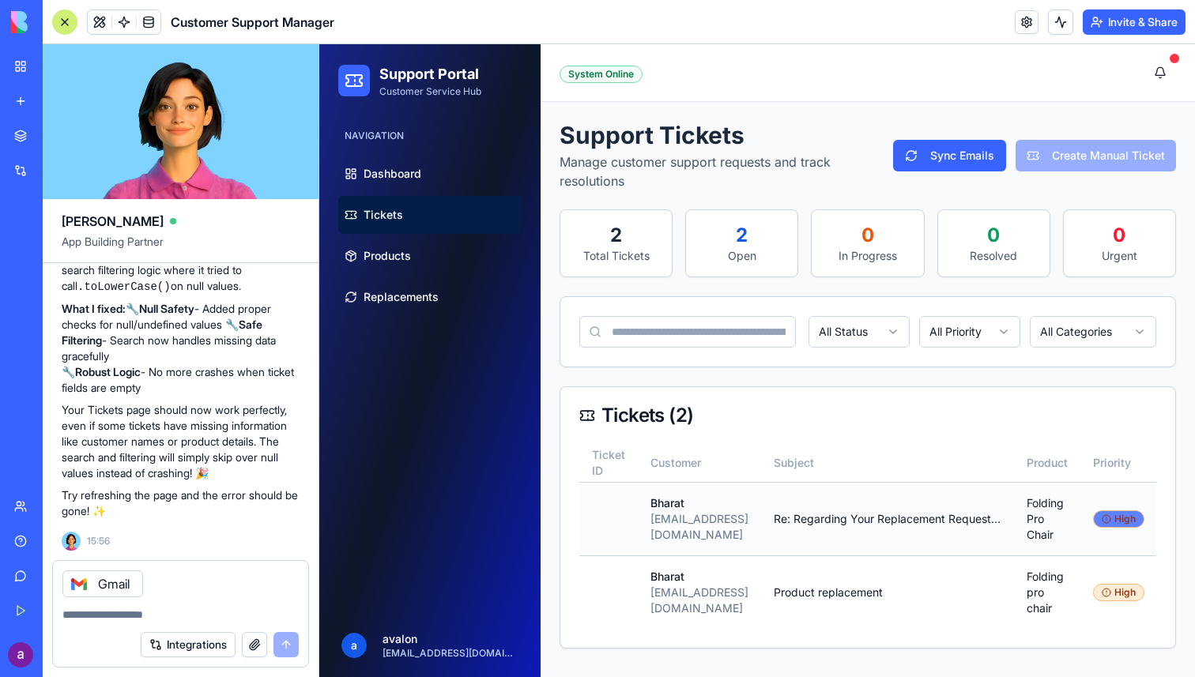
click at [1123, 519] on div "High" at bounding box center [1118, 518] width 51 height 17
click at [1123, 596] on div "High" at bounding box center [1118, 592] width 51 height 17
click at [628, 589] on td at bounding box center [608, 591] width 58 height 73
click at [427, 285] on link "Replacements" at bounding box center [429, 297] width 183 height 38
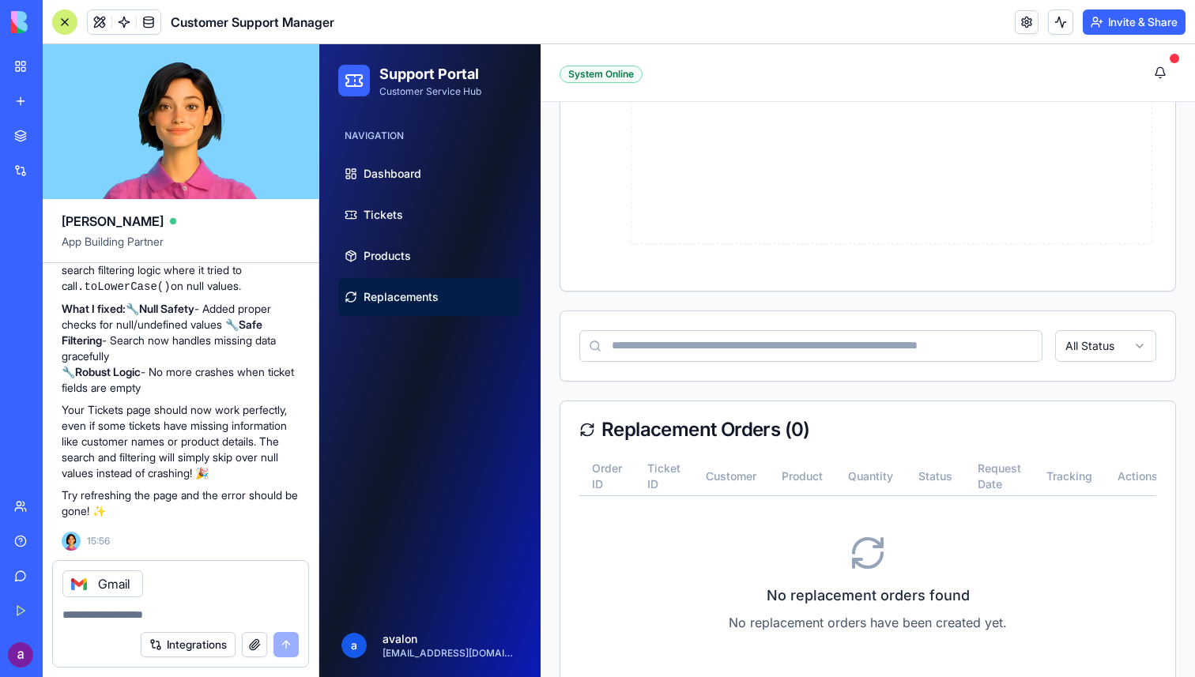
scroll to position [420, 0]
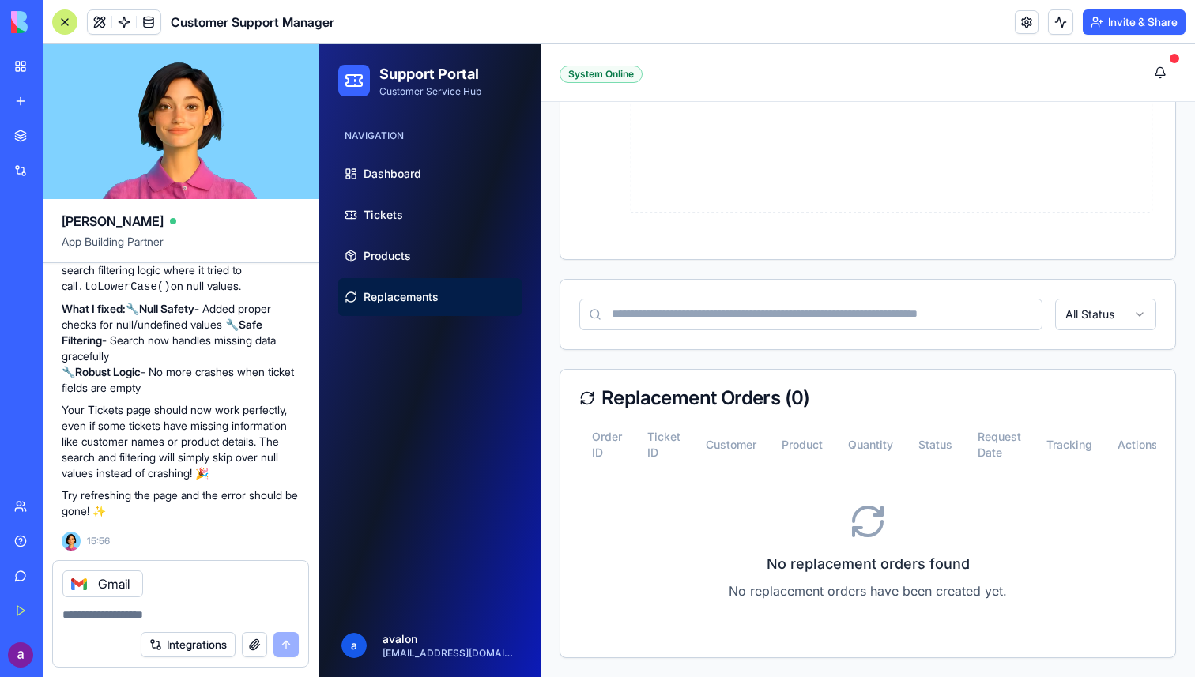
click at [863, 513] on icon at bounding box center [868, 522] width 38 height 38
click at [420, 245] on link "Products" at bounding box center [429, 256] width 183 height 38
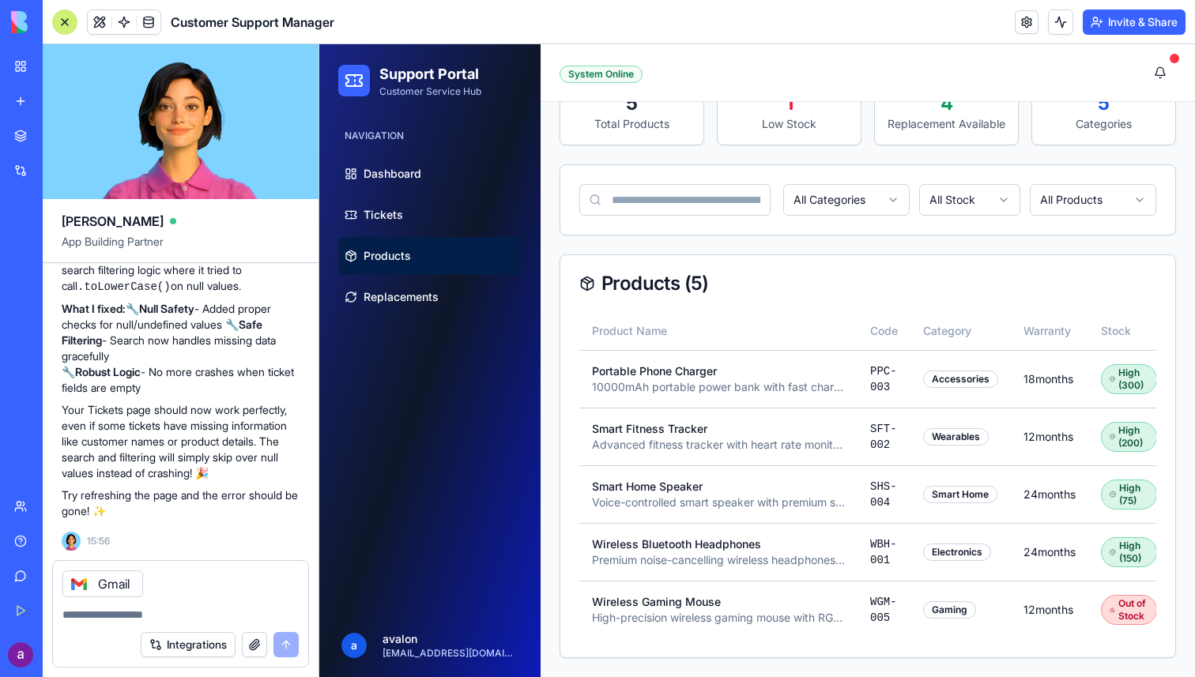
scroll to position [128, 0]
click at [442, 183] on link "Dashboard" at bounding box center [429, 174] width 183 height 38
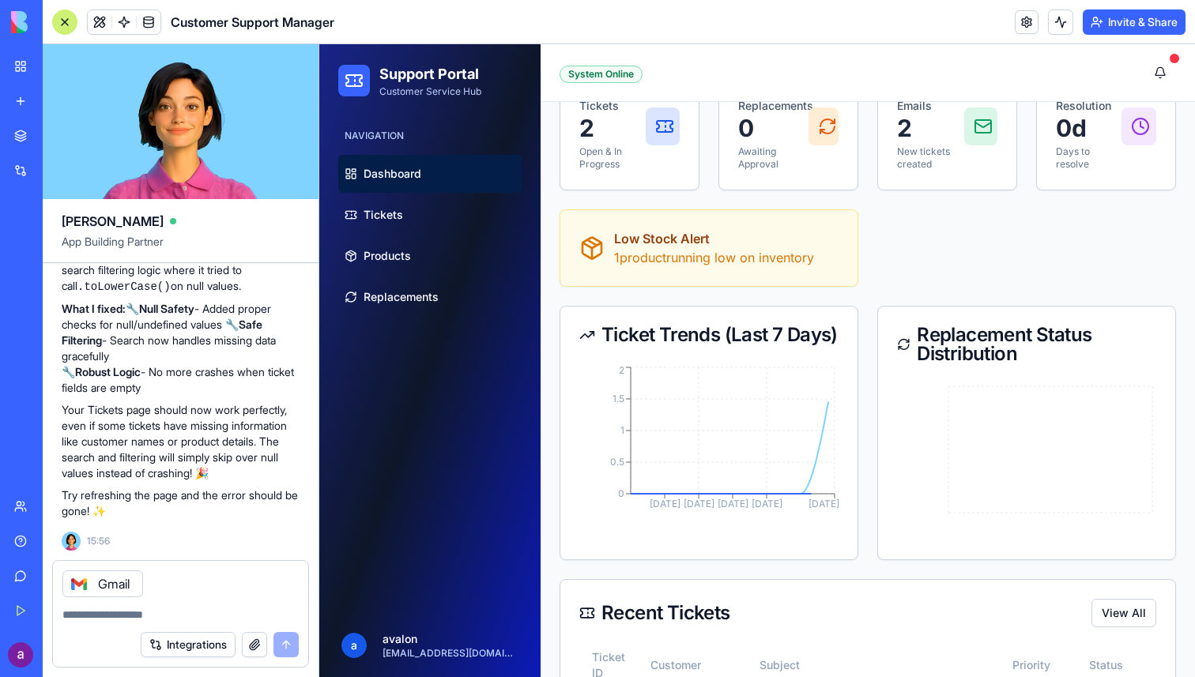
scroll to position [320, 0]
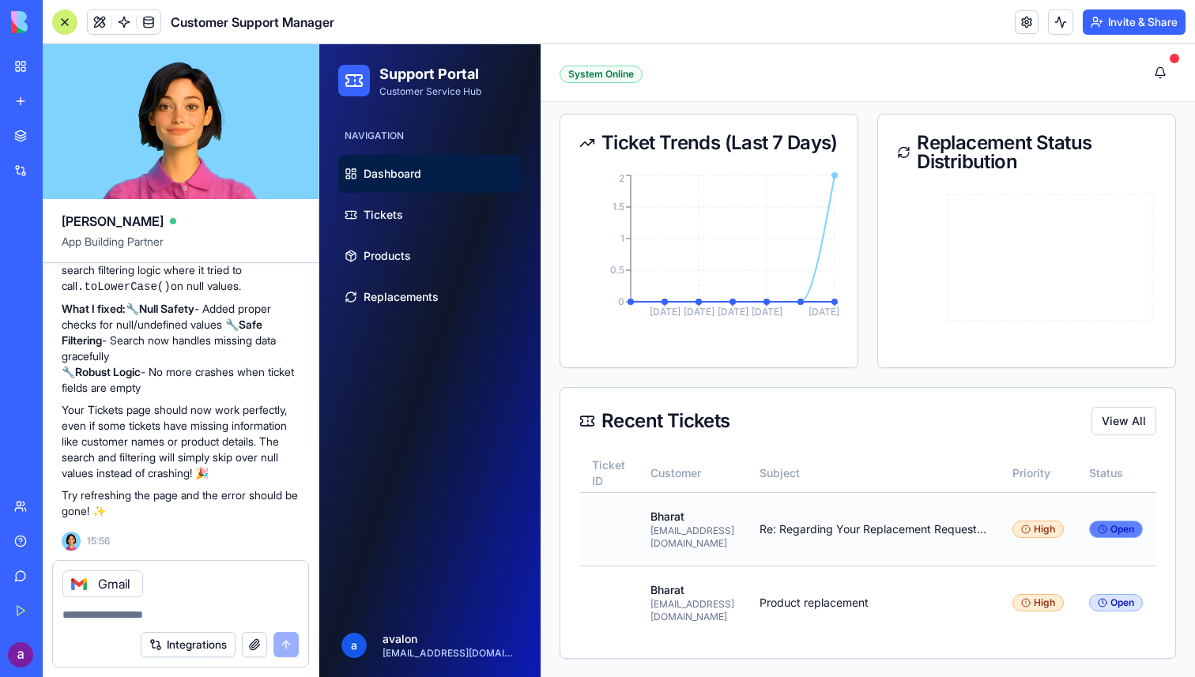
click at [1136, 534] on div "Open" at bounding box center [1116, 529] width 54 height 17
click at [1128, 427] on button "View All" at bounding box center [1123, 421] width 65 height 28
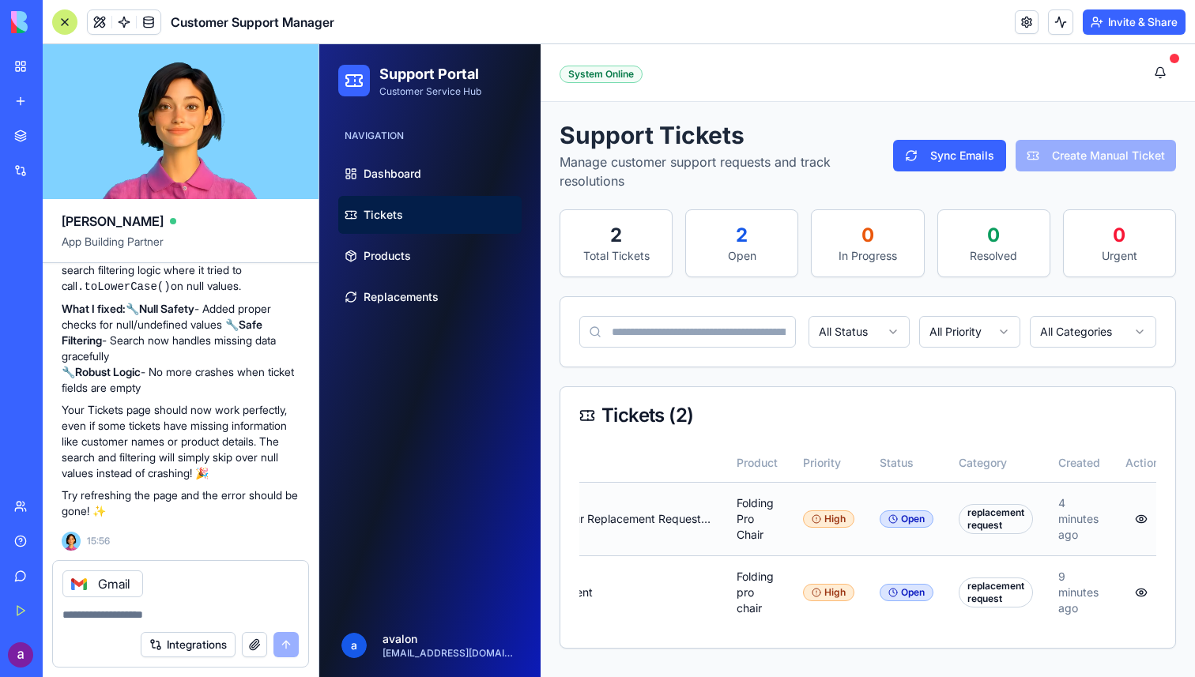
scroll to position [0, 322]
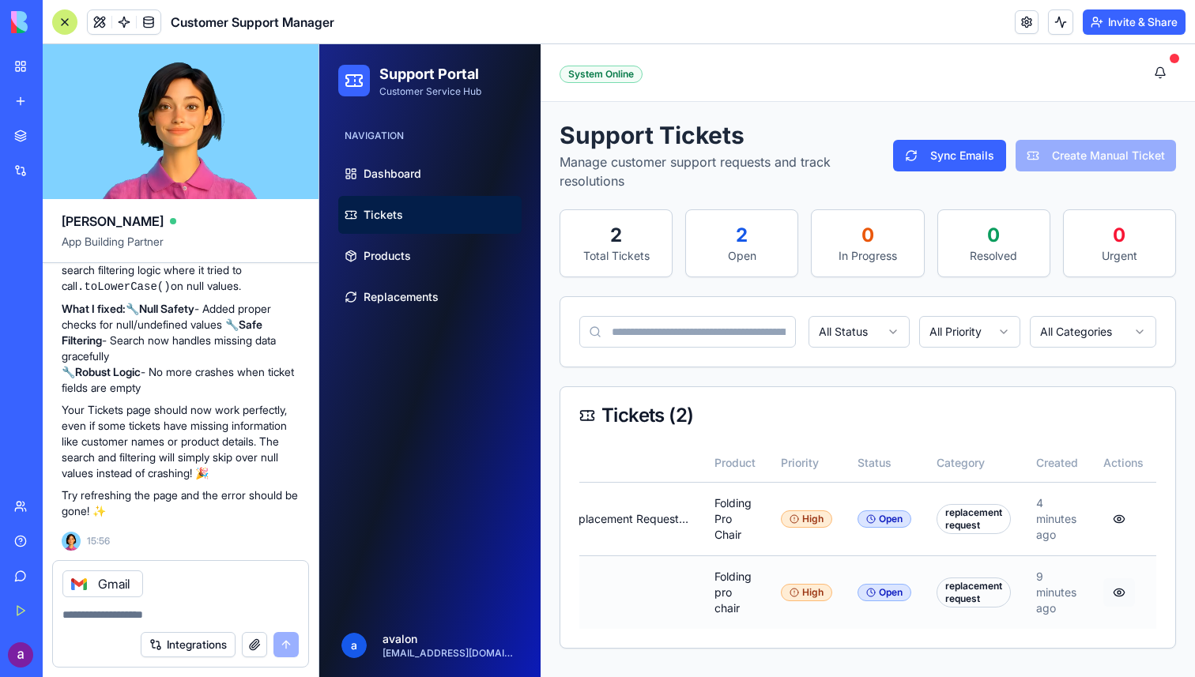
click at [1120, 592] on button "button" at bounding box center [1119, 592] width 32 height 28
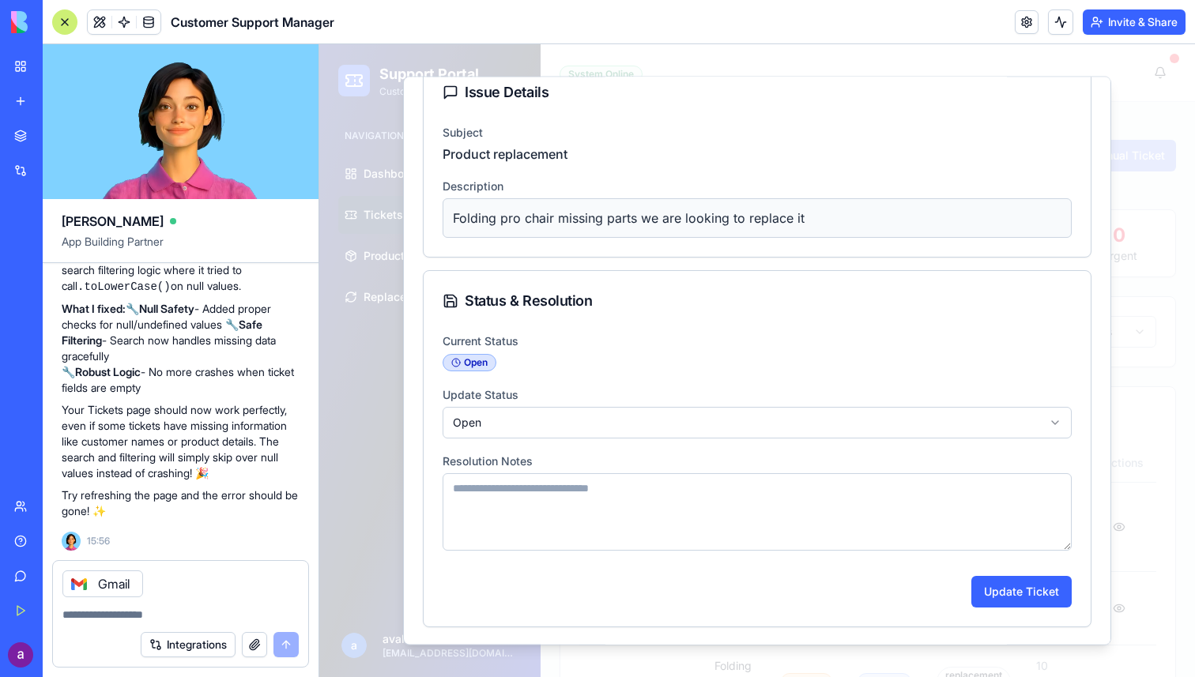
scroll to position [0, 0]
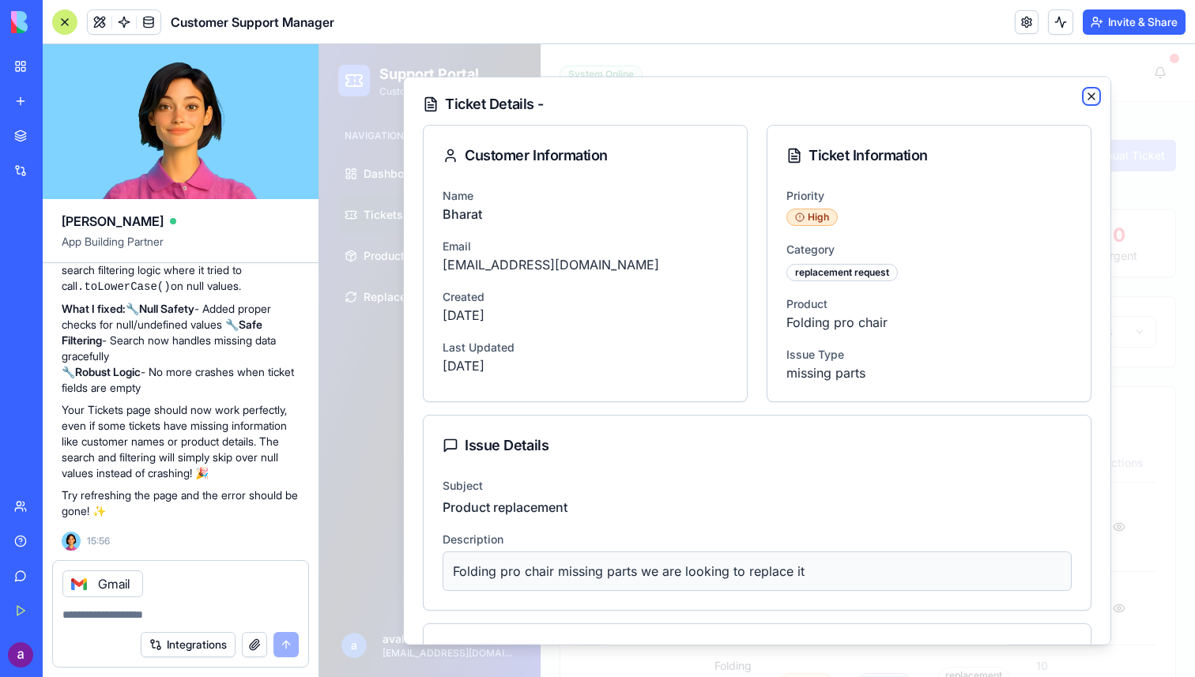
click at [1094, 91] on icon "button" at bounding box center [1091, 95] width 13 height 13
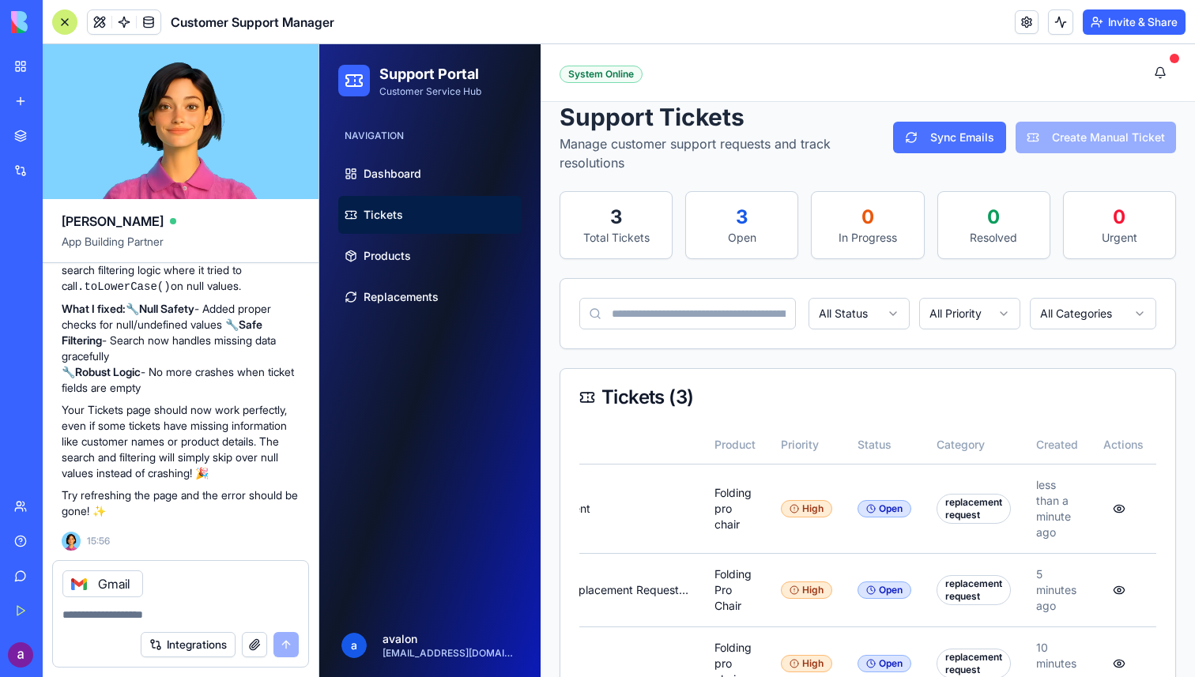
click at [965, 139] on button "Sync Emails" at bounding box center [949, 138] width 112 height 32
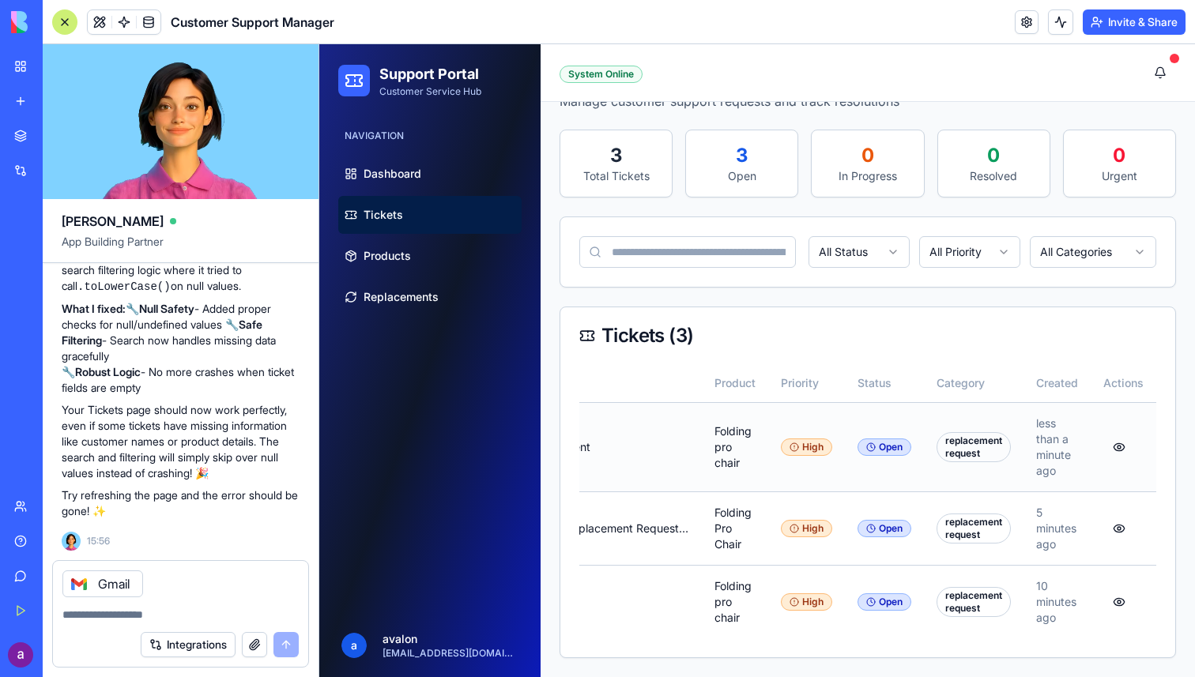
scroll to position [0, 322]
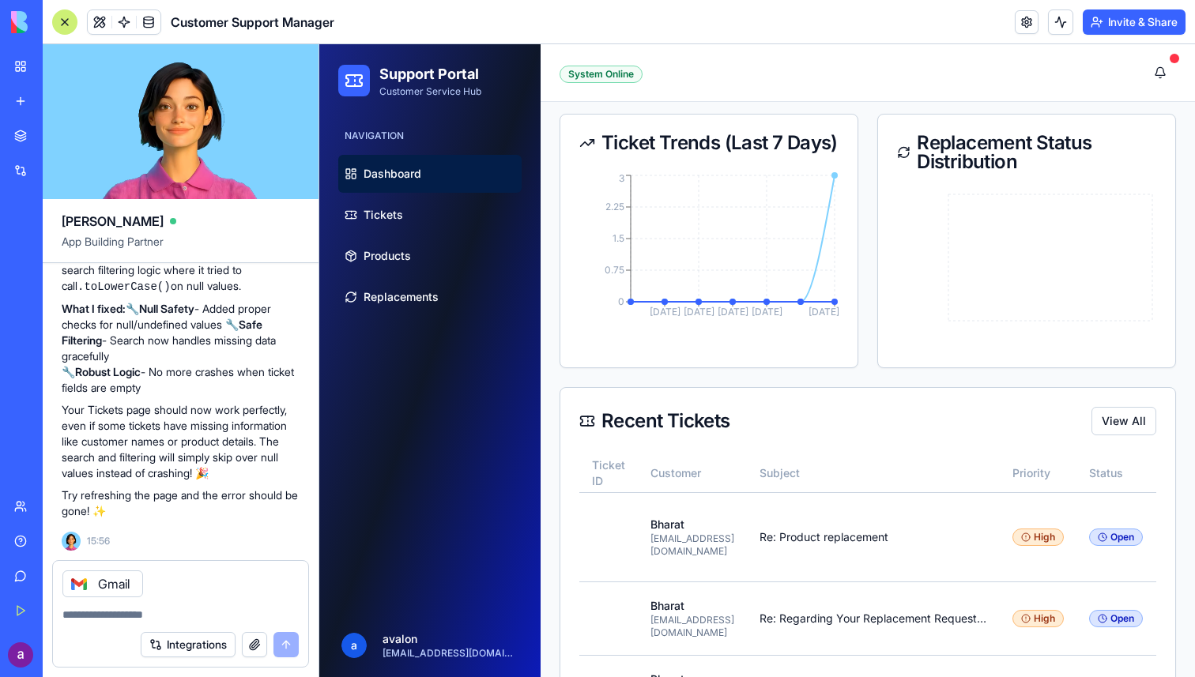
click at [389, 184] on link "Dashboard" at bounding box center [429, 174] width 183 height 38
click at [390, 207] on span "Tickets" at bounding box center [383, 215] width 40 height 16
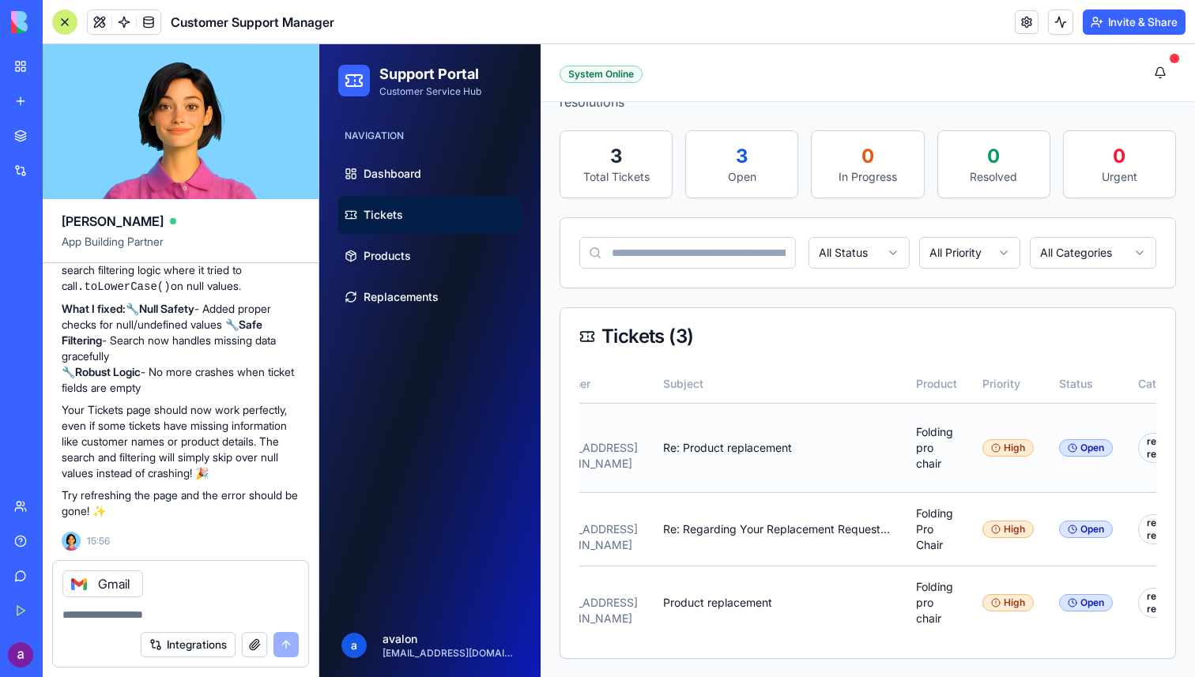
scroll to position [0, 322]
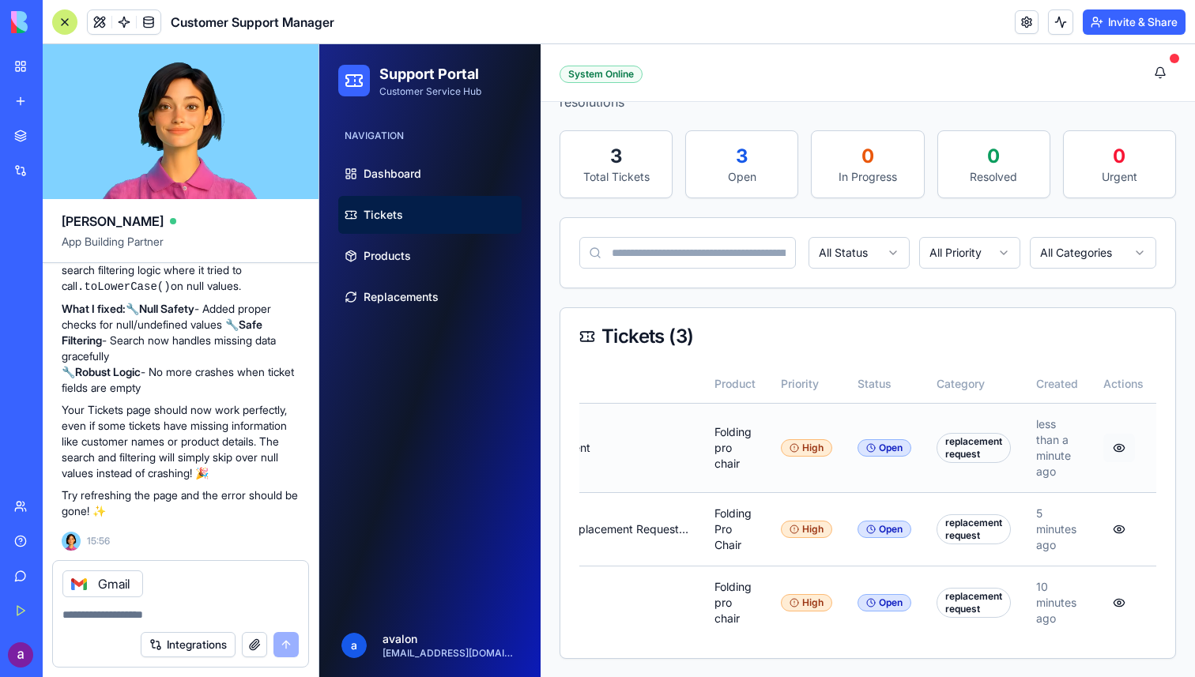
click at [1117, 446] on button "button" at bounding box center [1119, 448] width 32 height 28
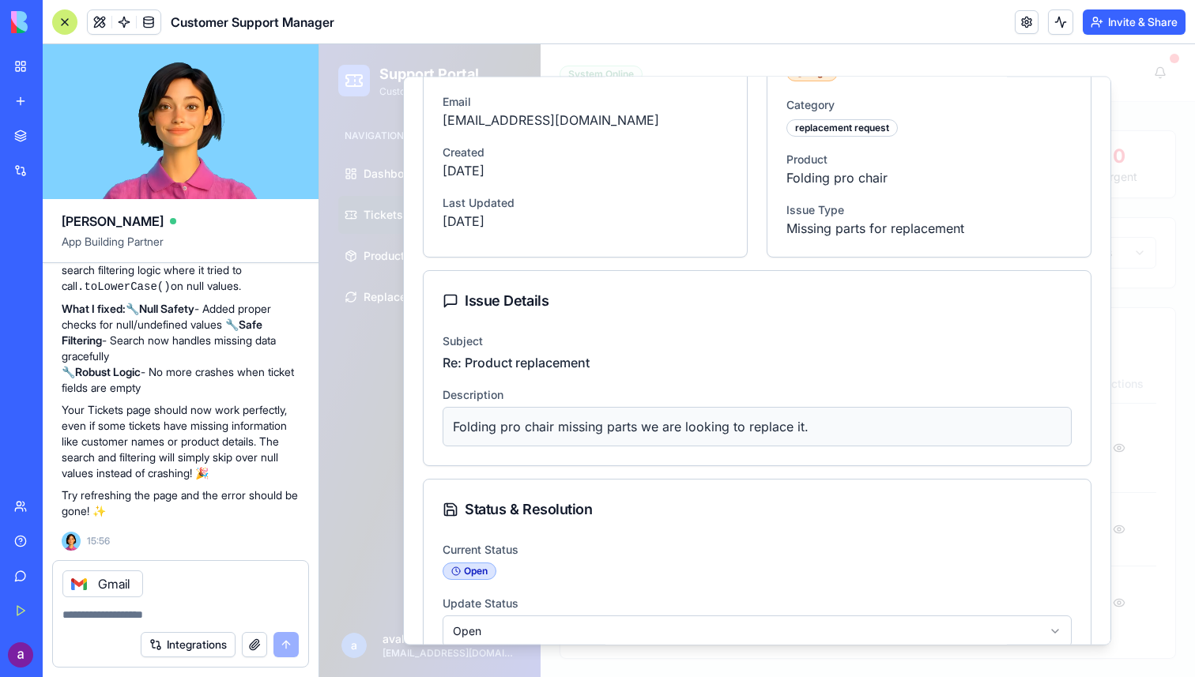
scroll to position [0, 0]
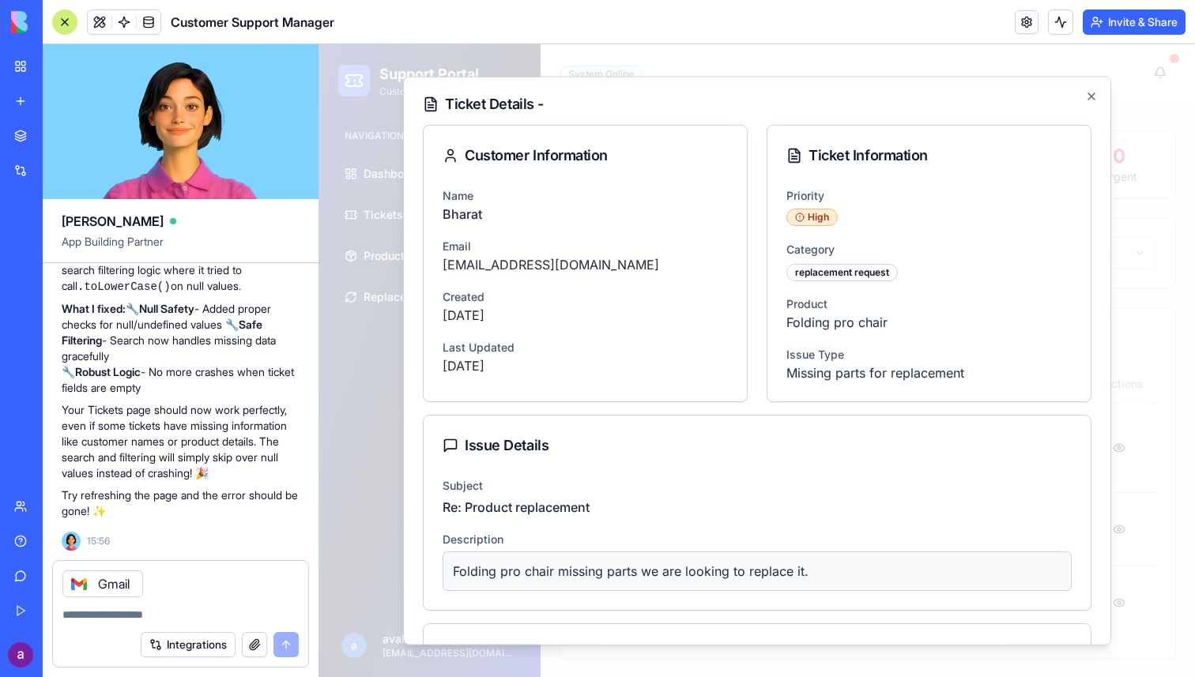
click at [1154, 261] on div at bounding box center [757, 360] width 876 height 633
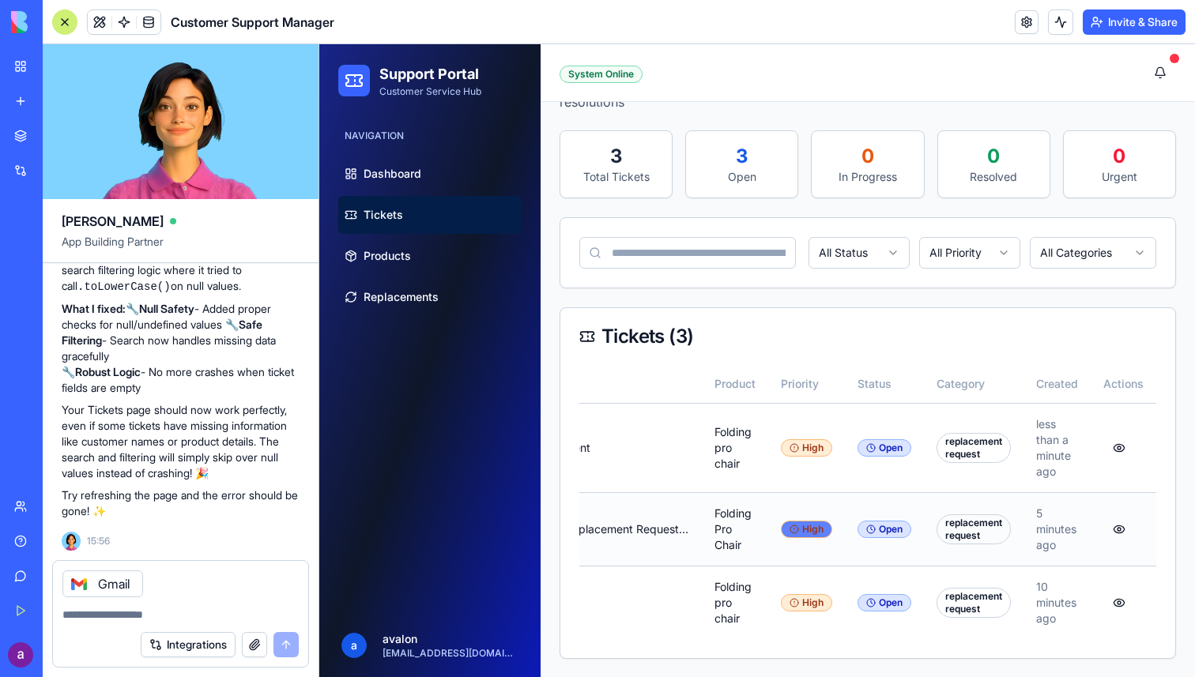
scroll to position [0, 322]
click at [1004, 636] on td "replacement request" at bounding box center [974, 602] width 100 height 73
click at [138, 606] on div at bounding box center [180, 609] width 255 height 25
click at [105, 623] on div "Integrations" at bounding box center [180, 645] width 255 height 44
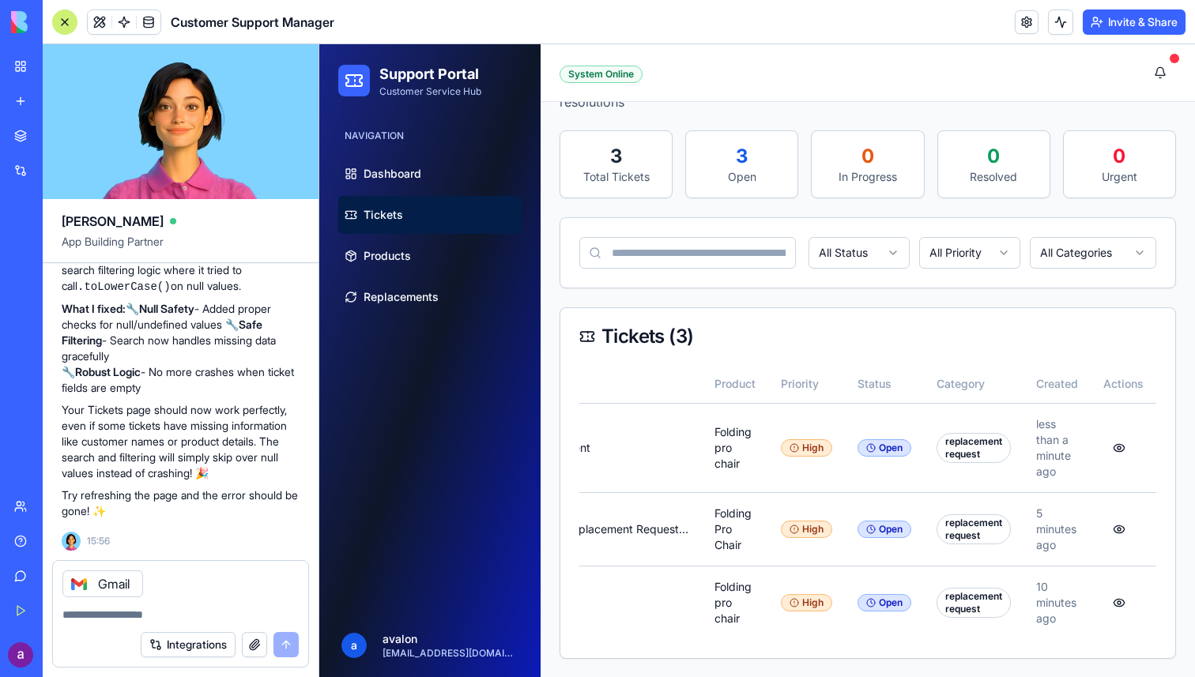
click at [109, 608] on textarea at bounding box center [180, 615] width 236 height 16
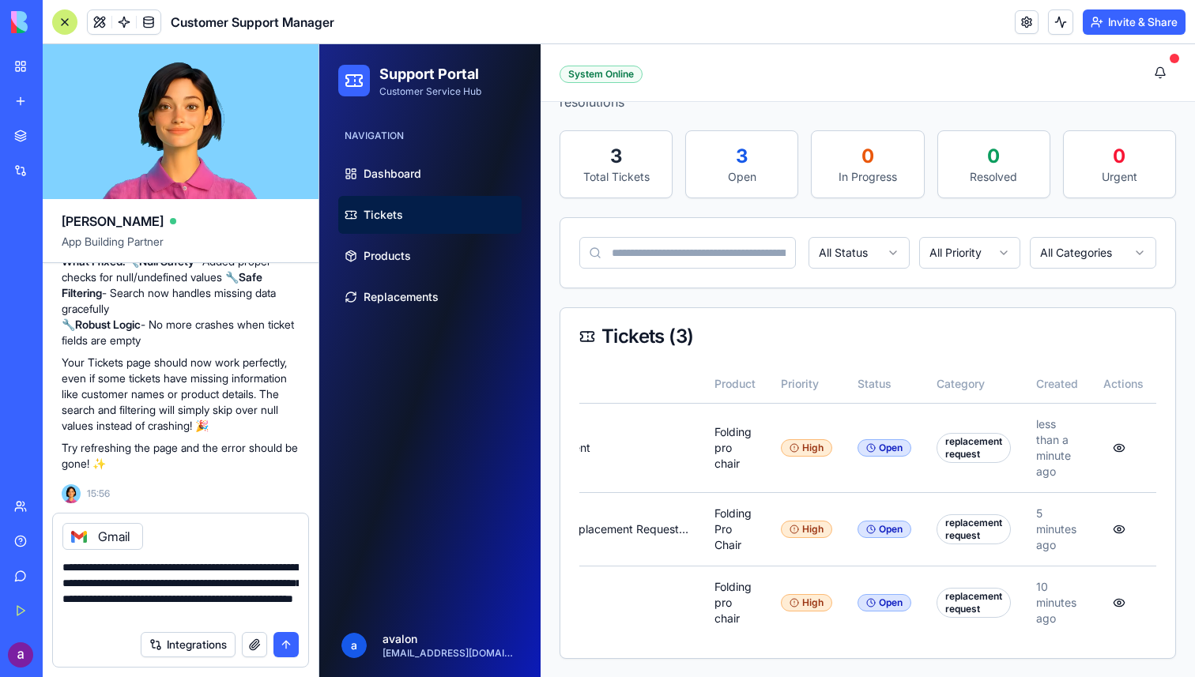
type textarea "**********"
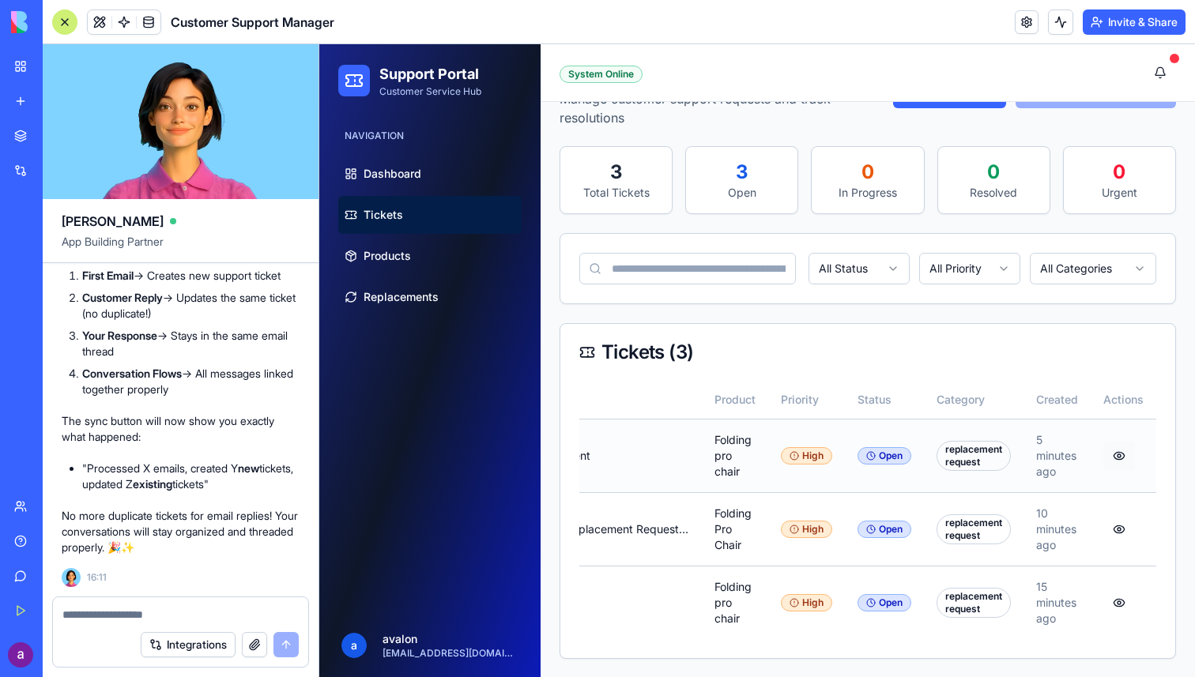
click at [1113, 455] on button "button" at bounding box center [1119, 456] width 32 height 28
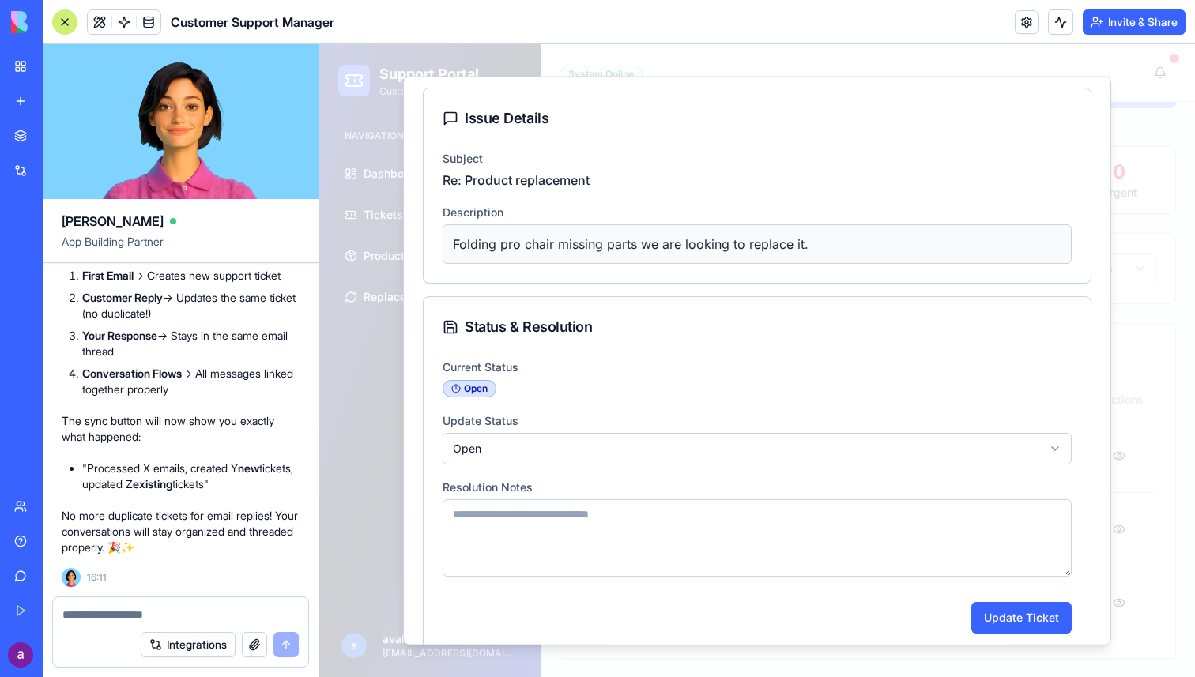
scroll to position [353, 0]
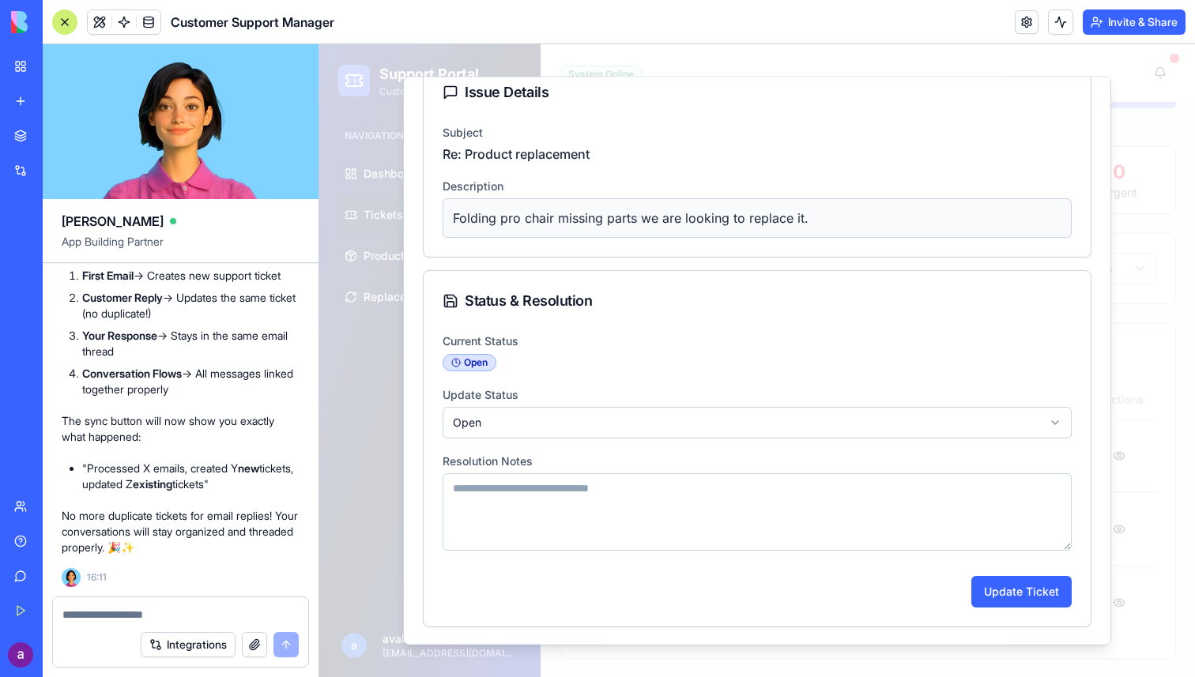
click at [1137, 432] on div at bounding box center [757, 360] width 876 height 633
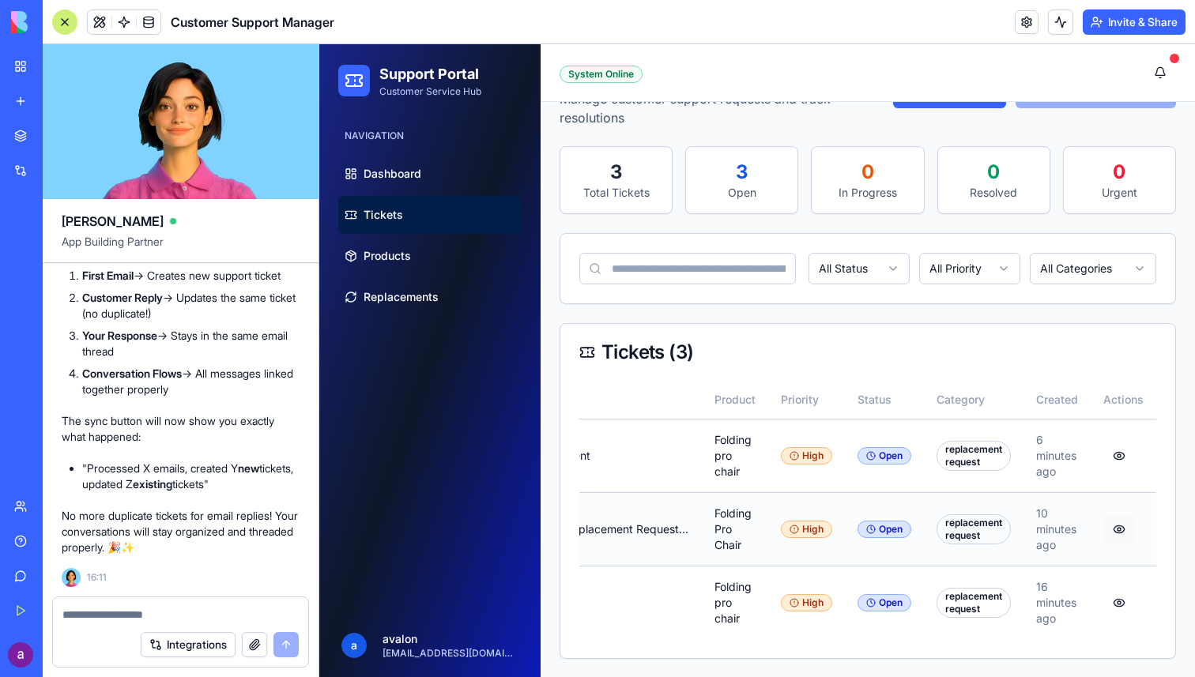
click at [1121, 527] on button "button" at bounding box center [1119, 529] width 32 height 28
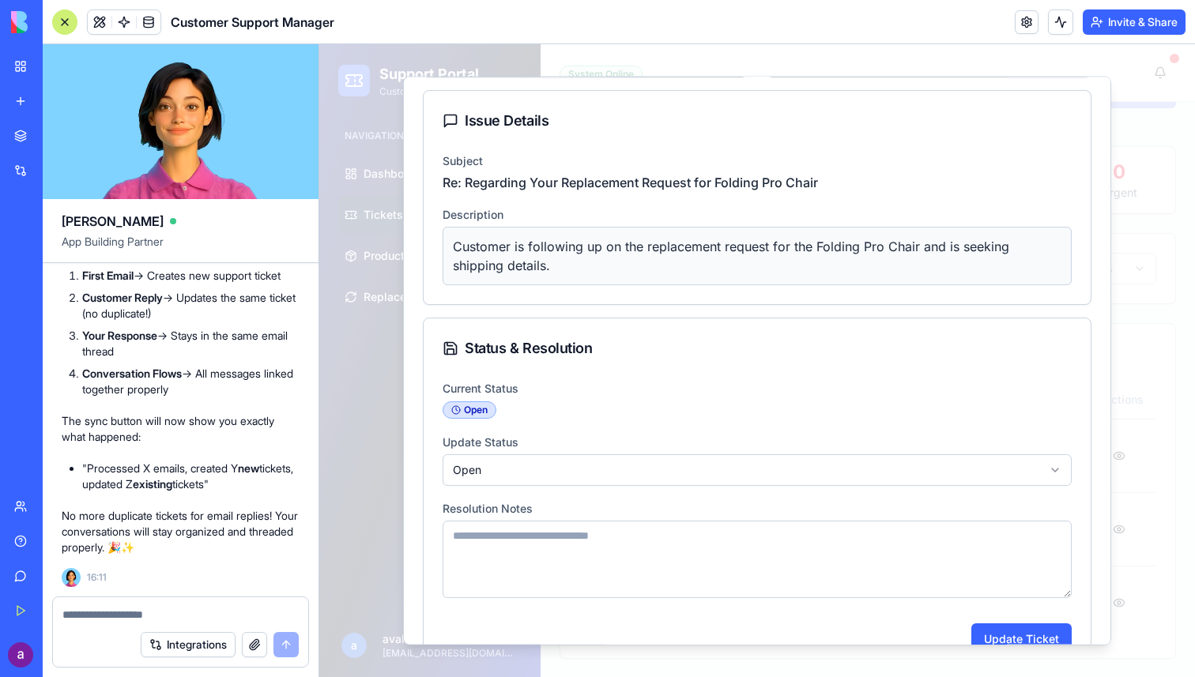
scroll to position [372, 0]
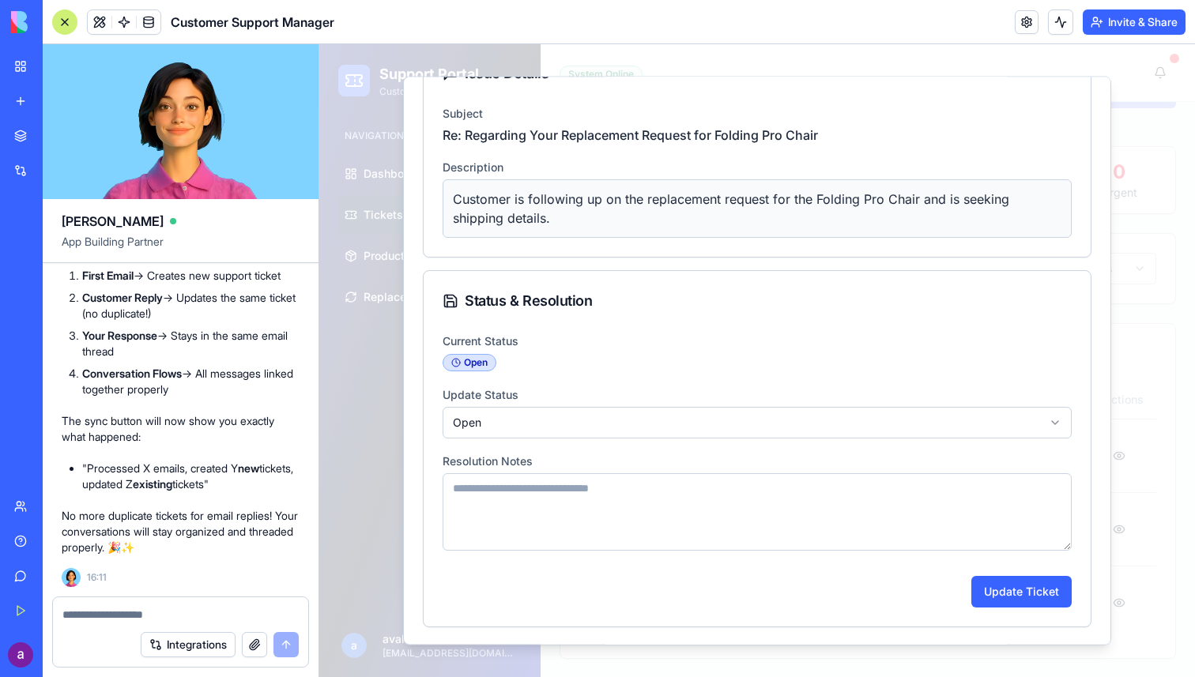
click at [1147, 246] on div at bounding box center [757, 360] width 876 height 633
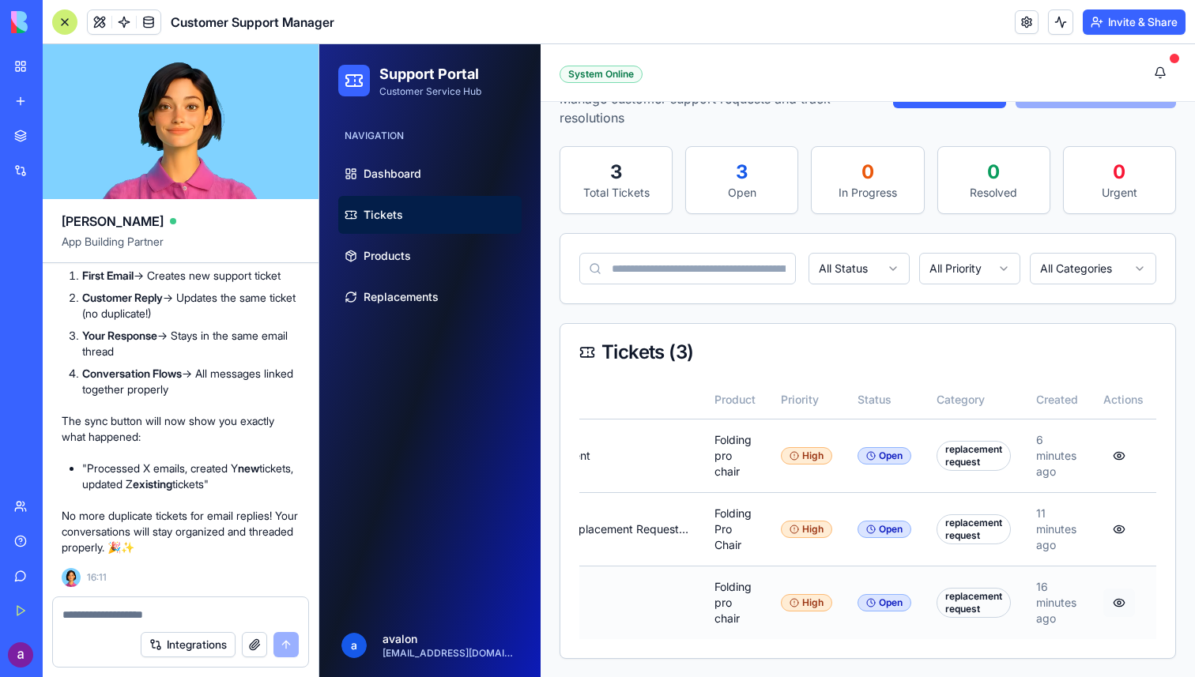
click at [1115, 601] on button "button" at bounding box center [1119, 603] width 32 height 28
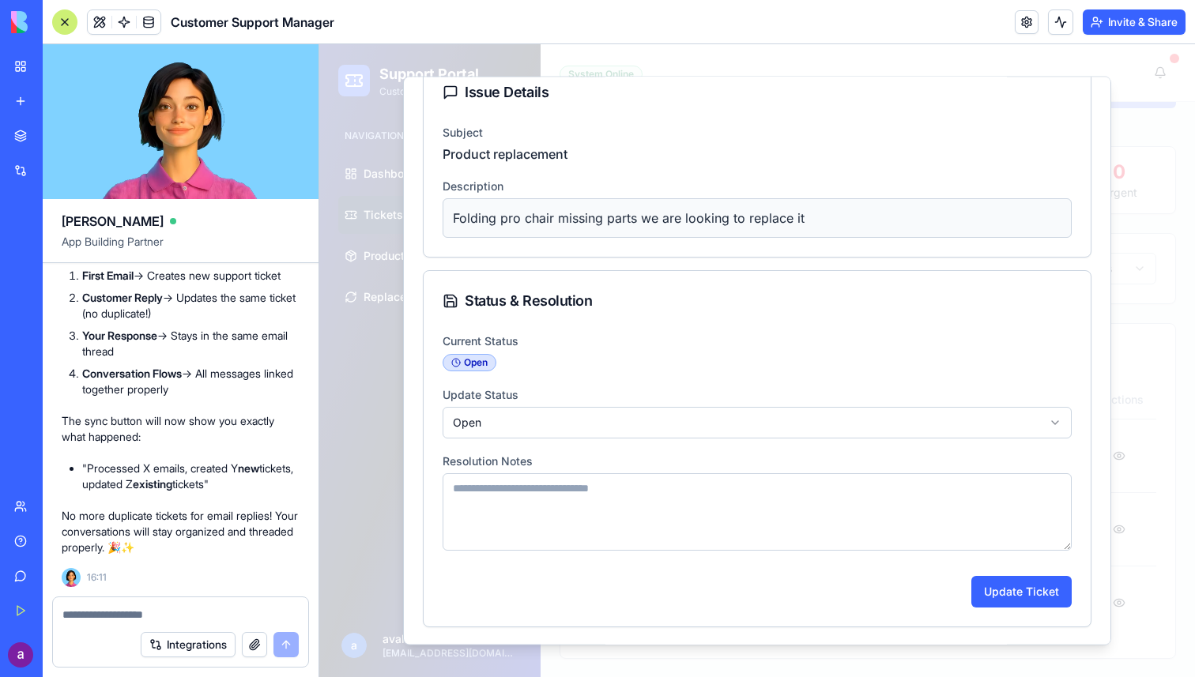
scroll to position [145, 0]
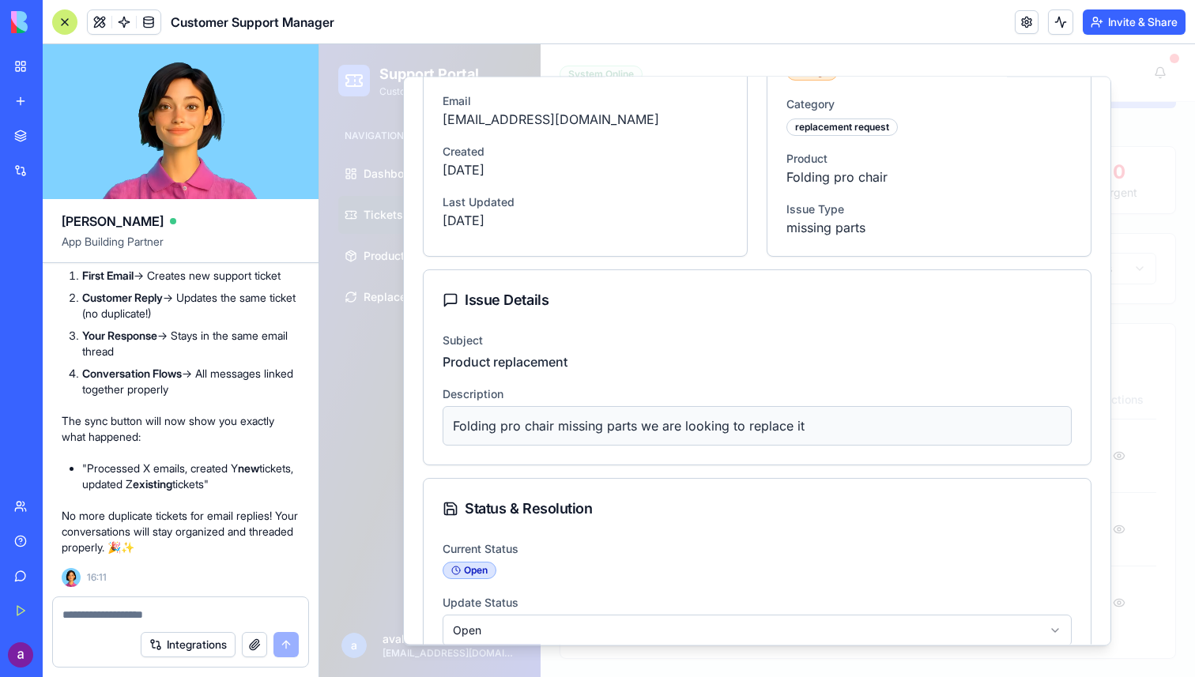
click at [1155, 301] on div at bounding box center [757, 360] width 876 height 633
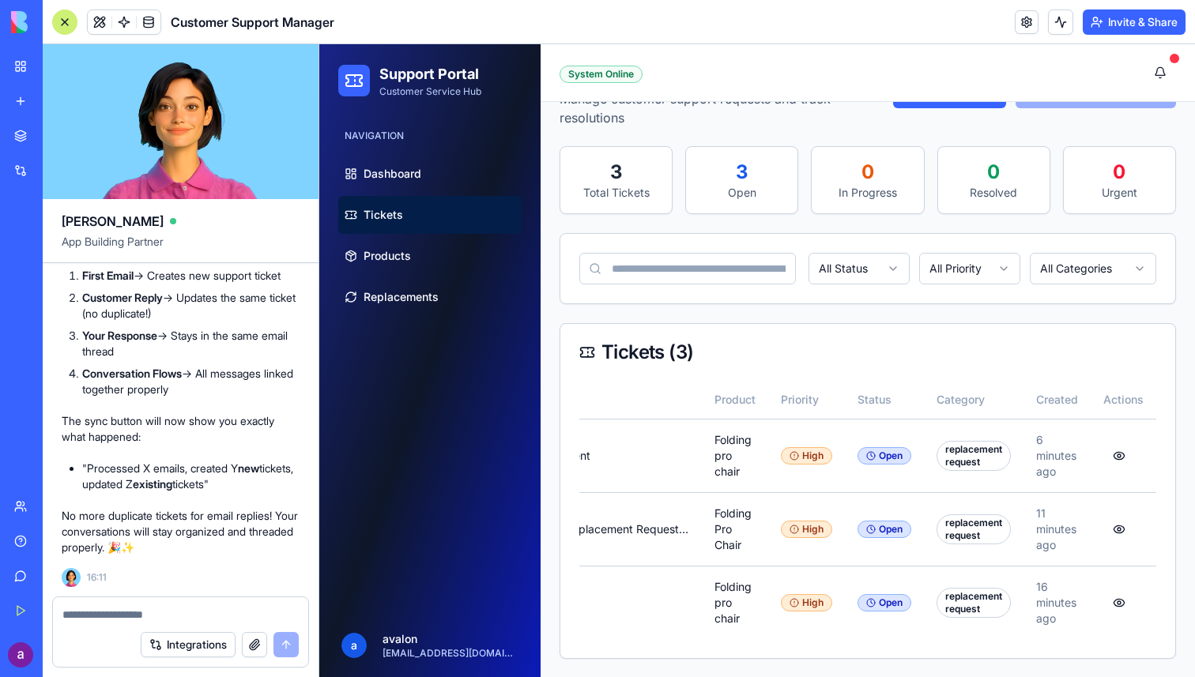
click at [168, 625] on div "Integrations" at bounding box center [180, 645] width 255 height 44
click at [167, 615] on textarea at bounding box center [180, 615] width 236 height 16
type textarea "*****"
type textarea "**********"
click at [281, 642] on button "submit" at bounding box center [285, 644] width 25 height 25
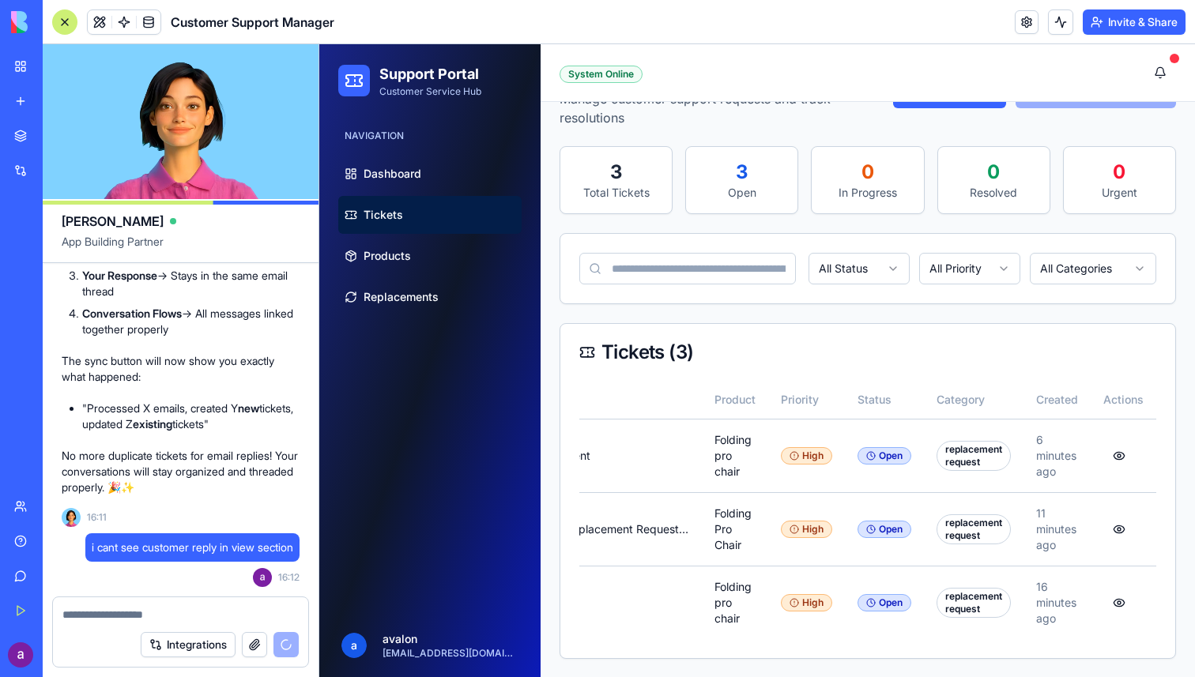
scroll to position [4241, 0]
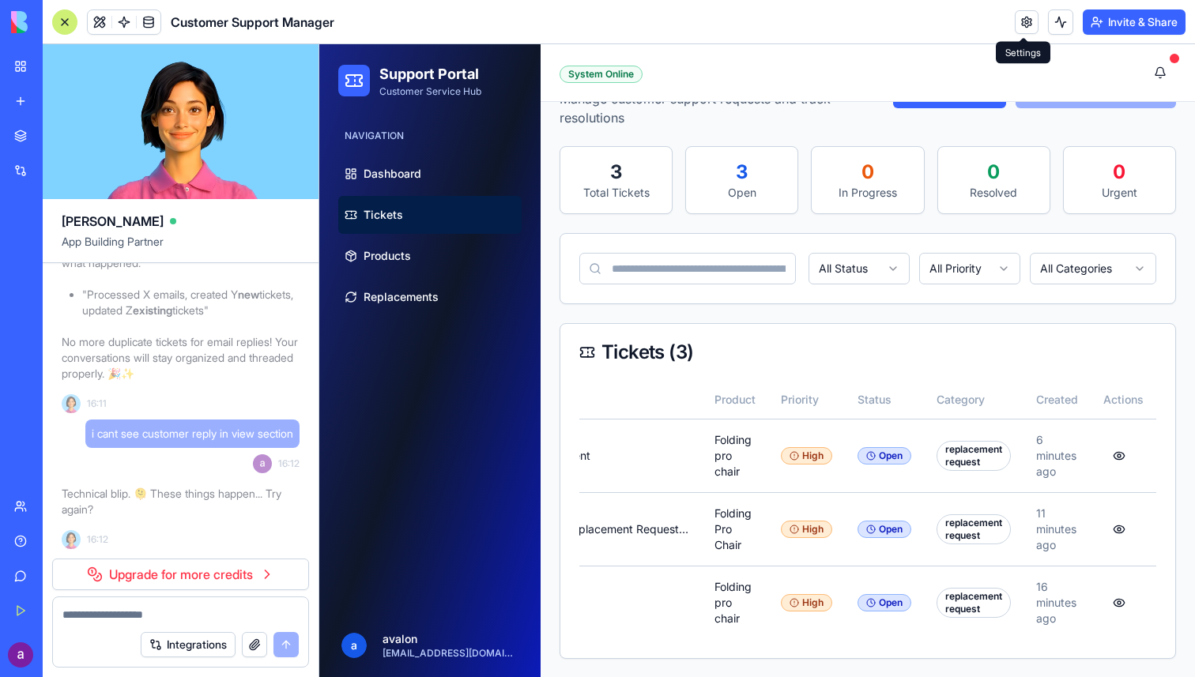
click at [1023, 18] on link at bounding box center [1027, 22] width 24 height 24
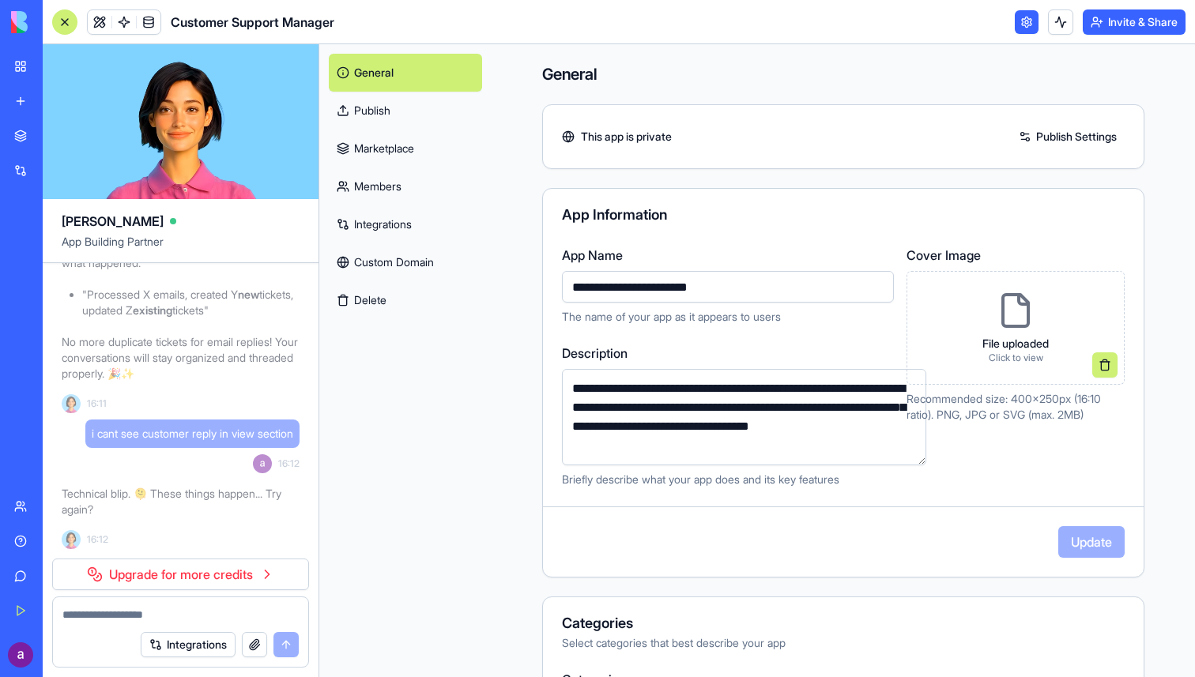
click at [405, 122] on link "Publish" at bounding box center [405, 111] width 153 height 38
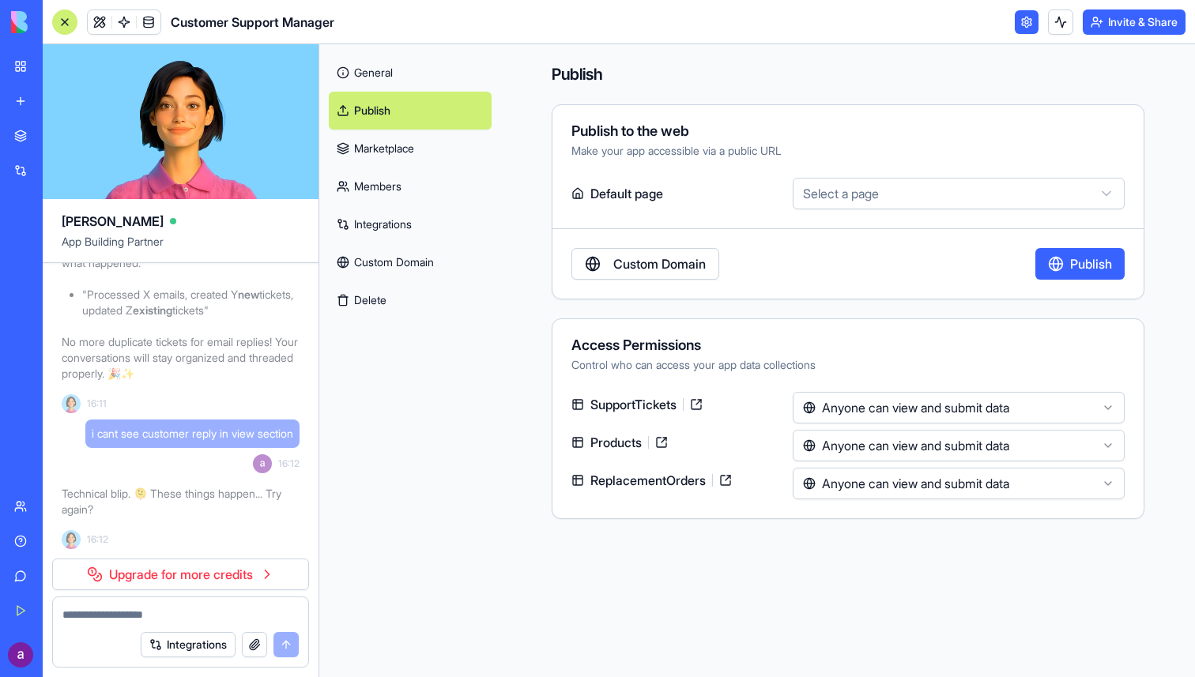
click at [403, 157] on link "Marketplace" at bounding box center [410, 149] width 163 height 38
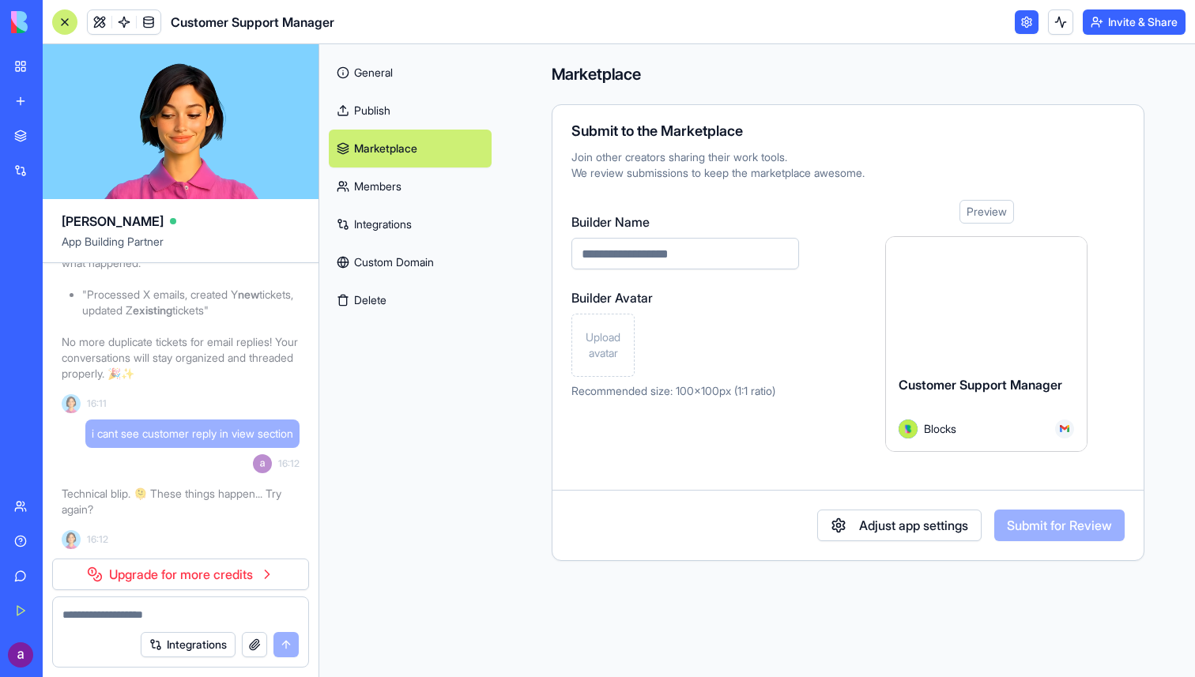
click at [403, 179] on link "Members" at bounding box center [410, 187] width 163 height 38
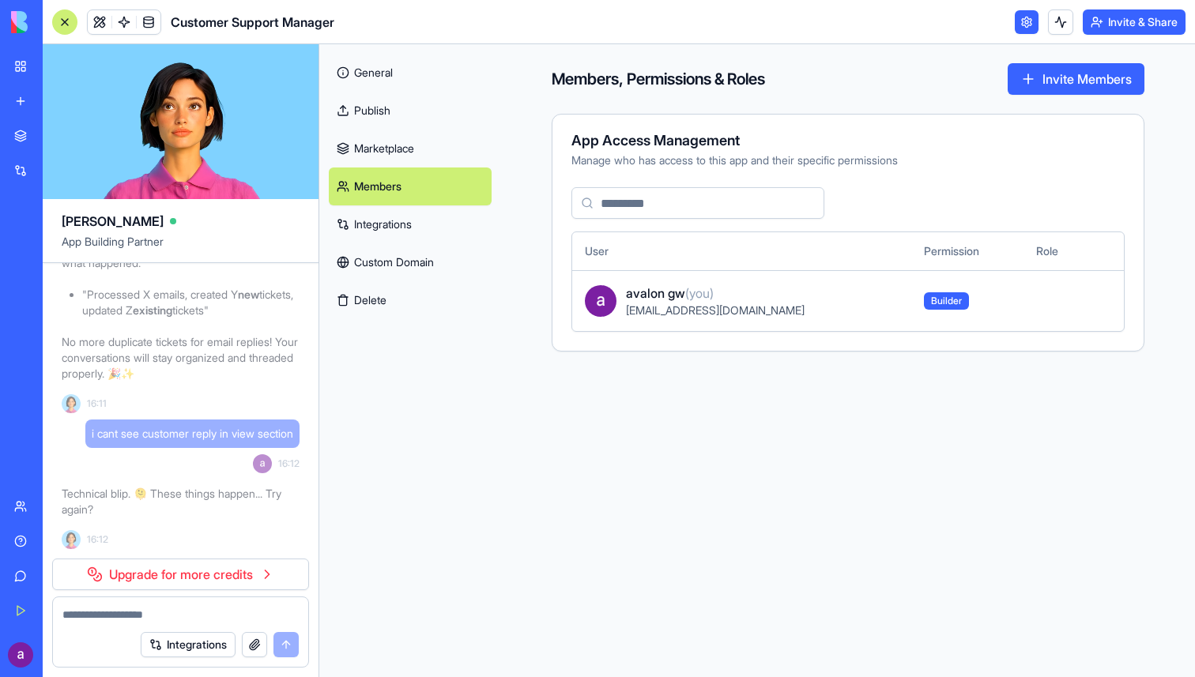
click at [388, 152] on link "Marketplace" at bounding box center [410, 149] width 163 height 38
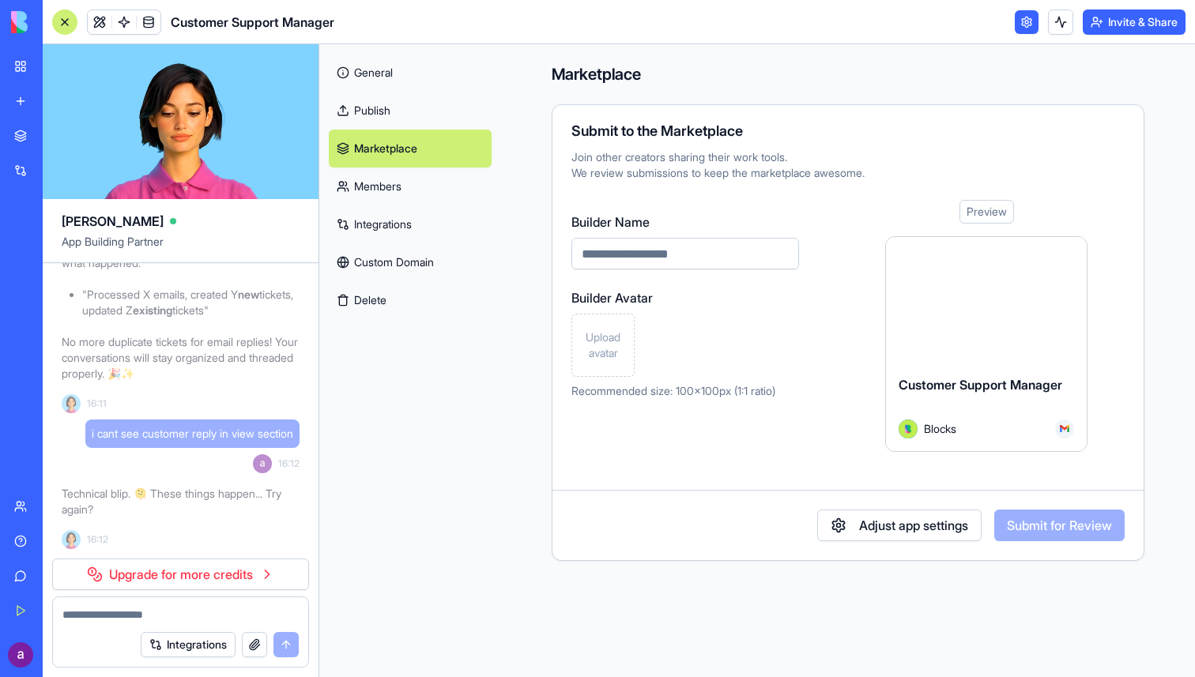
click at [394, 197] on link "Members" at bounding box center [410, 187] width 163 height 38
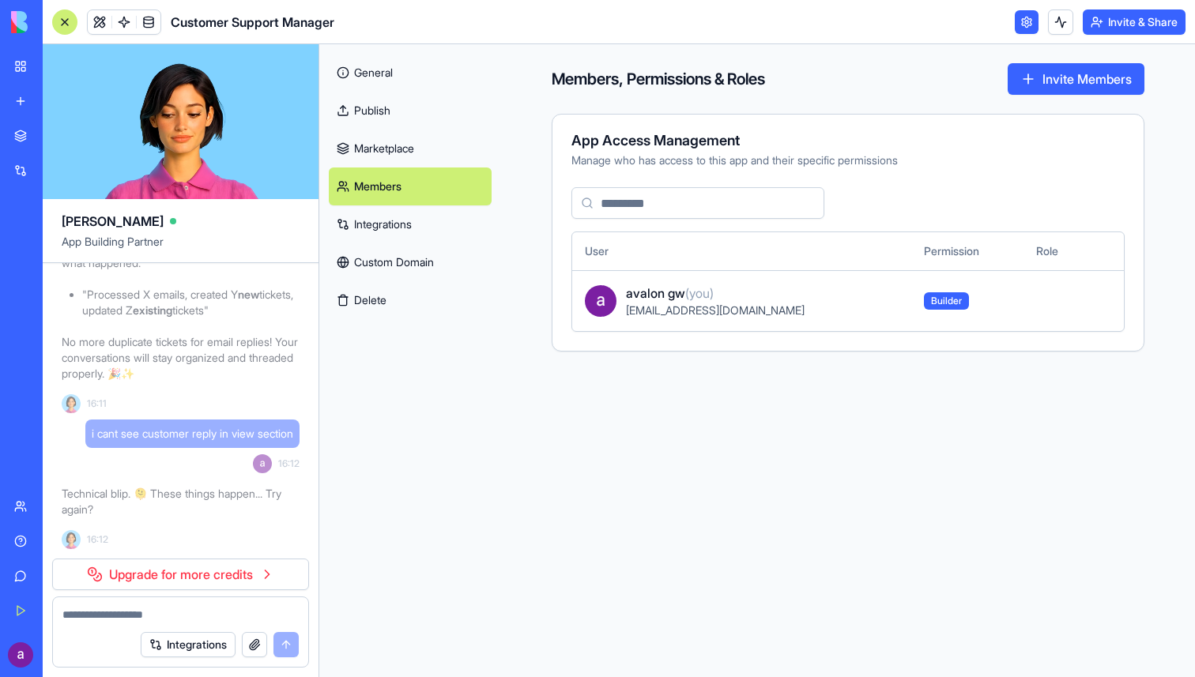
click at [394, 232] on link "Integrations" at bounding box center [410, 224] width 163 height 38
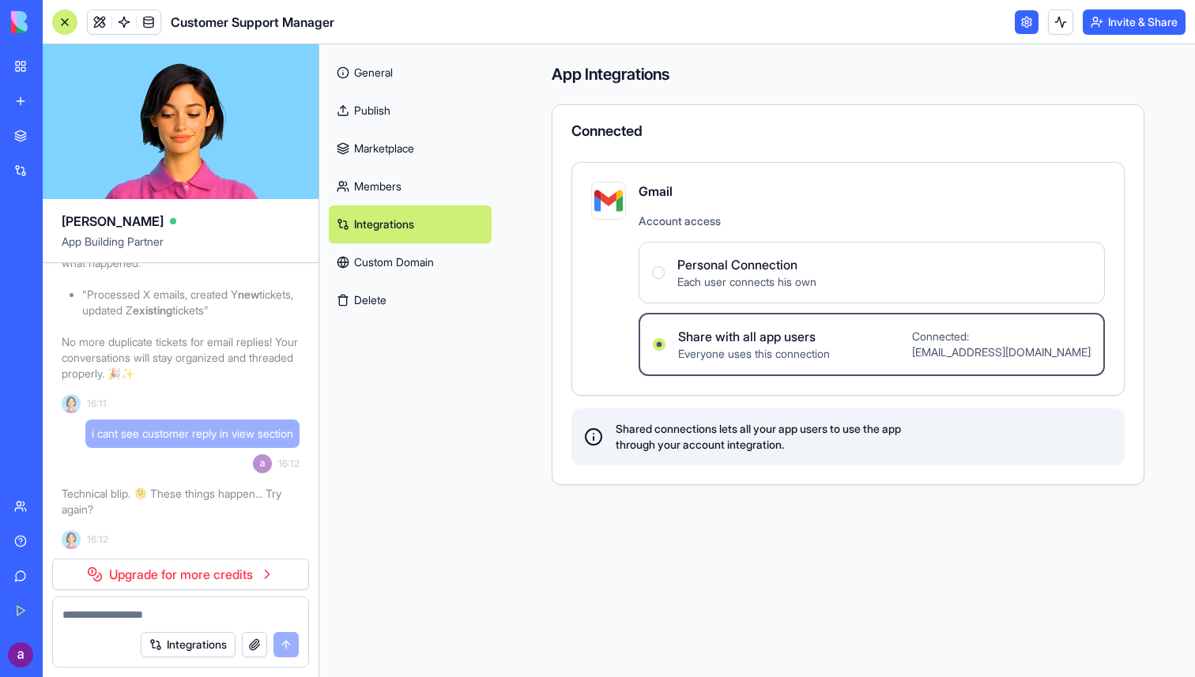
click at [399, 272] on link "Custom Domain" at bounding box center [410, 262] width 163 height 38
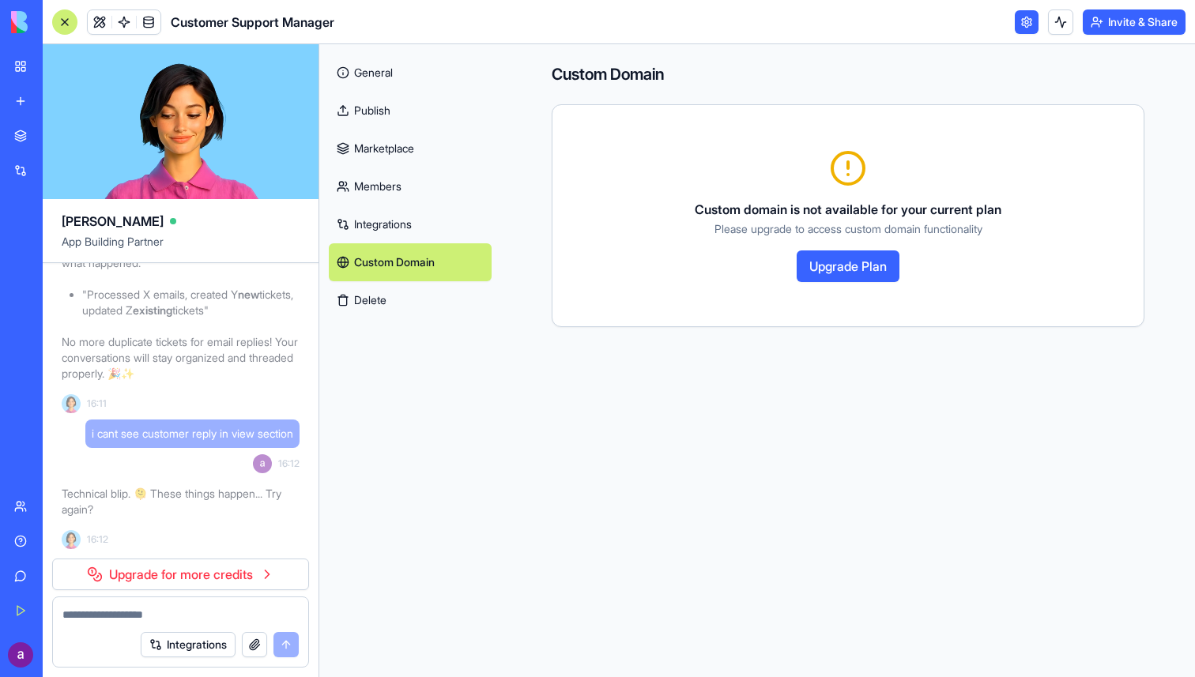
drag, startPoint x: 398, startPoint y: 302, endPoint x: 510, endPoint y: 408, distance: 154.3
click at [510, 408] on div "Ella App Building Partner support manager, who take care of emails reply them i…" at bounding box center [619, 360] width 1152 height 633
click at [395, 223] on link "Integrations" at bounding box center [410, 224] width 163 height 38
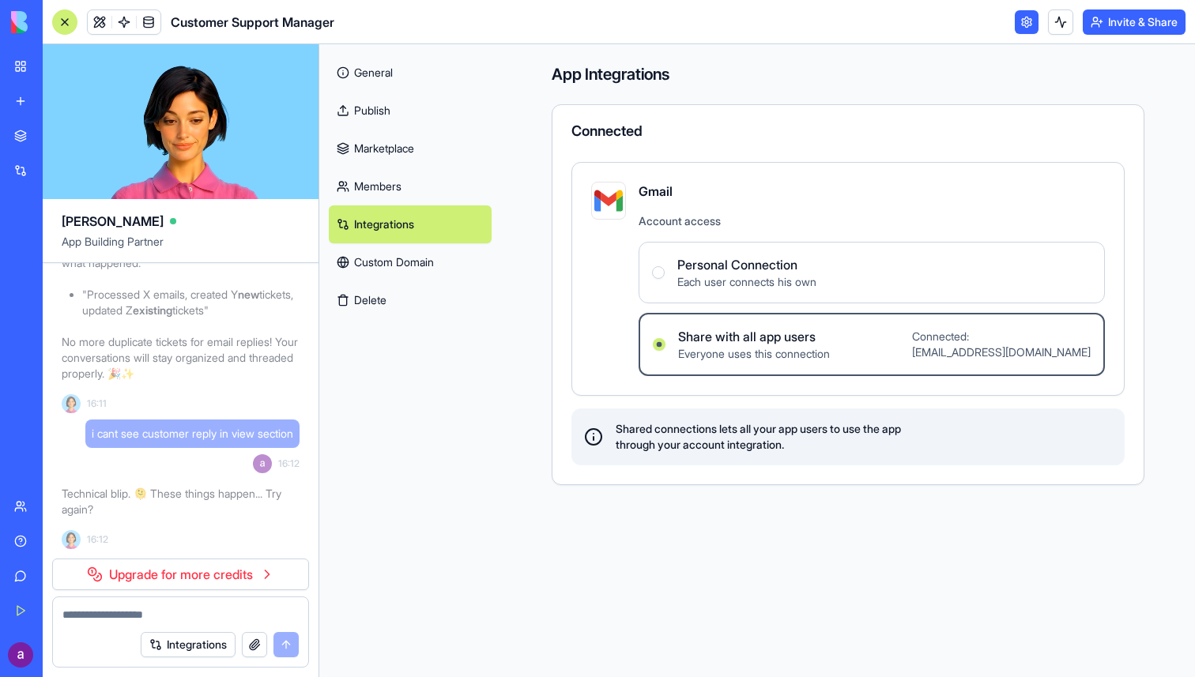
click at [381, 158] on link "Marketplace" at bounding box center [410, 149] width 163 height 38
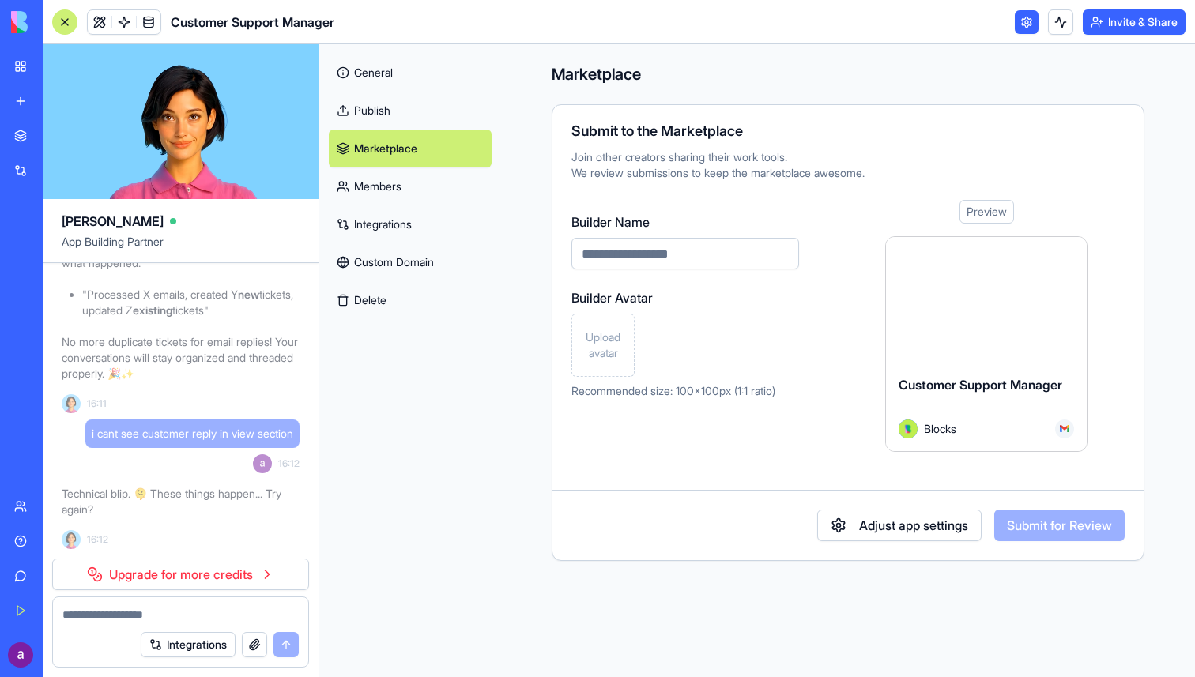
click at [378, 110] on link "Publish" at bounding box center [410, 111] width 163 height 38
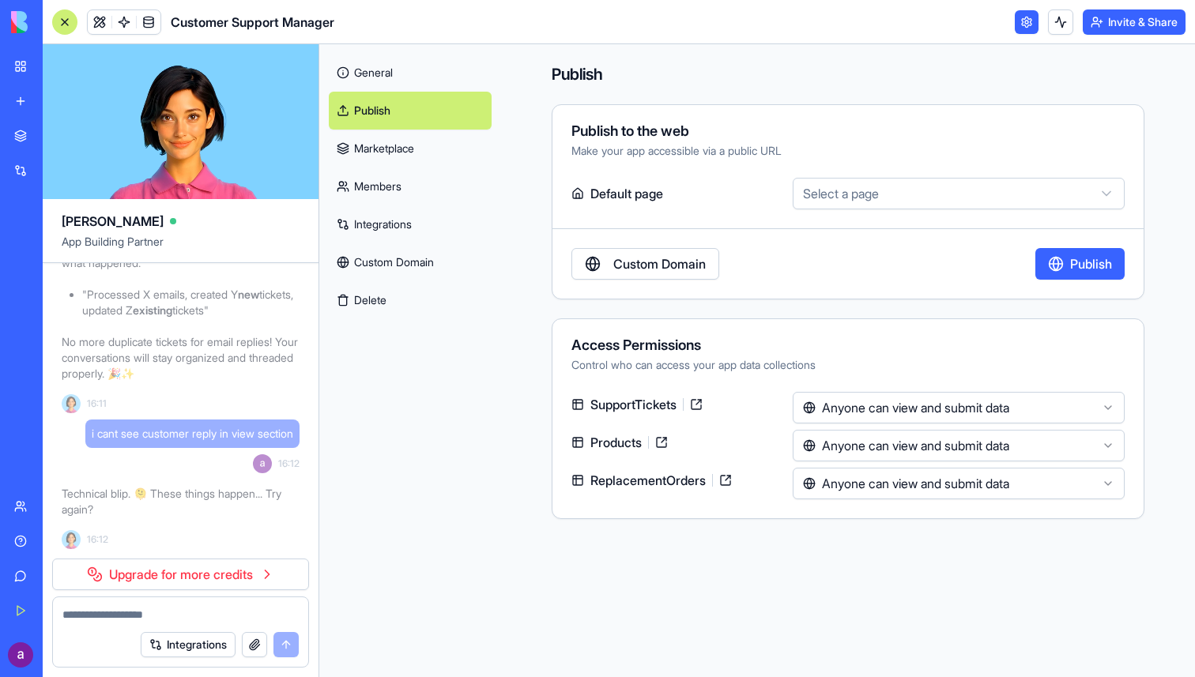
click at [375, 74] on link "General" at bounding box center [410, 73] width 163 height 38
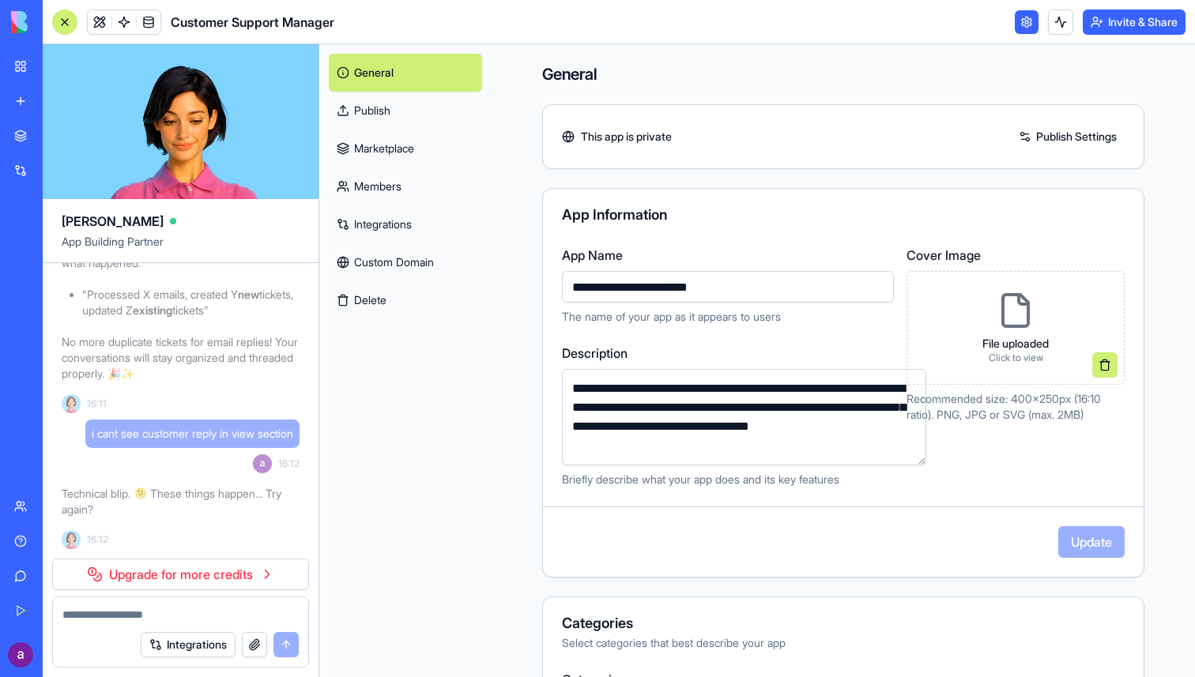
click at [386, 108] on link "Publish" at bounding box center [405, 111] width 153 height 38
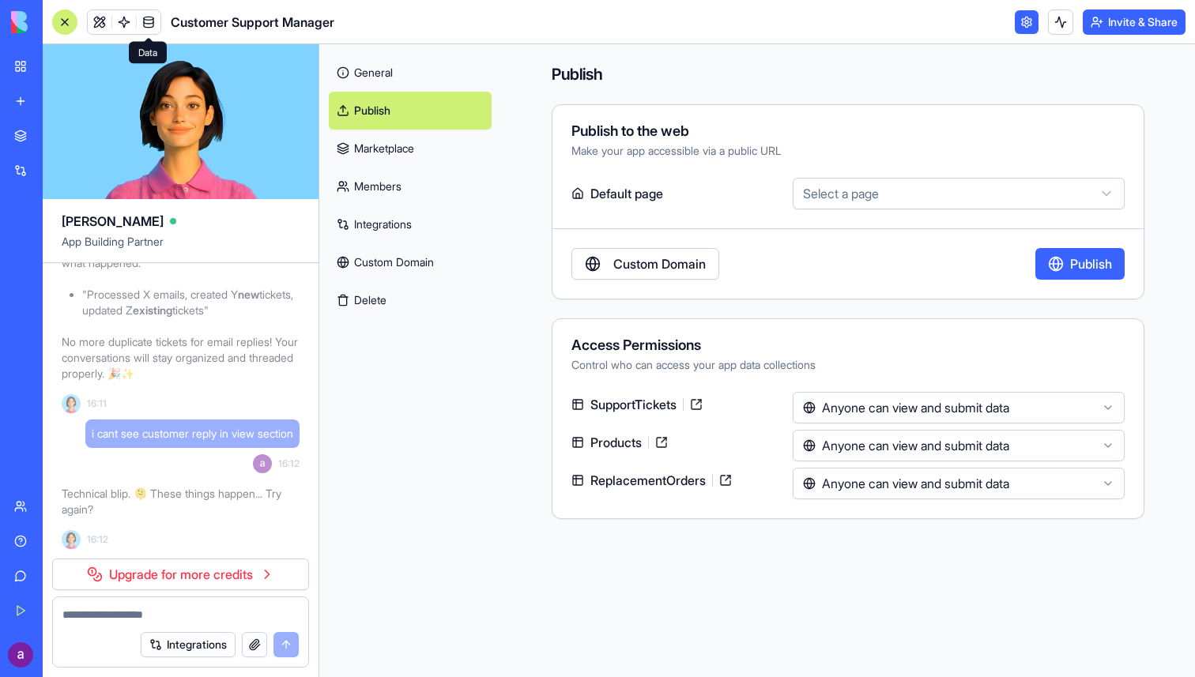
click at [153, 20] on span at bounding box center [148, 22] width 44 height 44
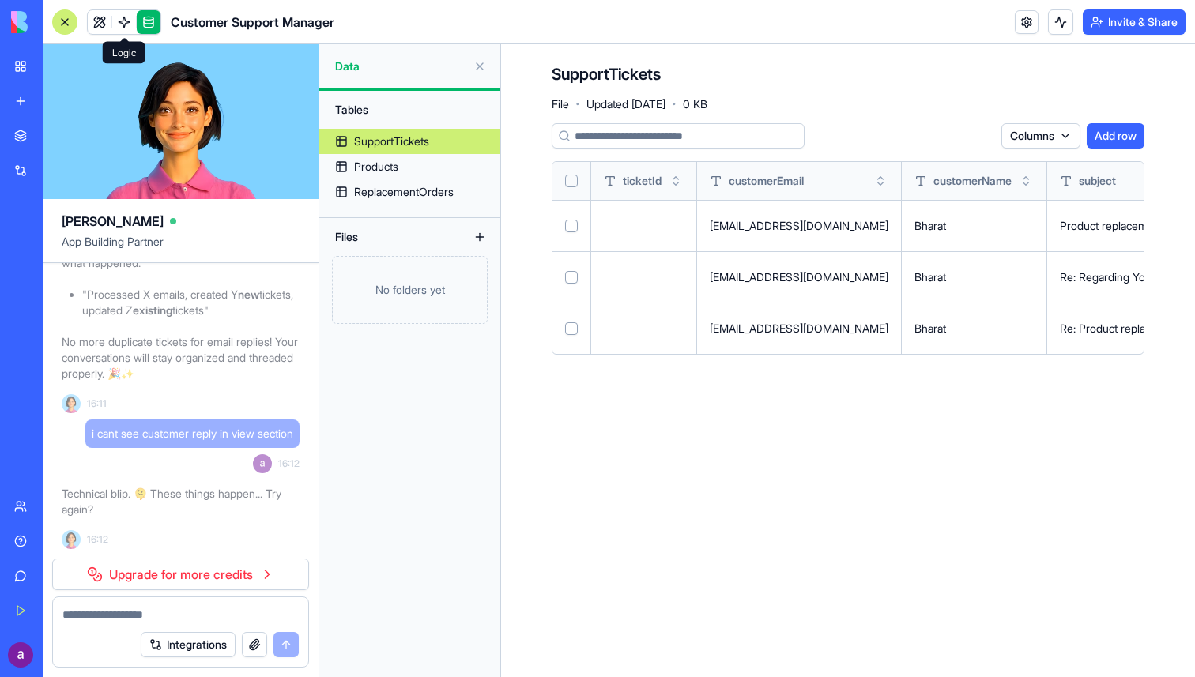
click at [124, 16] on span at bounding box center [124, 22] width 44 height 44
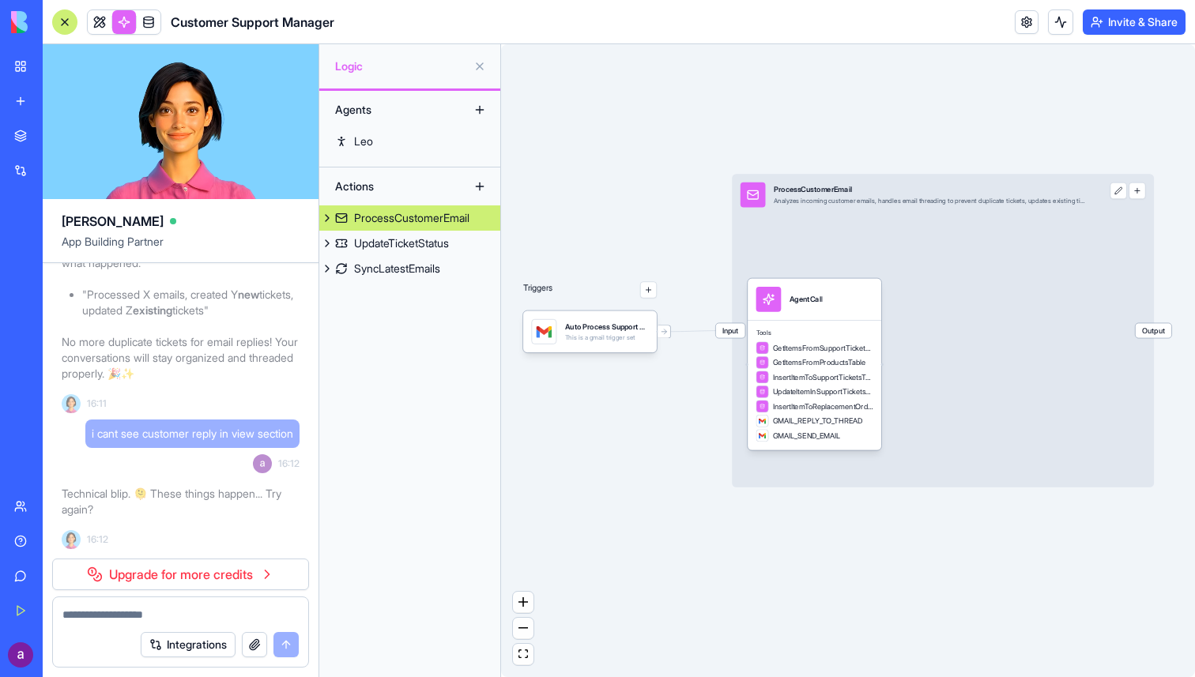
click at [1132, 191] on button "button" at bounding box center [1136, 191] width 17 height 17
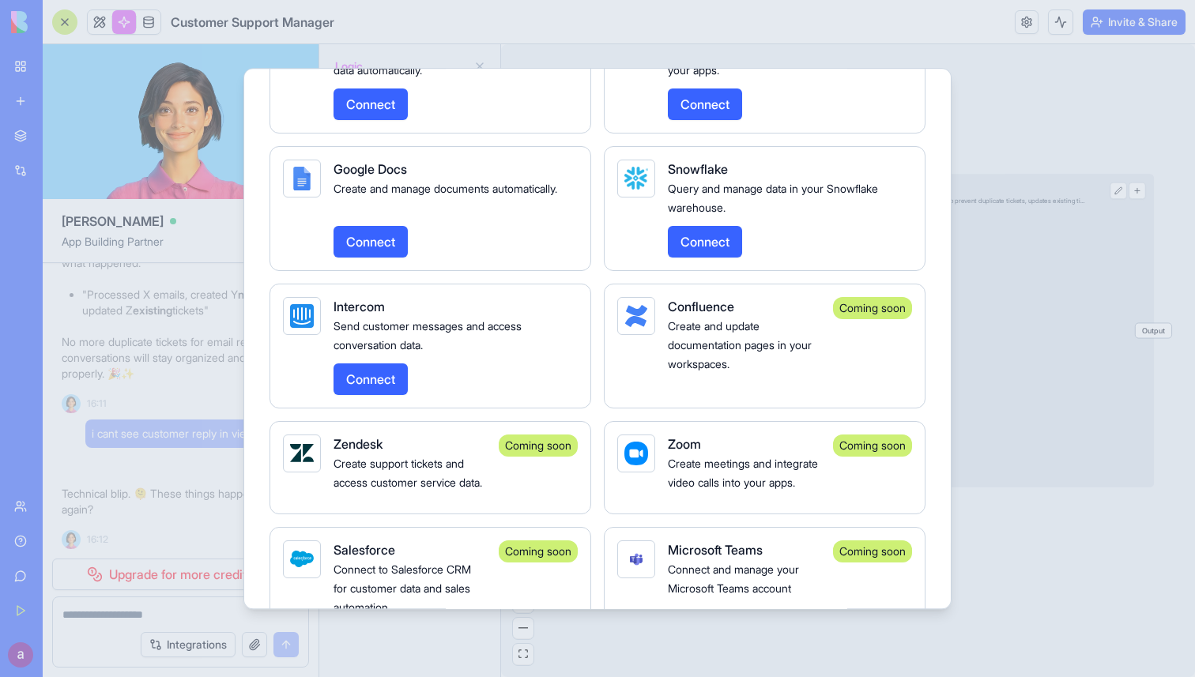
scroll to position [2868, 0]
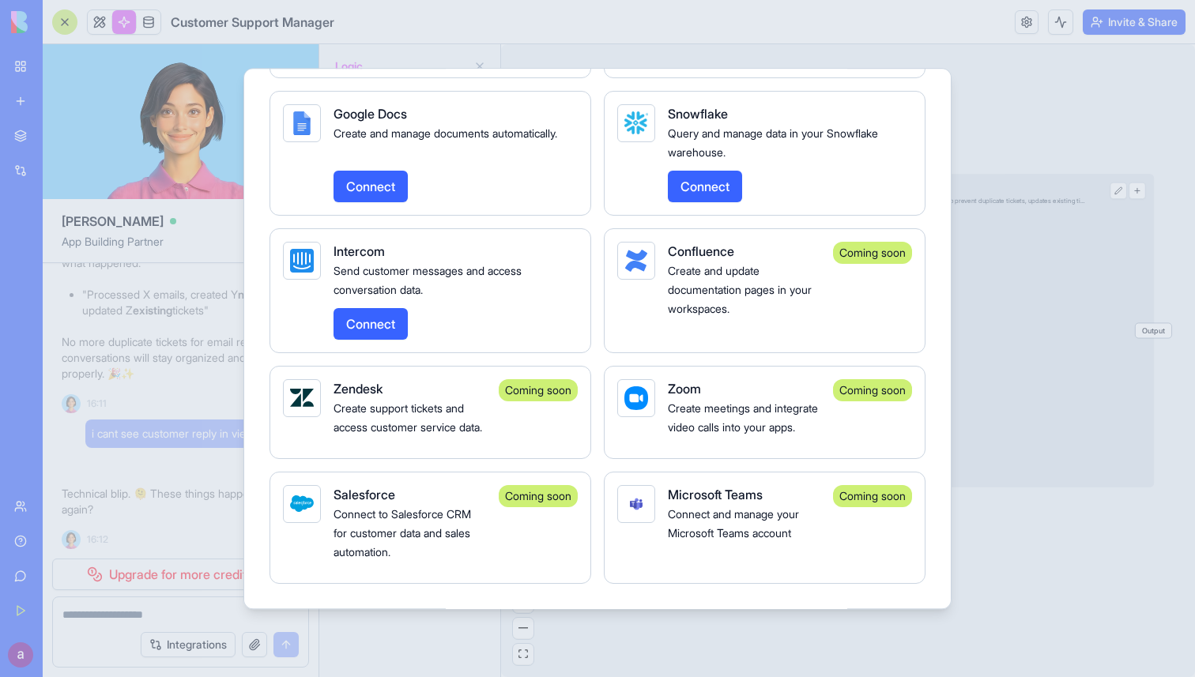
click at [1123, 565] on div at bounding box center [597, 338] width 1195 height 677
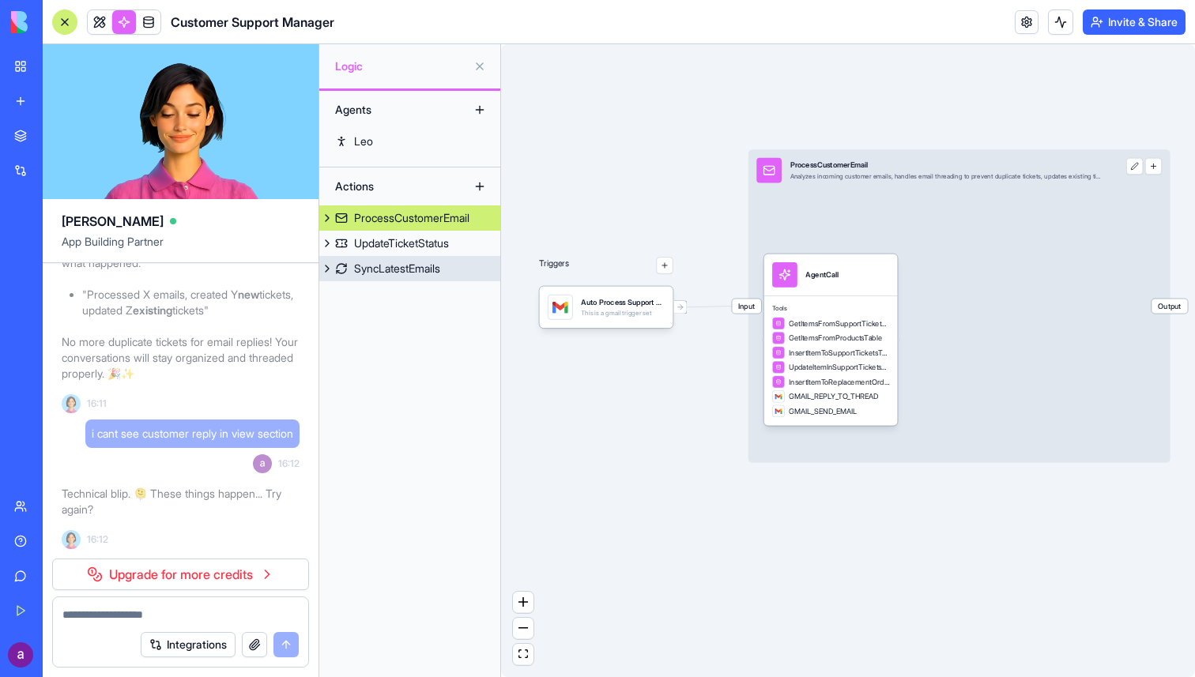
click at [378, 256] on link "SyncLatestEmails" at bounding box center [409, 268] width 181 height 25
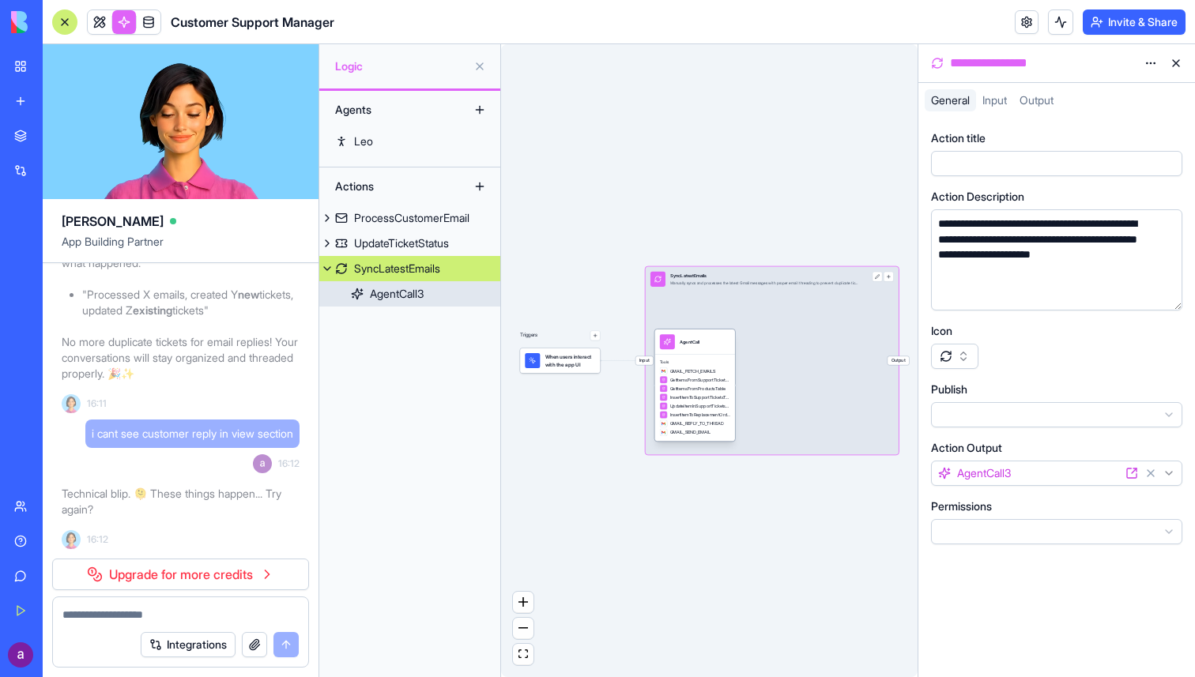
click at [386, 299] on div "AgentCall3" at bounding box center [397, 294] width 54 height 16
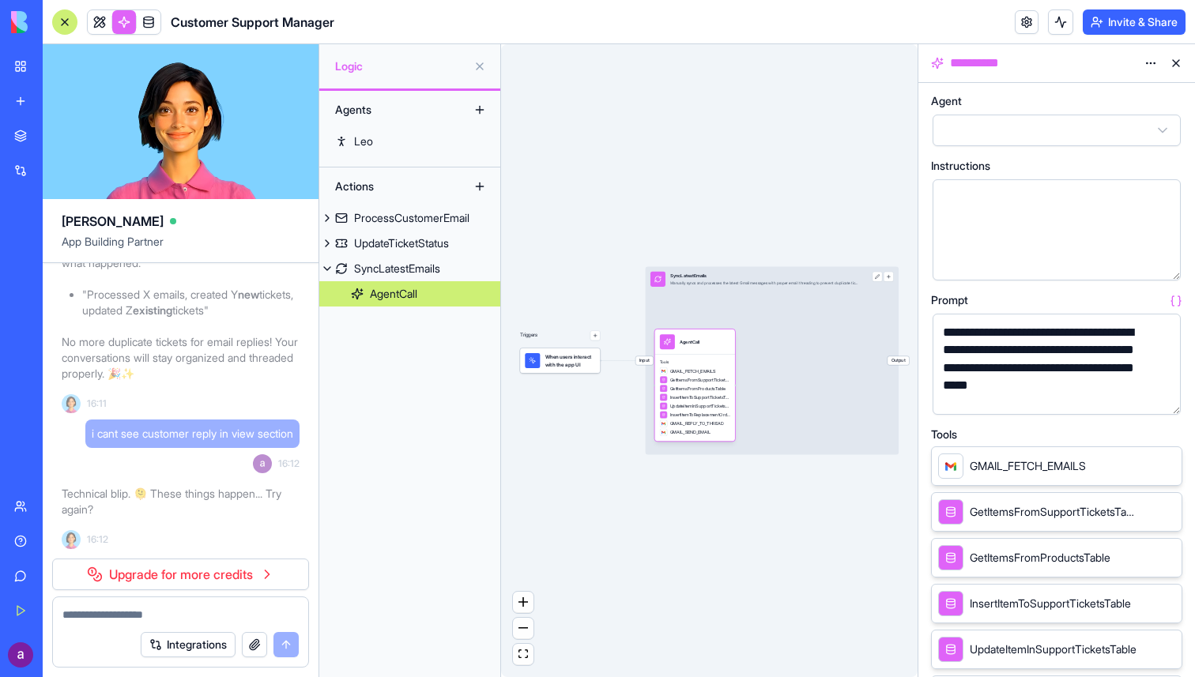
click at [1169, 63] on button at bounding box center [1175, 63] width 25 height 25
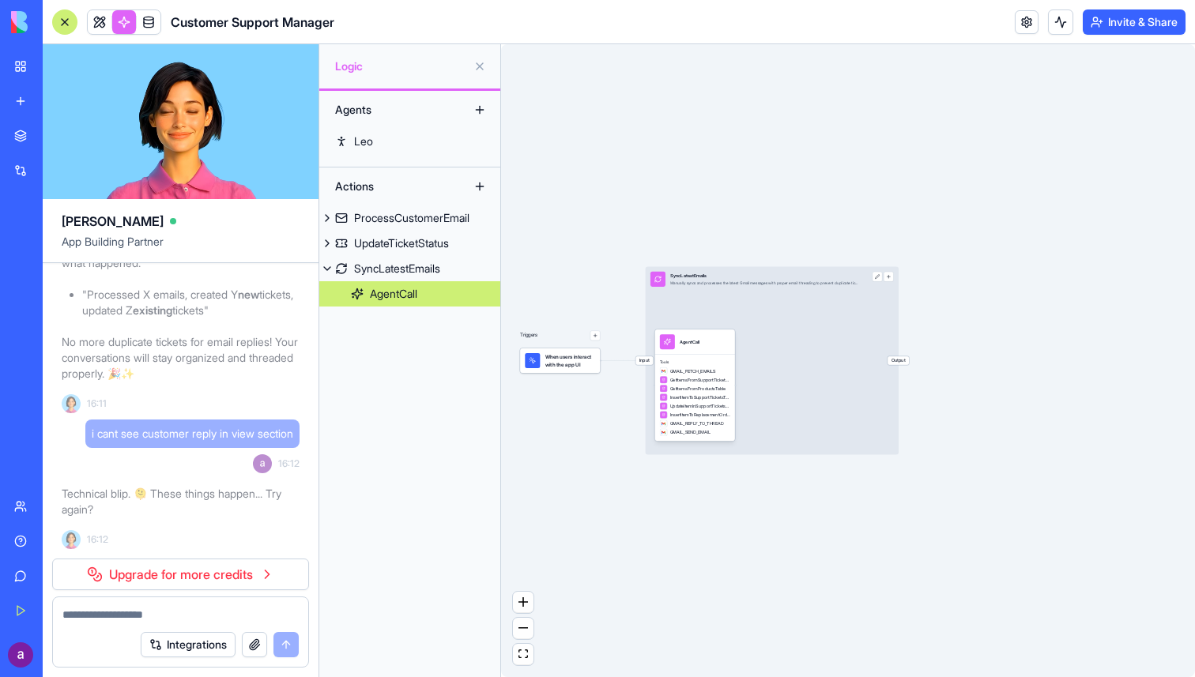
click at [215, 537] on div "Technical blip. 🫠 These things happen... Try again? 16:12" at bounding box center [181, 515] width 238 height 70
click at [236, 574] on link "Upgrade for more credits" at bounding box center [180, 575] width 257 height 32
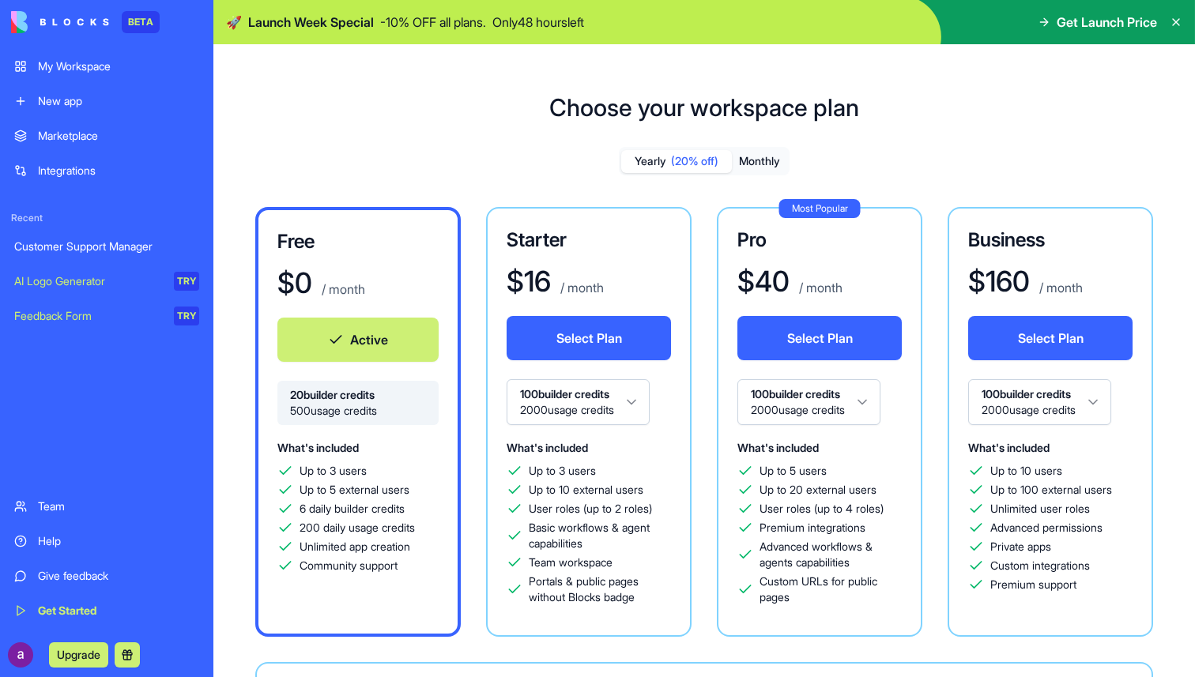
click at [82, 75] on link "My Workspace" at bounding box center [107, 67] width 204 height 32
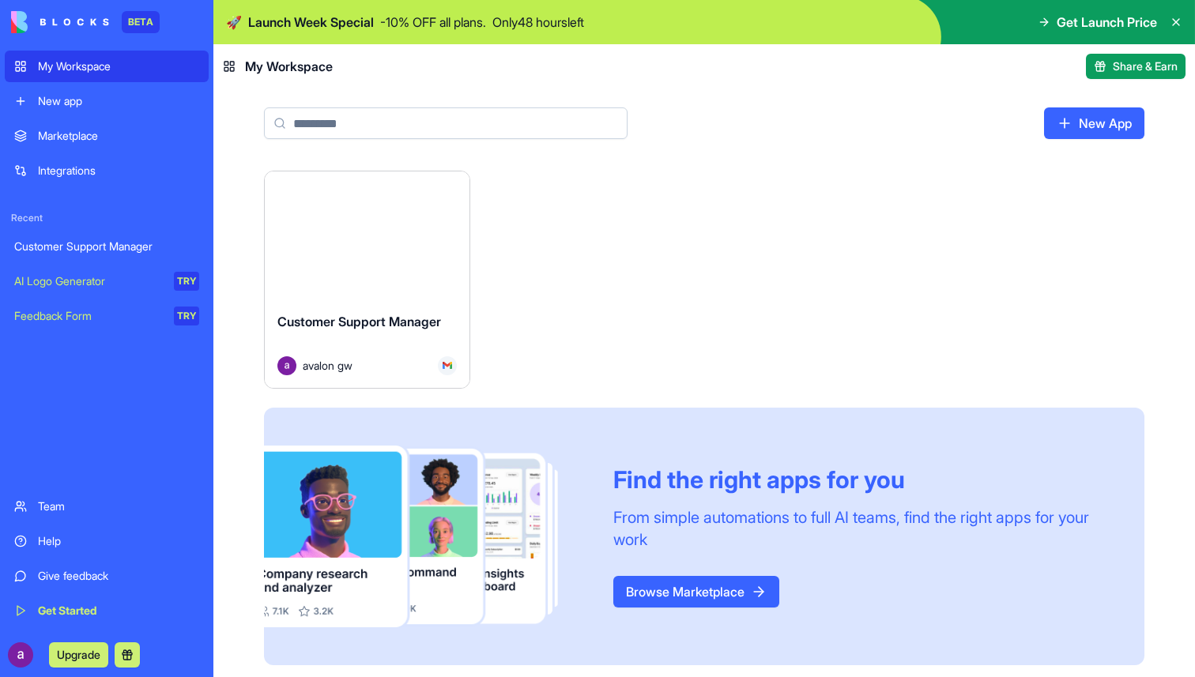
scroll to position [2, 0]
click at [1184, 24] on img at bounding box center [703, 22] width 981 height 44
click at [1179, 21] on icon at bounding box center [1175, 22] width 13 height 13
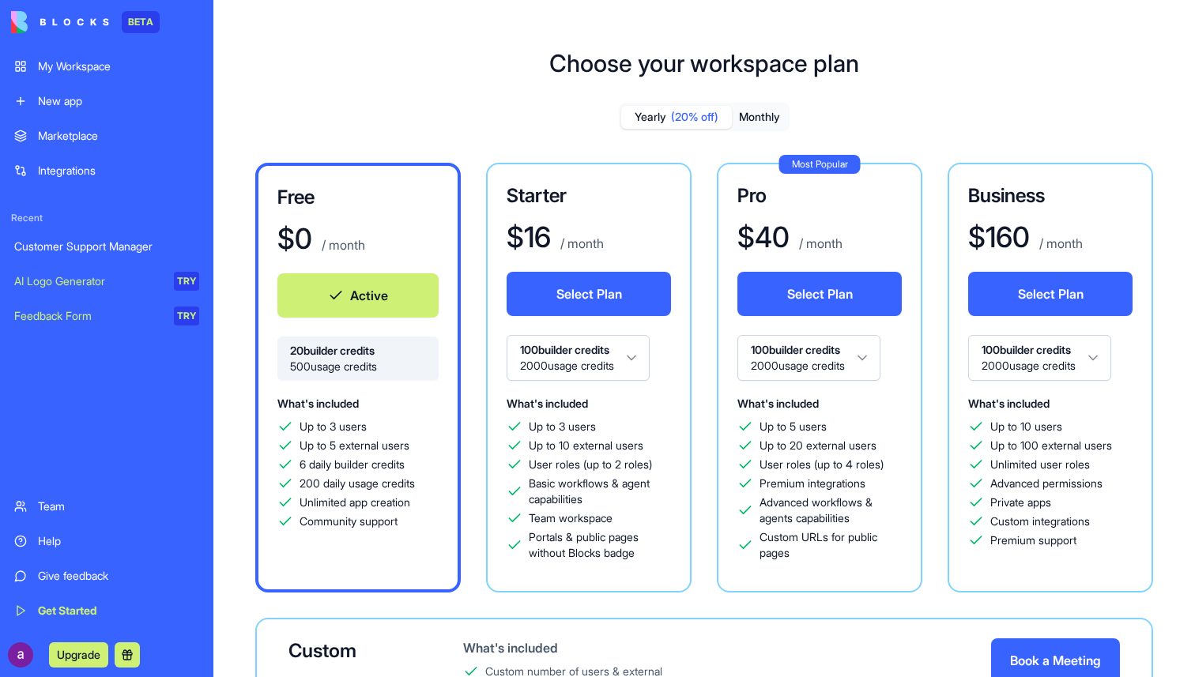
click at [97, 75] on link "My Workspace" at bounding box center [107, 67] width 204 height 32
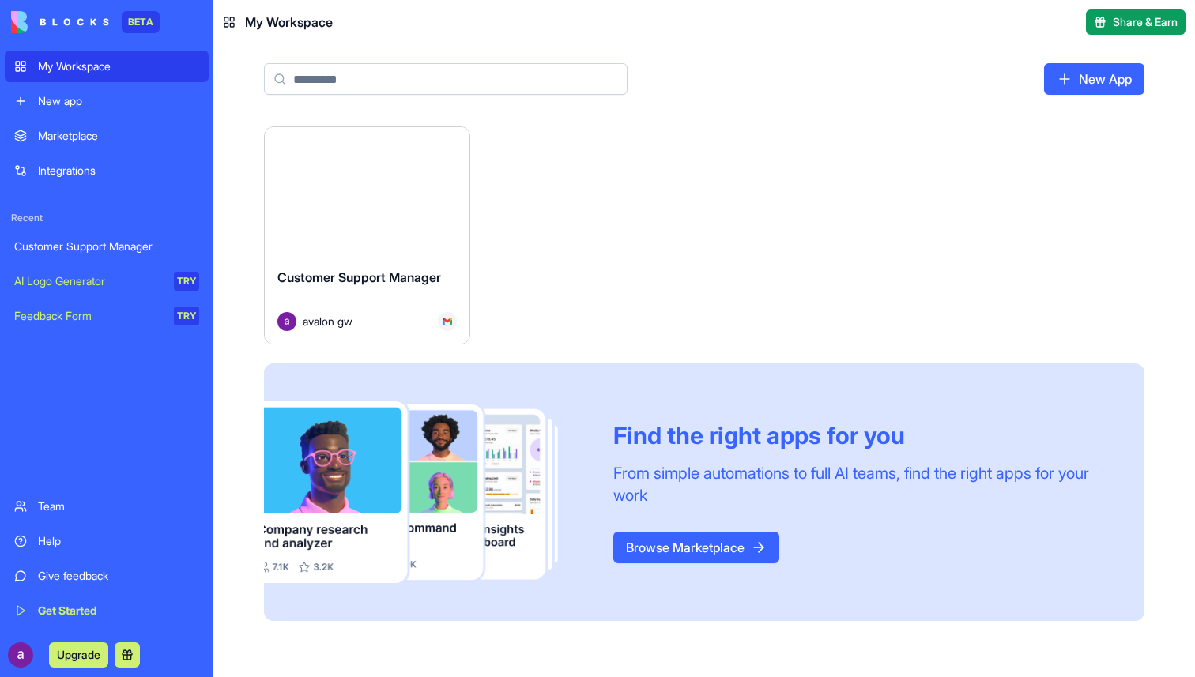
click at [83, 22] on img at bounding box center [60, 22] width 98 height 22
click at [72, 139] on div "Marketplace" at bounding box center [118, 136] width 161 height 16
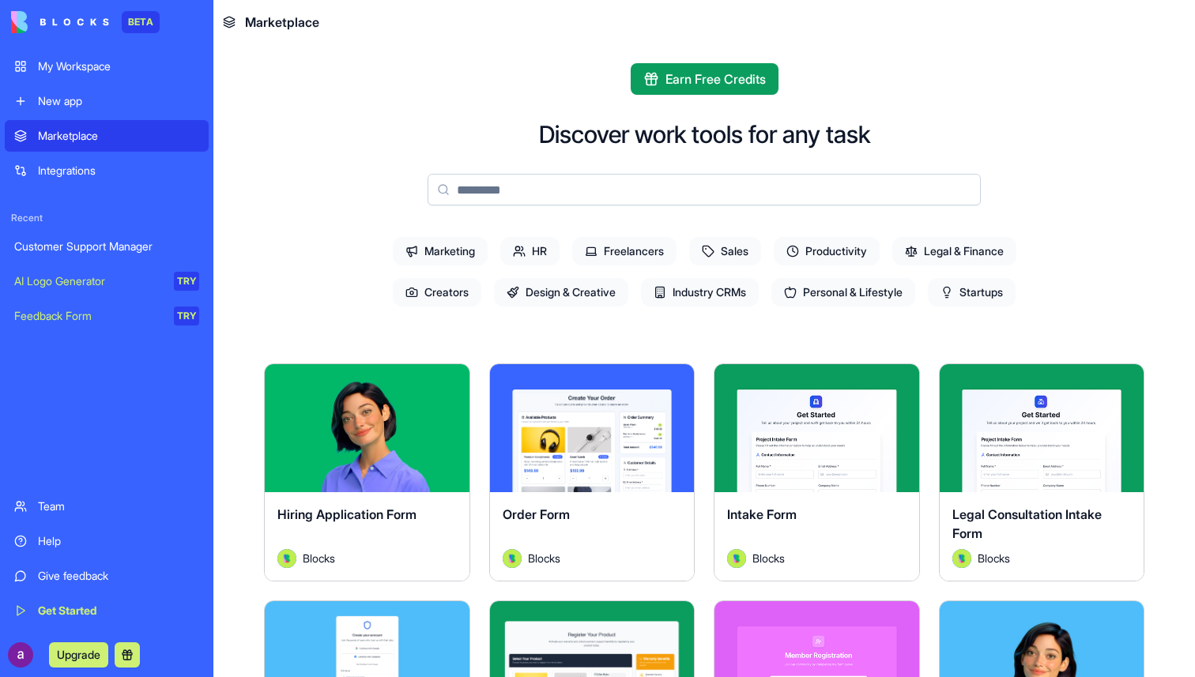
click at [67, 285] on div "AI Logo Generator" at bounding box center [88, 281] width 149 height 16
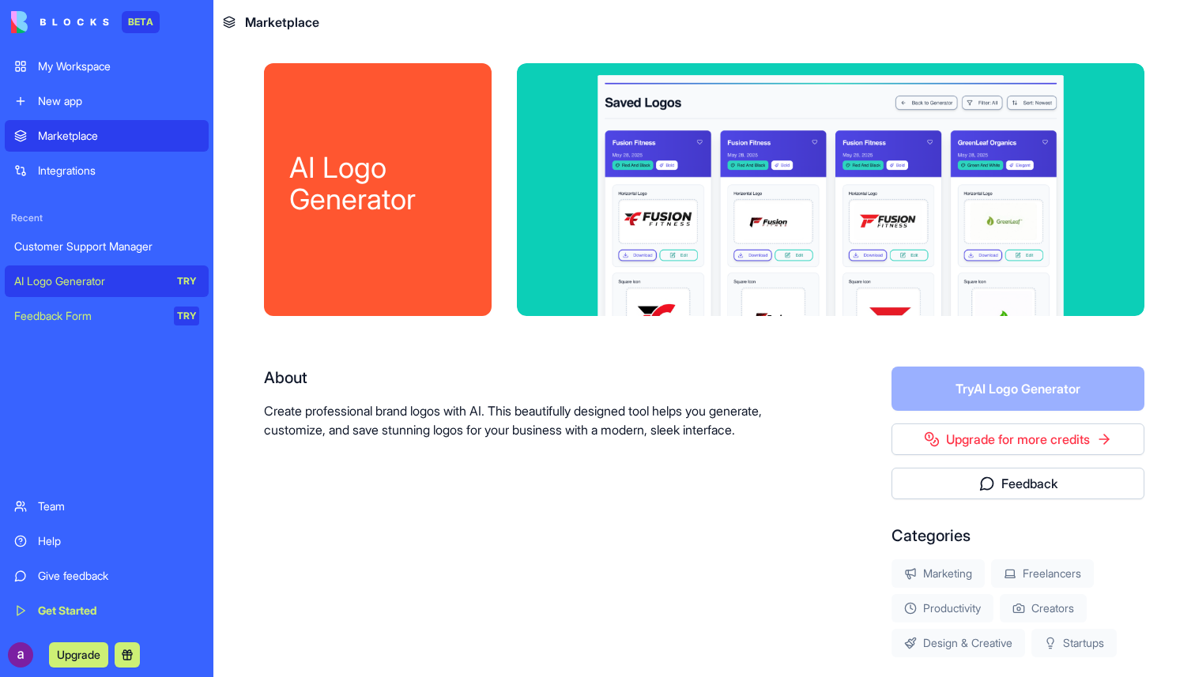
click at [134, 322] on div "Feedback Form" at bounding box center [88, 316] width 149 height 16
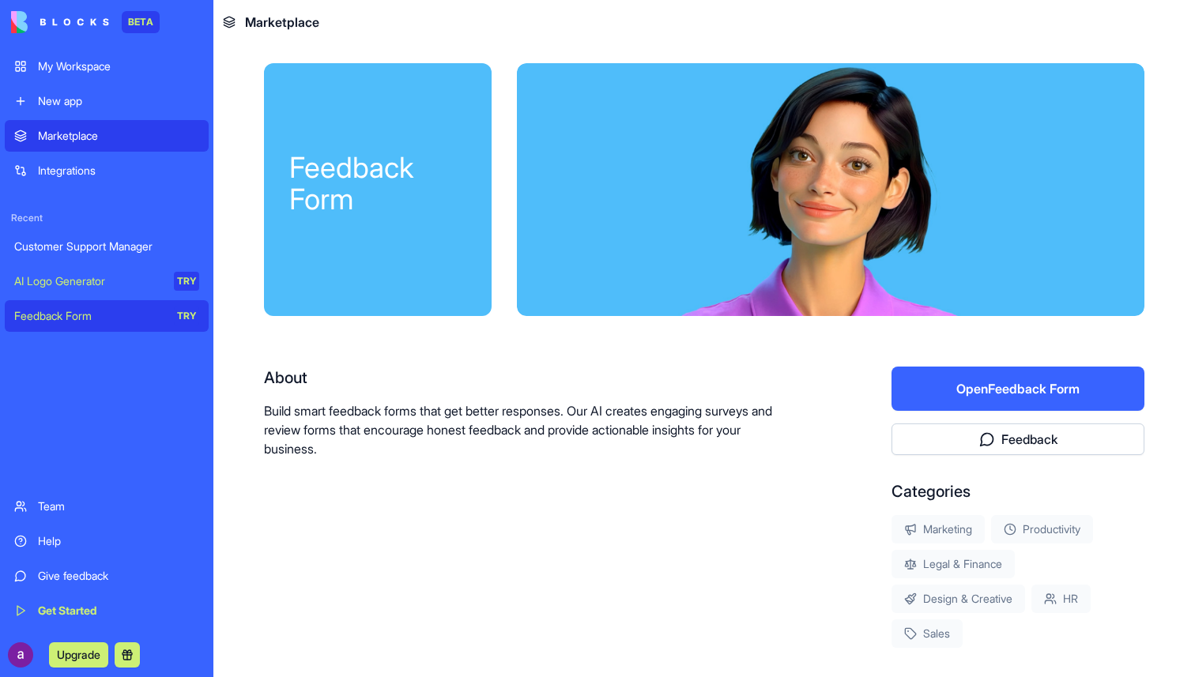
scroll to position [200, 0]
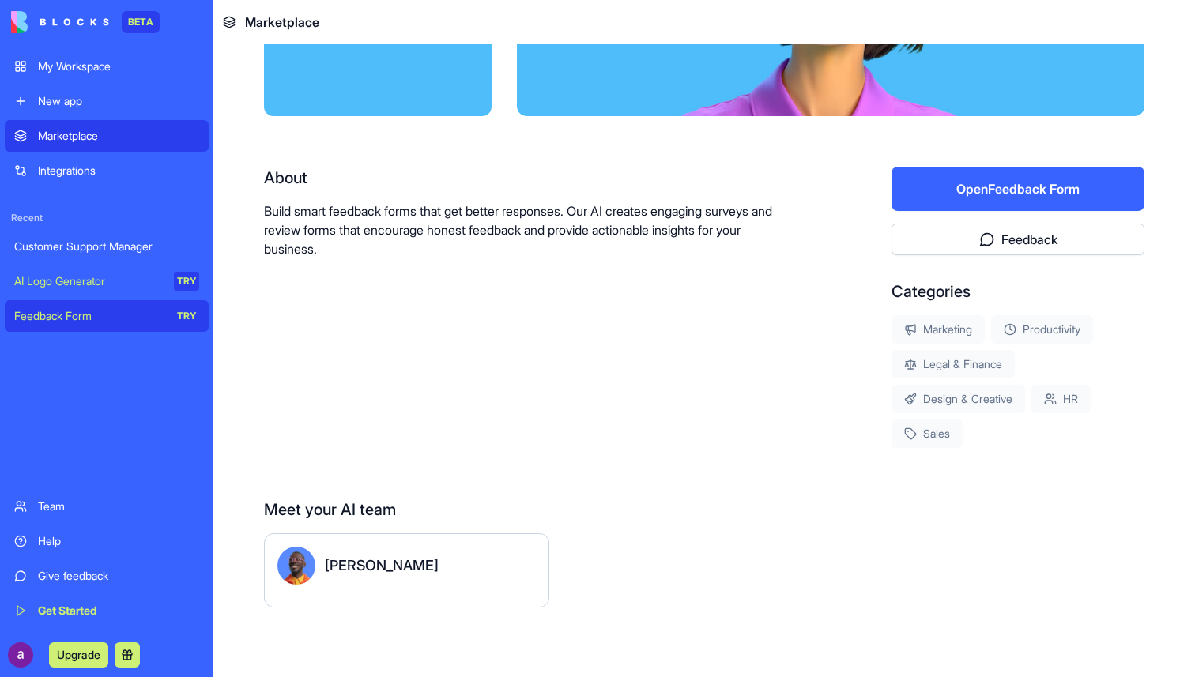
click at [70, 79] on link "My Workspace" at bounding box center [107, 67] width 204 height 32
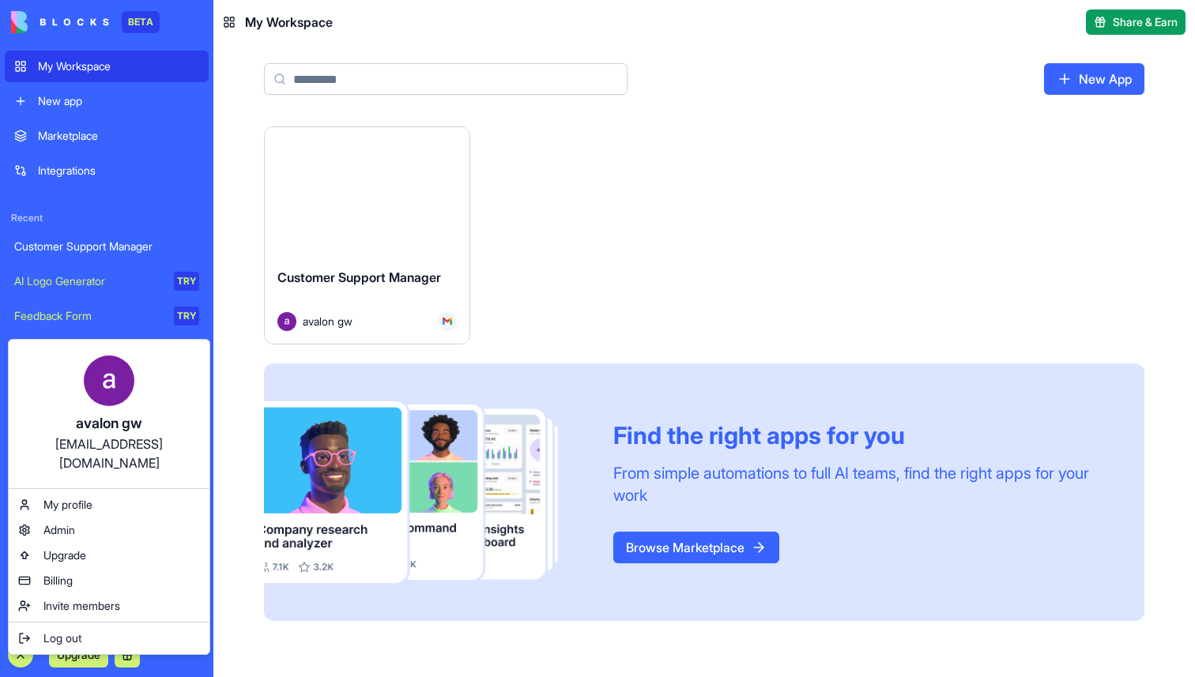
click at [312, 656] on html "BETA My Workspace New app Marketplace Integrations Recent Customer Support Mana…" at bounding box center [597, 338] width 1195 height 677
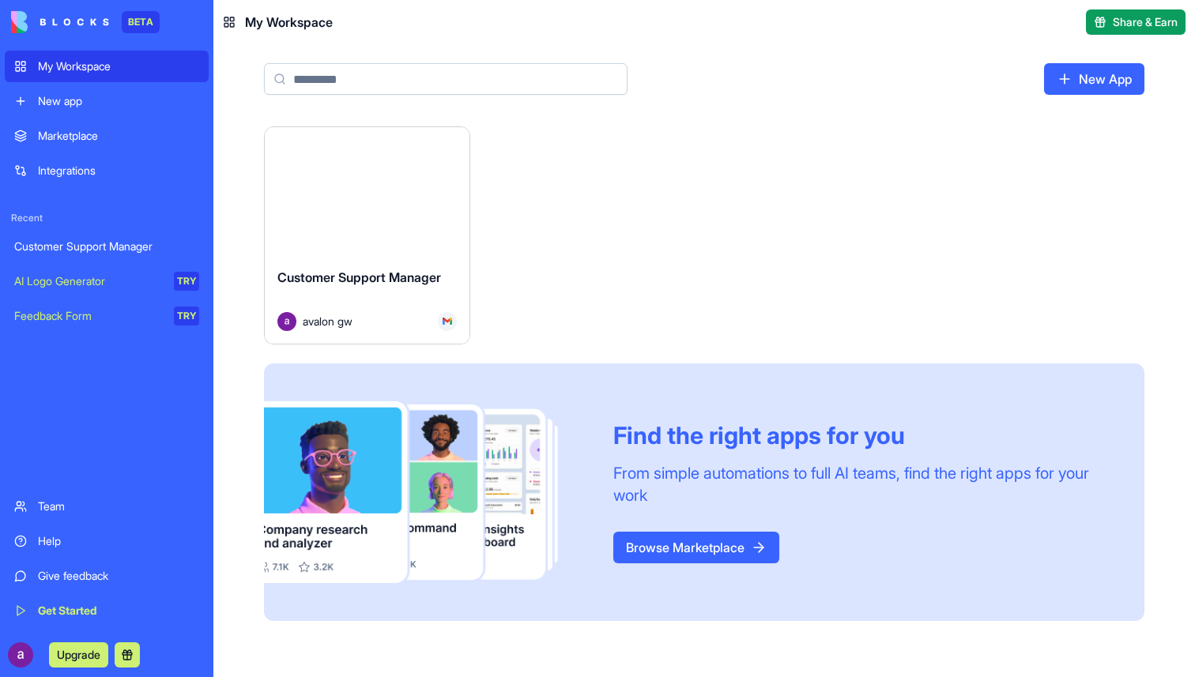
click at [70, 576] on div "Give feedback" at bounding box center [118, 576] width 161 height 16
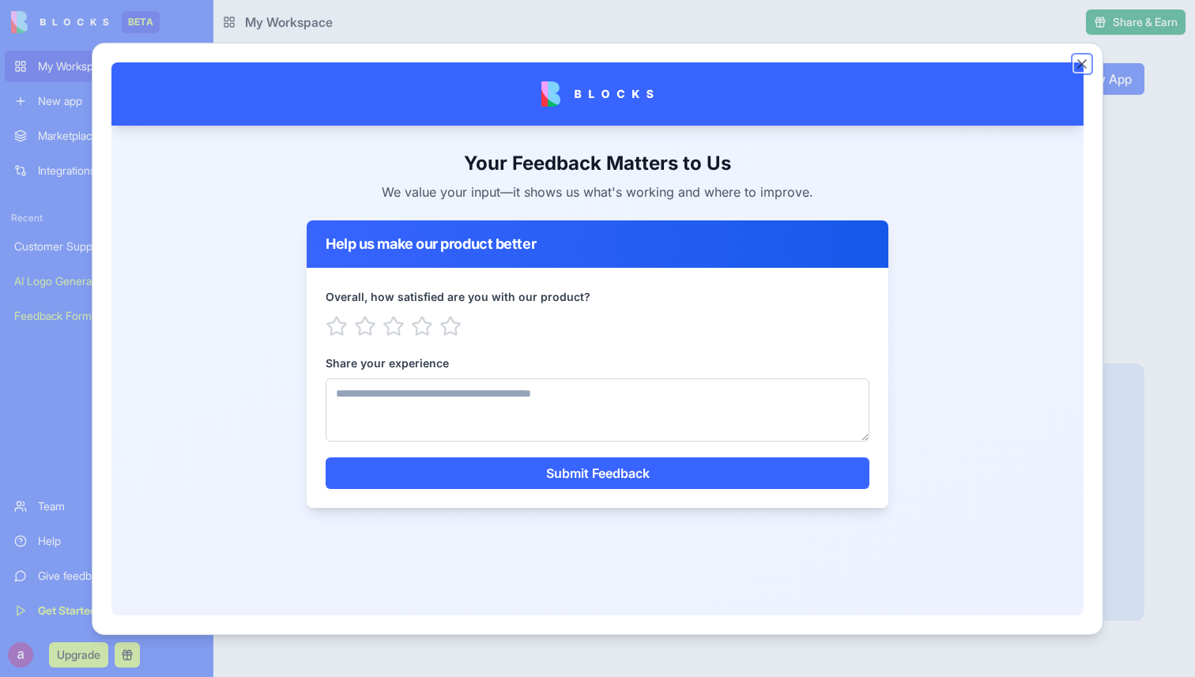
click at [1077, 67] on button "Close" at bounding box center [1082, 64] width 16 height 16
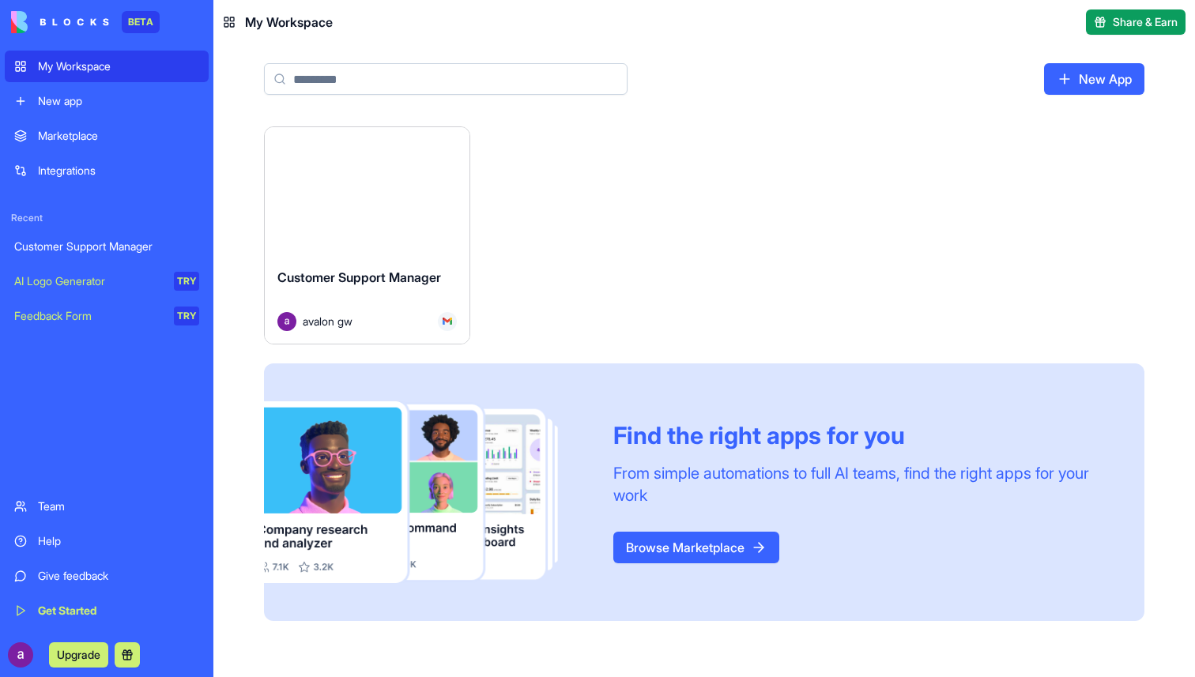
click at [73, 513] on div "Team" at bounding box center [118, 507] width 161 height 16
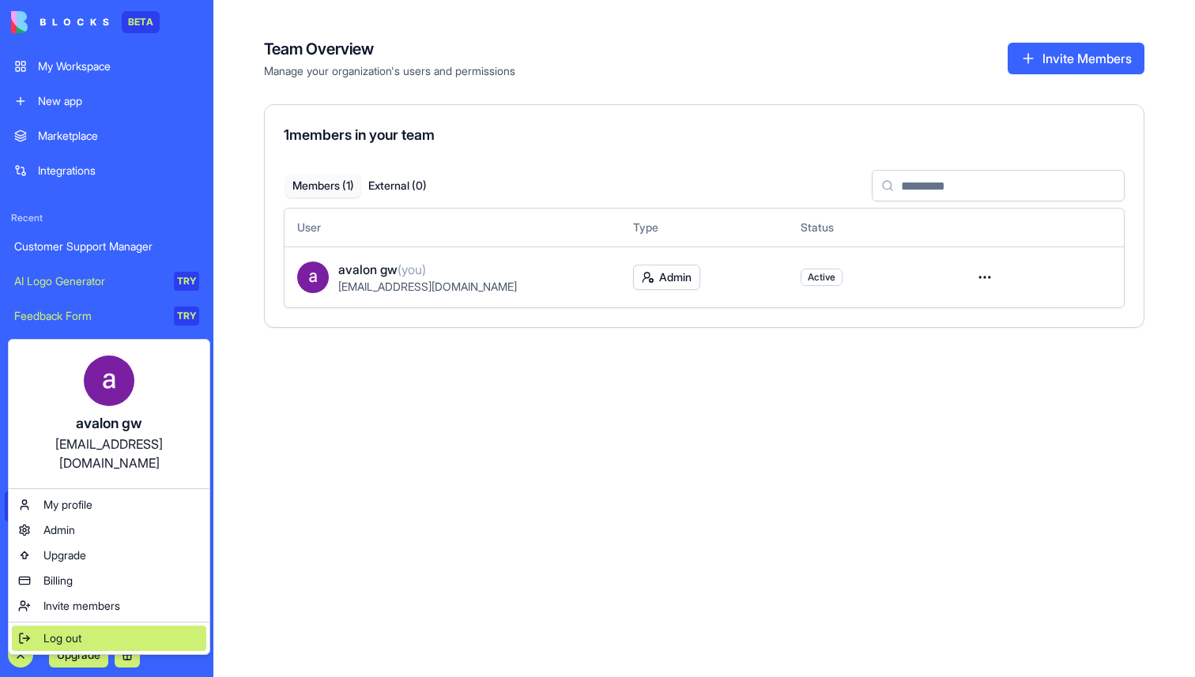
click at [58, 629] on div "Log out" at bounding box center [109, 638] width 194 height 25
